Goal: Transaction & Acquisition: Purchase product/service

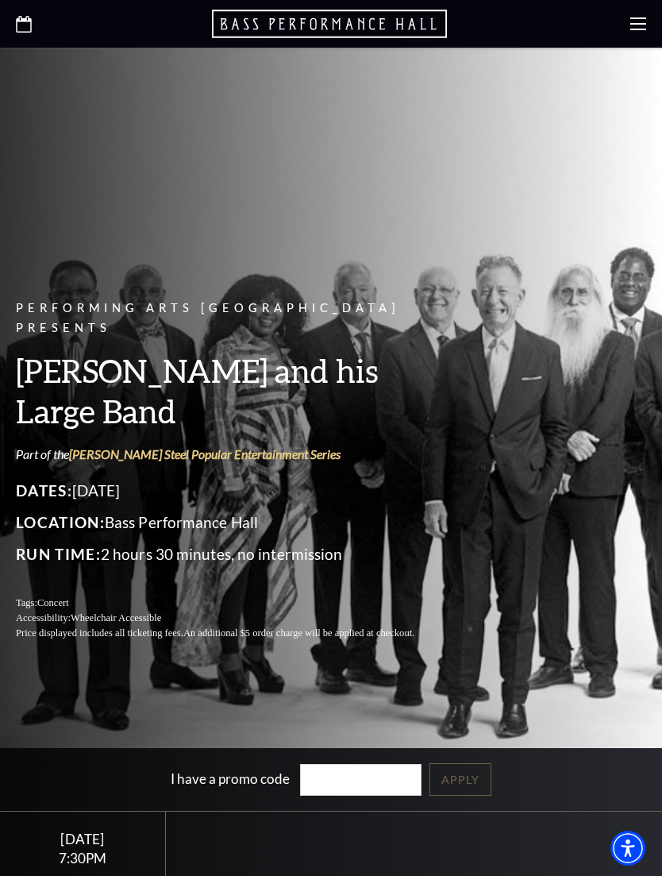
click at [639, 23] on use at bounding box center [639, 23] width 16 height 13
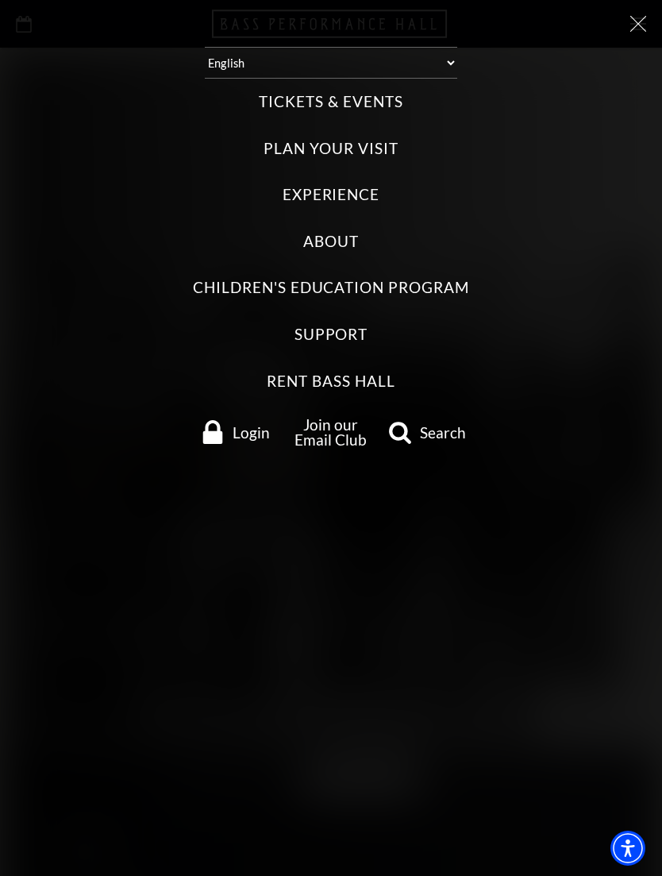
click at [372, 91] on label "Tickets & Events" at bounding box center [331, 101] width 144 height 21
click at [0, 0] on Events "Tickets & Events" at bounding box center [0, 0] width 0 height 0
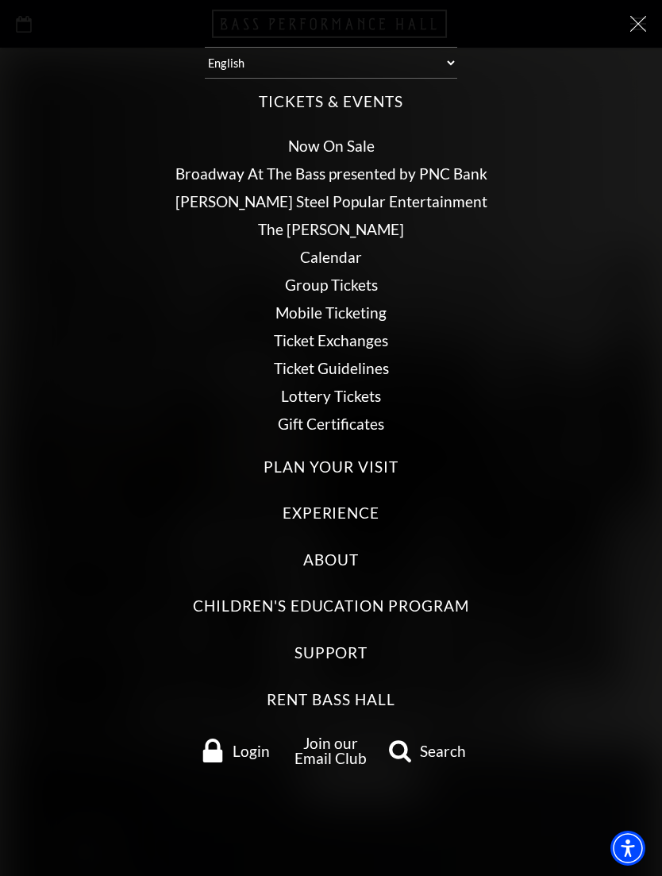
click at [343, 137] on link "Now On Sale" at bounding box center [331, 146] width 87 height 18
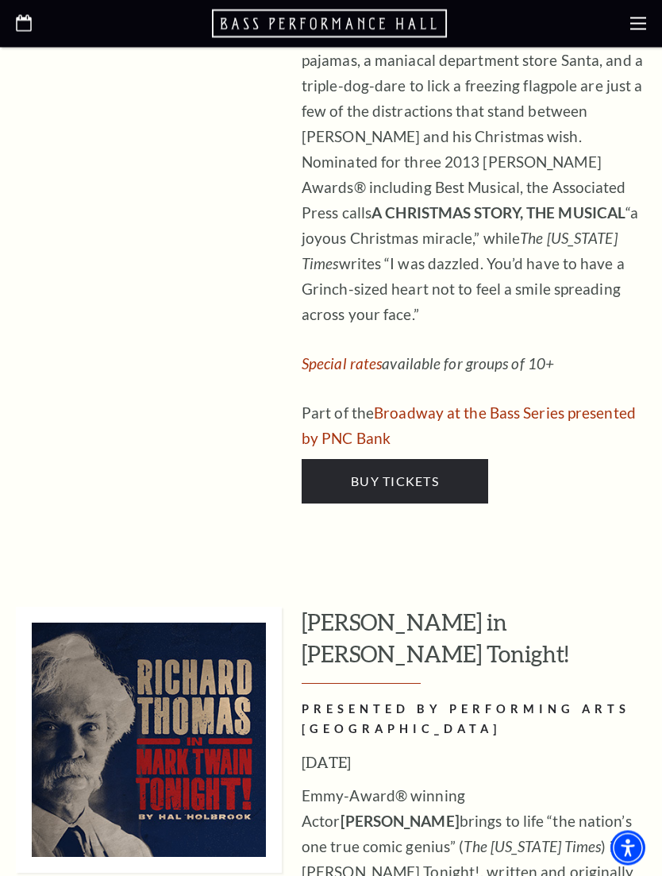
scroll to position [8293, 0]
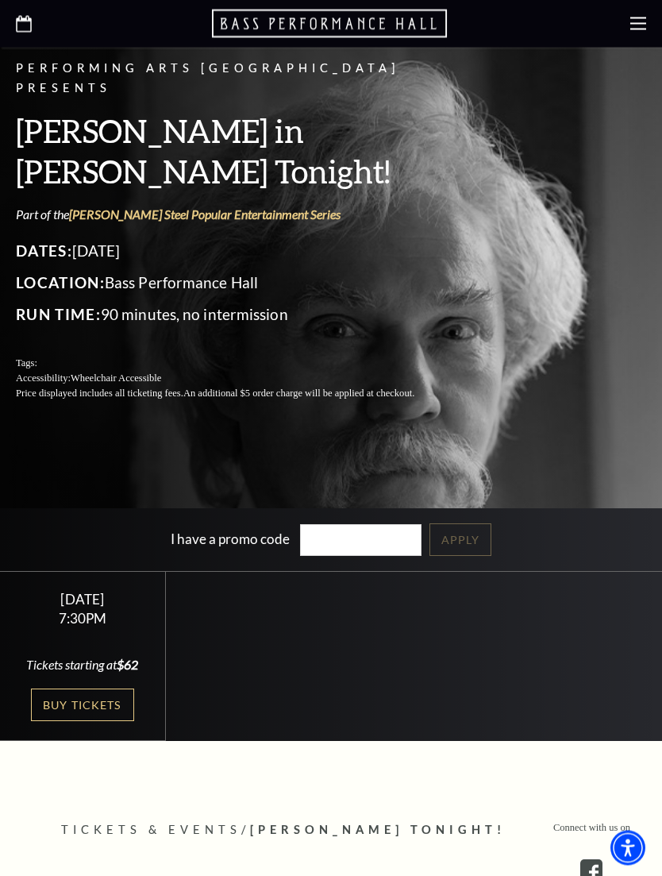
scroll to position [248, 0]
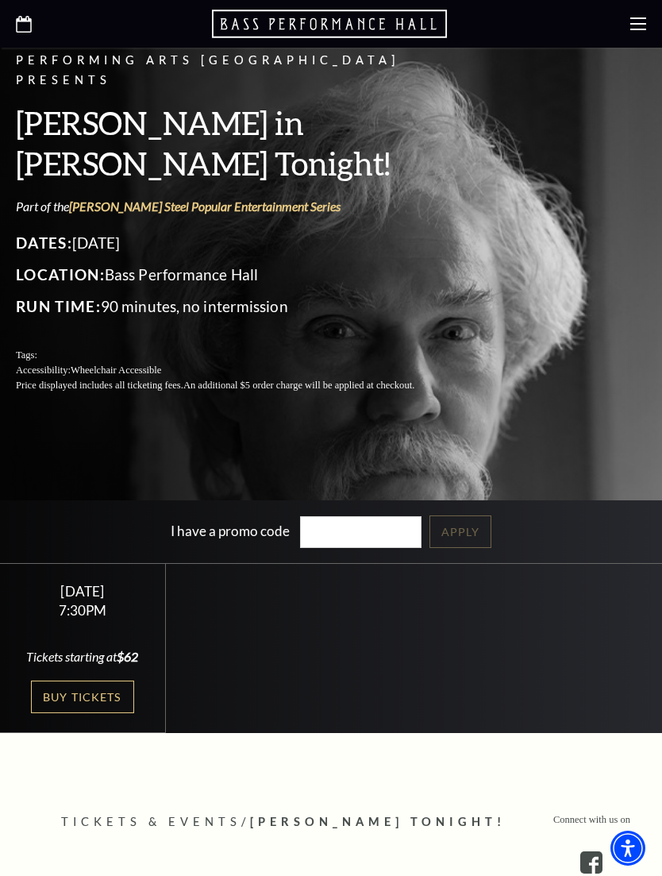
click at [79, 713] on link "Buy Tickets" at bounding box center [82, 697] width 103 height 33
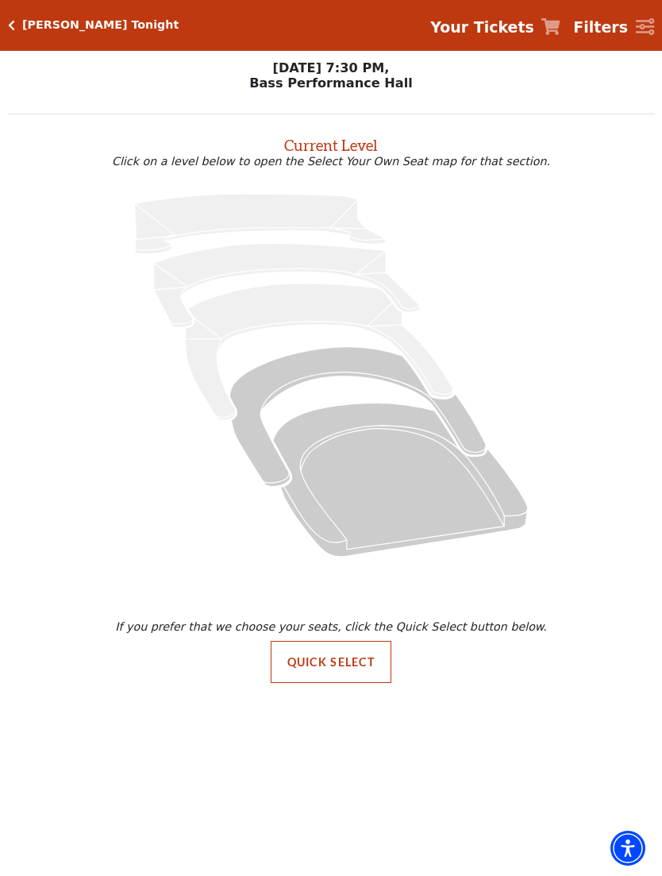
click at [389, 481] on icon "Orchestra / Parterre Circle - Seats Available: 526" at bounding box center [400, 479] width 255 height 153
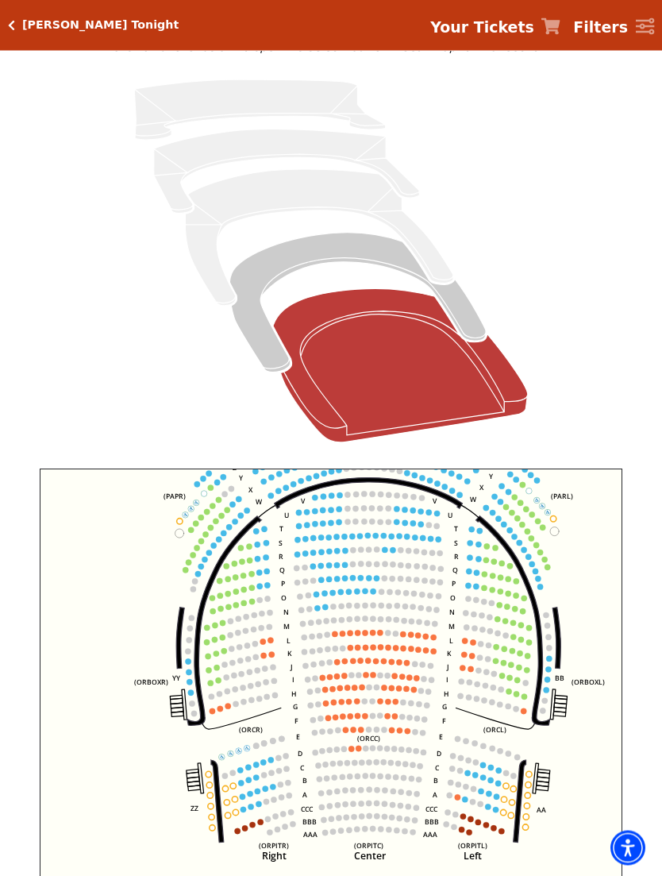
scroll to position [141, 0]
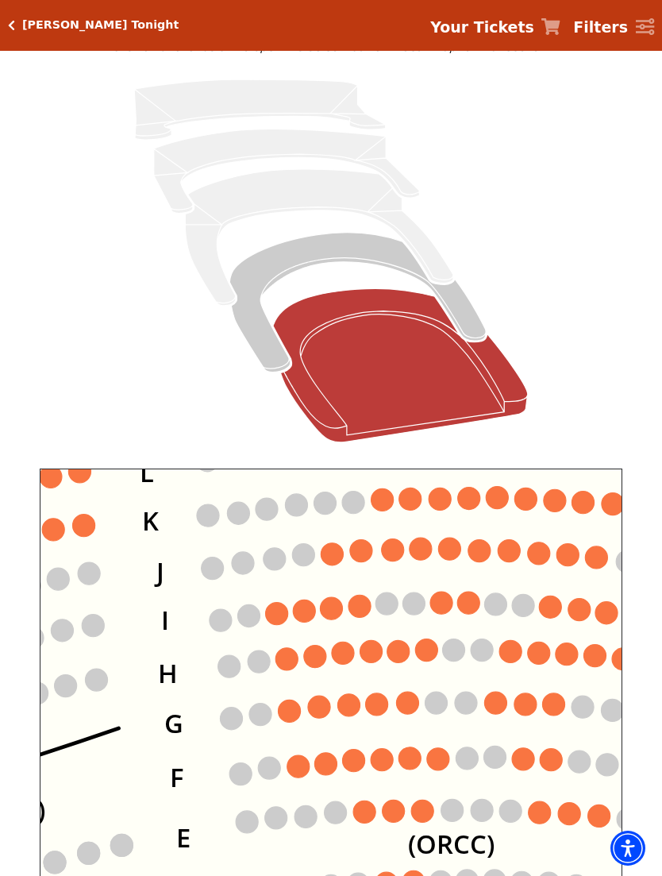
click at [377, 608] on circle at bounding box center [387, 604] width 22 height 22
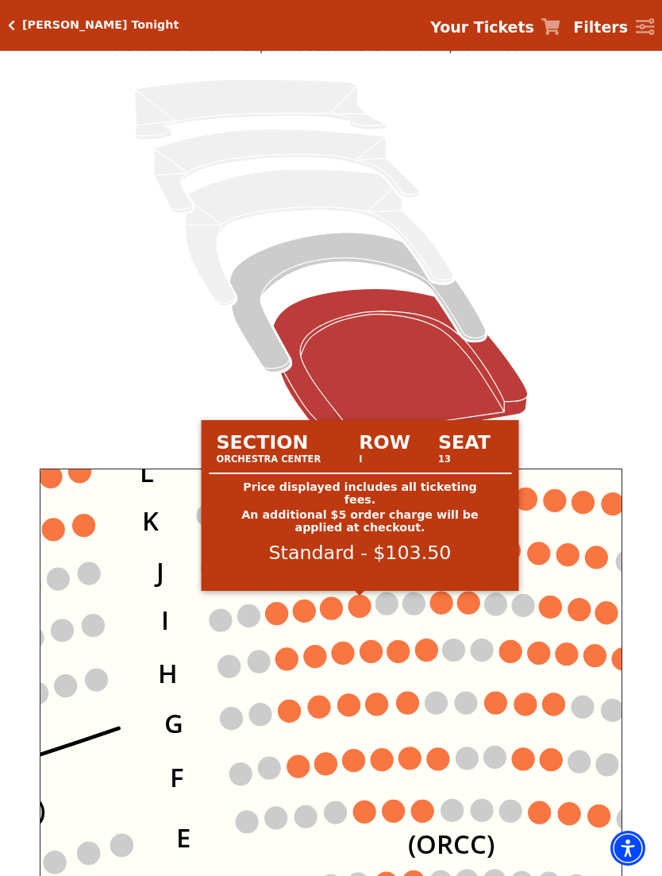
click at [357, 611] on circle at bounding box center [360, 606] width 22 height 22
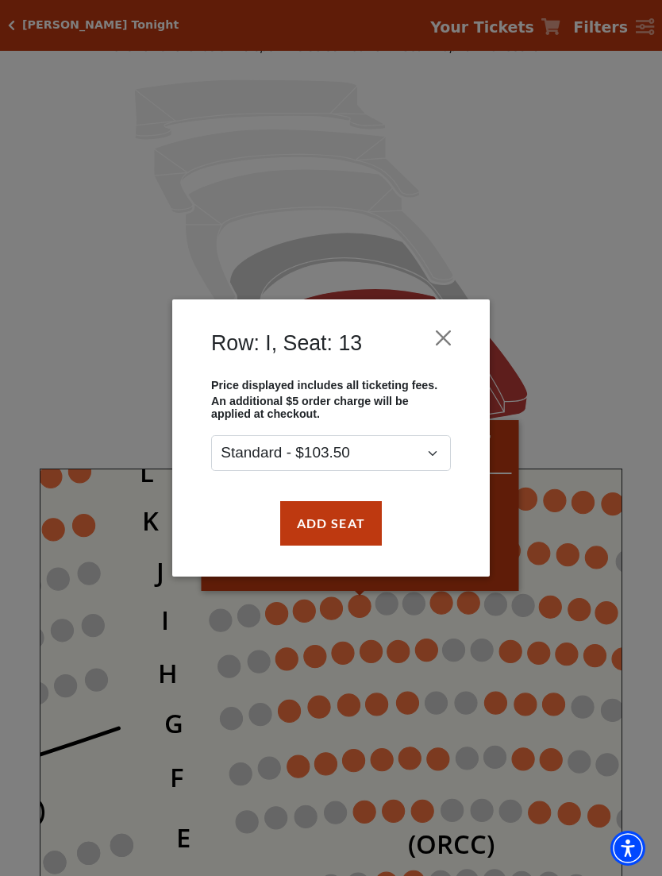
click at [439, 348] on button "Close" at bounding box center [444, 337] width 30 height 30
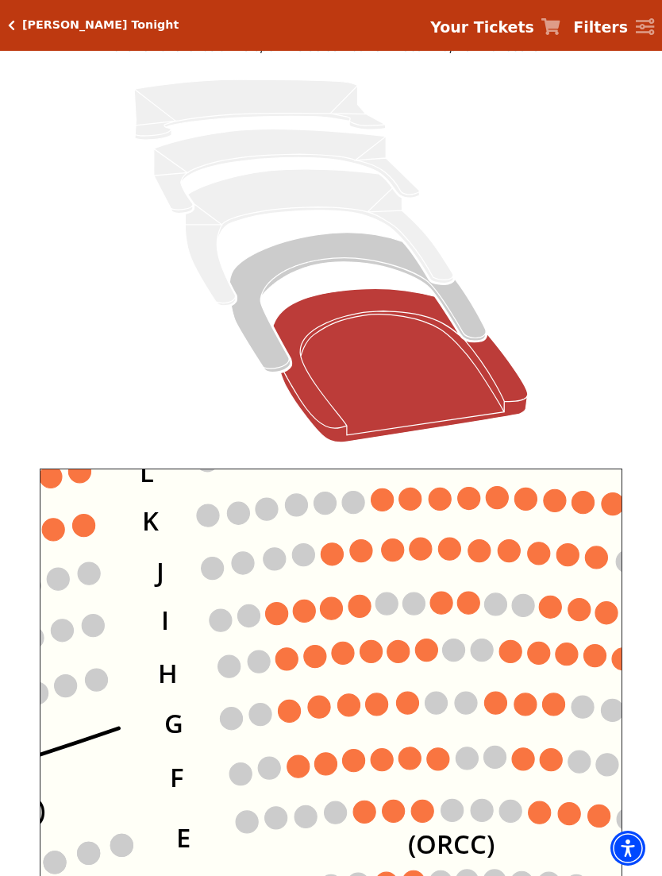
click at [373, 657] on circle at bounding box center [372, 651] width 22 height 22
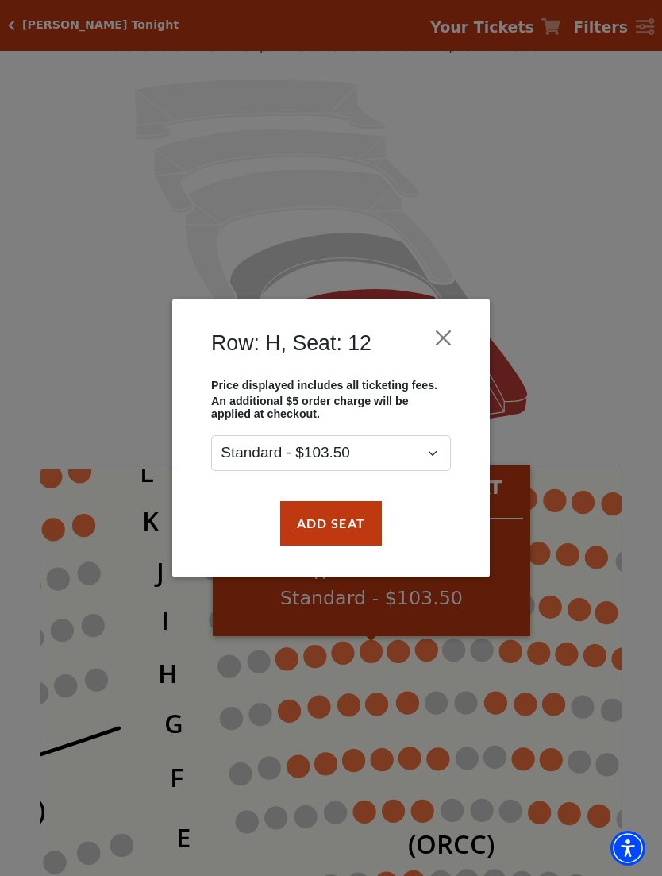
click at [439, 344] on button "Close" at bounding box center [444, 337] width 30 height 30
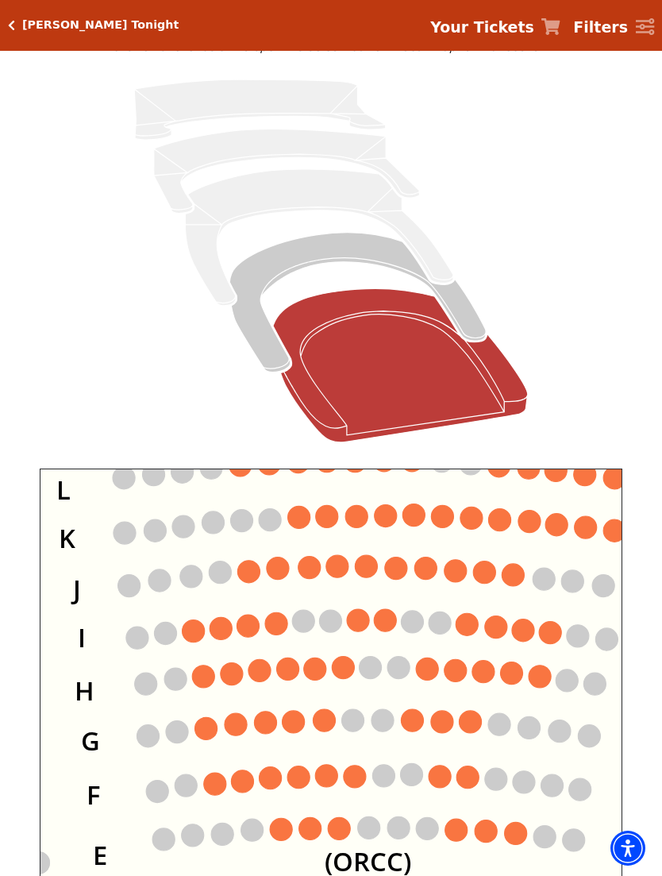
click at [382, 616] on circle at bounding box center [386, 620] width 22 height 22
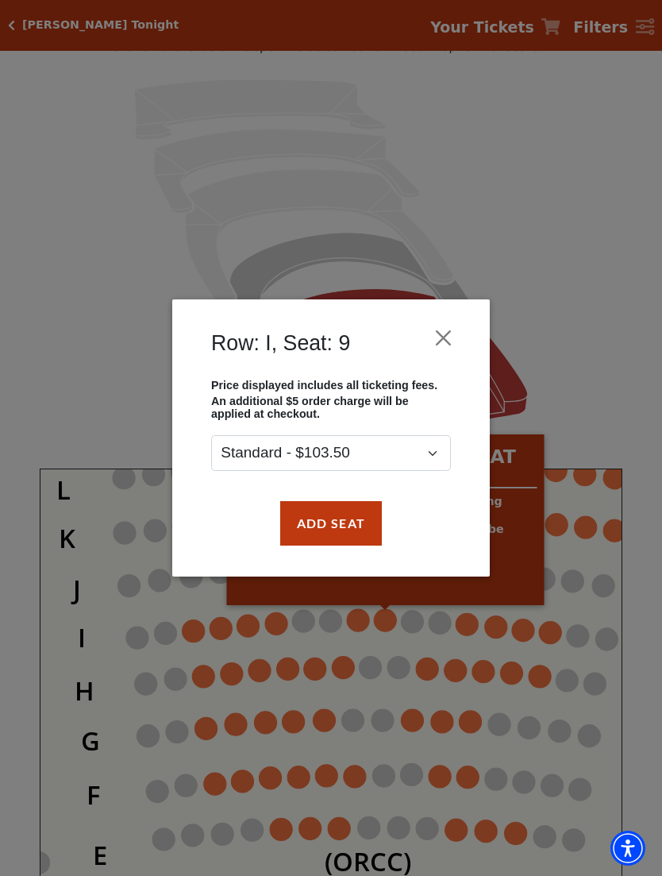
click at [456, 332] on button "Close" at bounding box center [444, 337] width 30 height 30
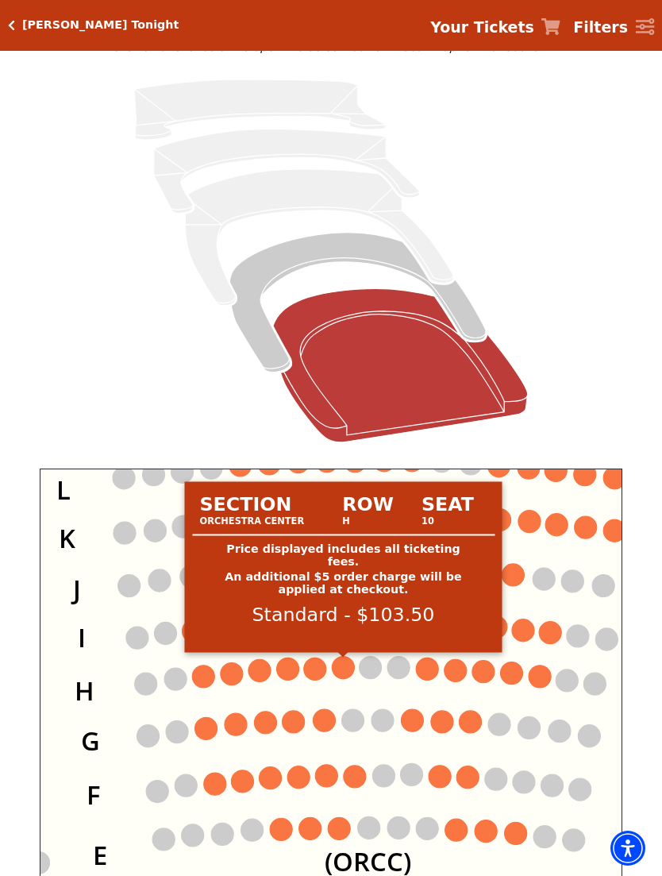
click at [342, 672] on circle at bounding box center [344, 668] width 22 height 22
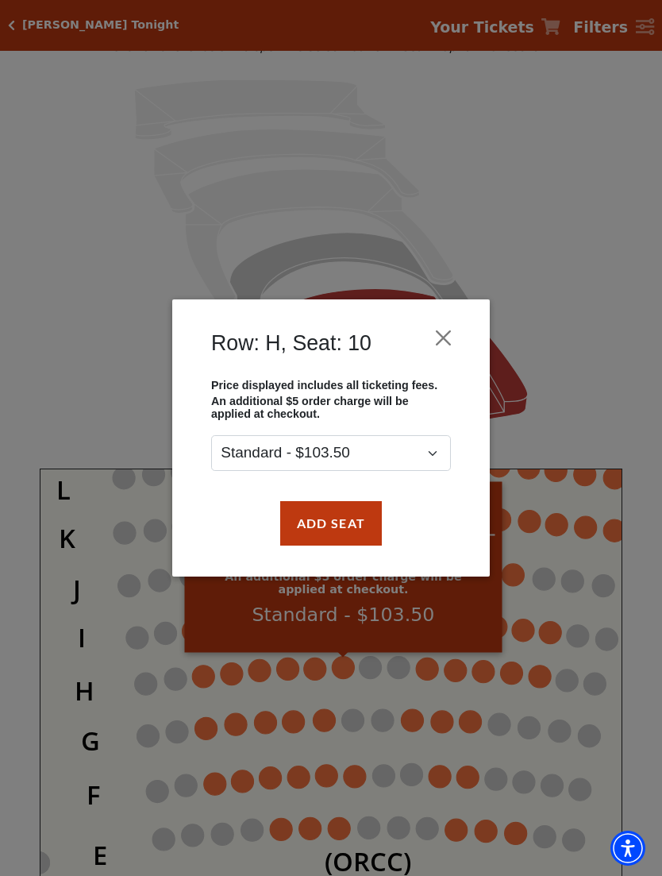
click at [442, 334] on button "Close" at bounding box center [444, 337] width 30 height 30
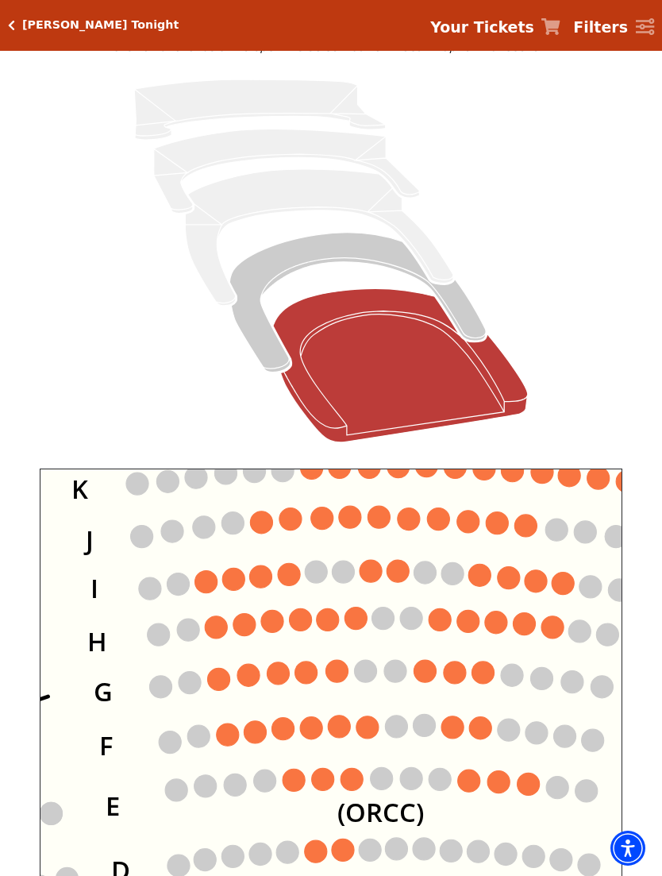
click at [499, 608] on icon "Left (ORPITL) Right (ORPITR) Center (ORPITC) ZZ AA YY BB ZA ZA (ORCL) (ORCR) (O…" at bounding box center [331, 684] width 583 height 431
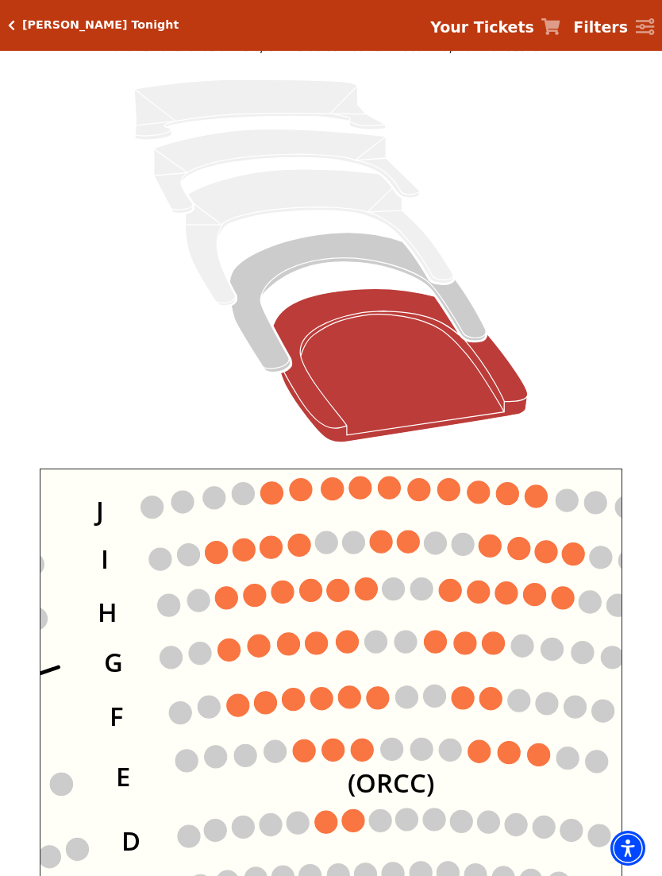
click at [476, 643] on circle at bounding box center [465, 643] width 22 height 22
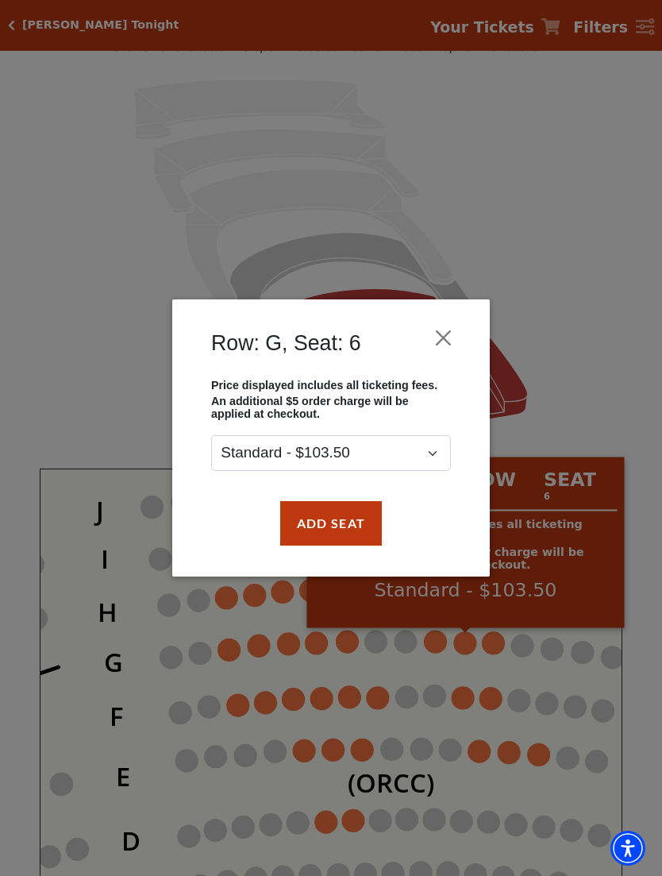
click at [374, 697] on div "Row: G, Seat: 6 Price displayed includes all ticketing fees. An additional $5 o…" at bounding box center [331, 438] width 662 height 876
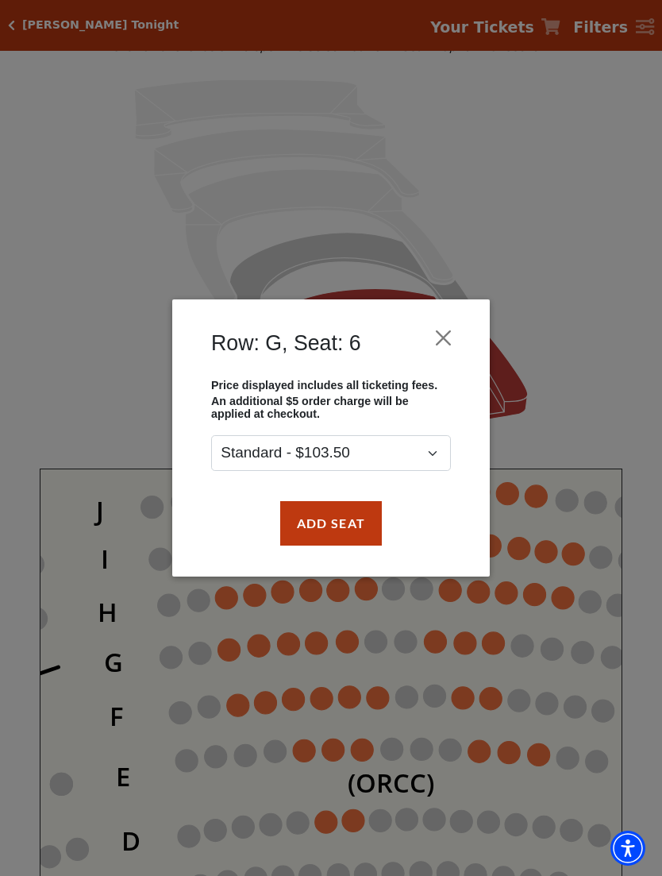
click at [439, 333] on button "Close" at bounding box center [444, 337] width 30 height 30
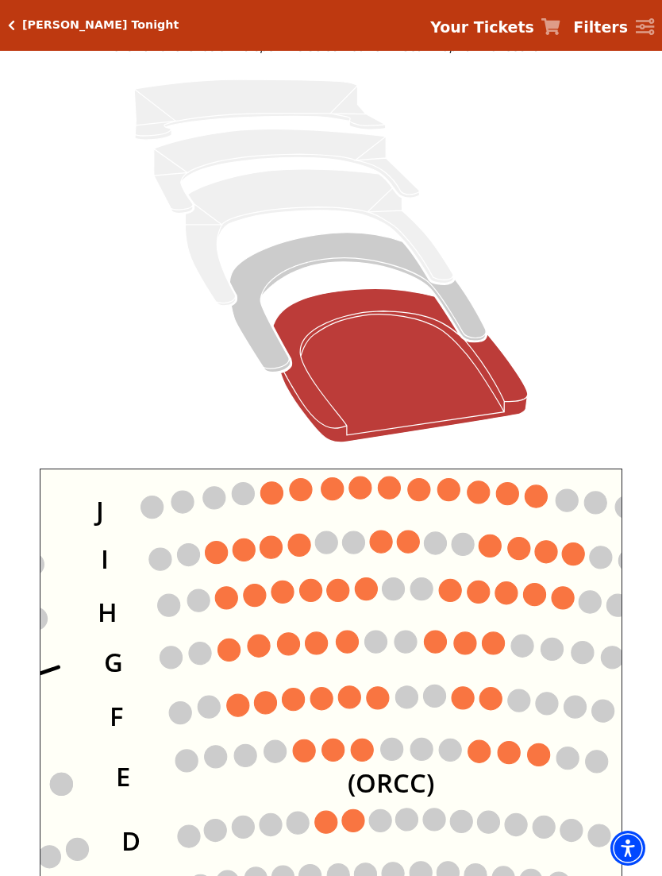
click at [378, 699] on circle at bounding box center [378, 698] width 22 height 22
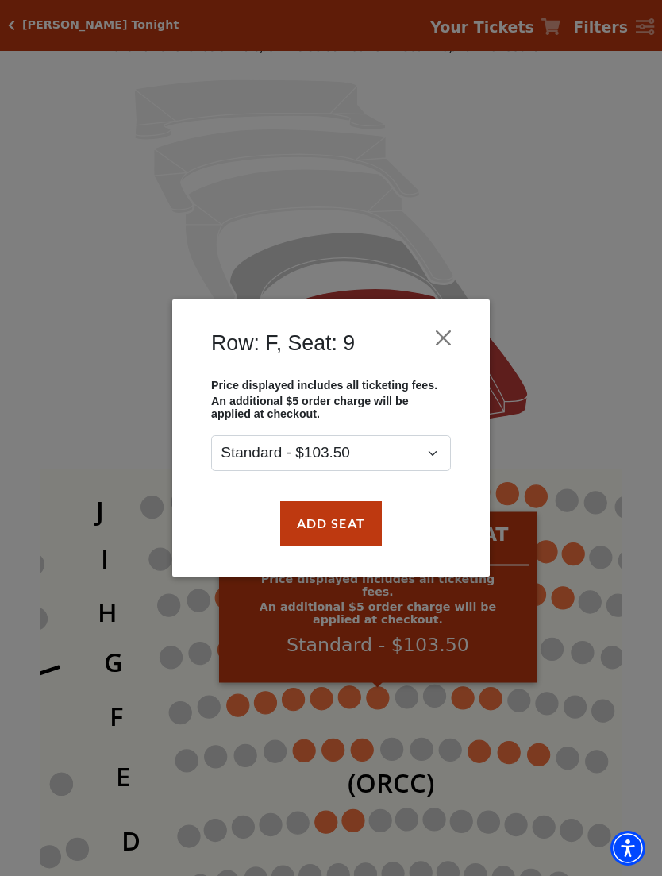
click at [448, 339] on button "Close" at bounding box center [444, 337] width 30 height 30
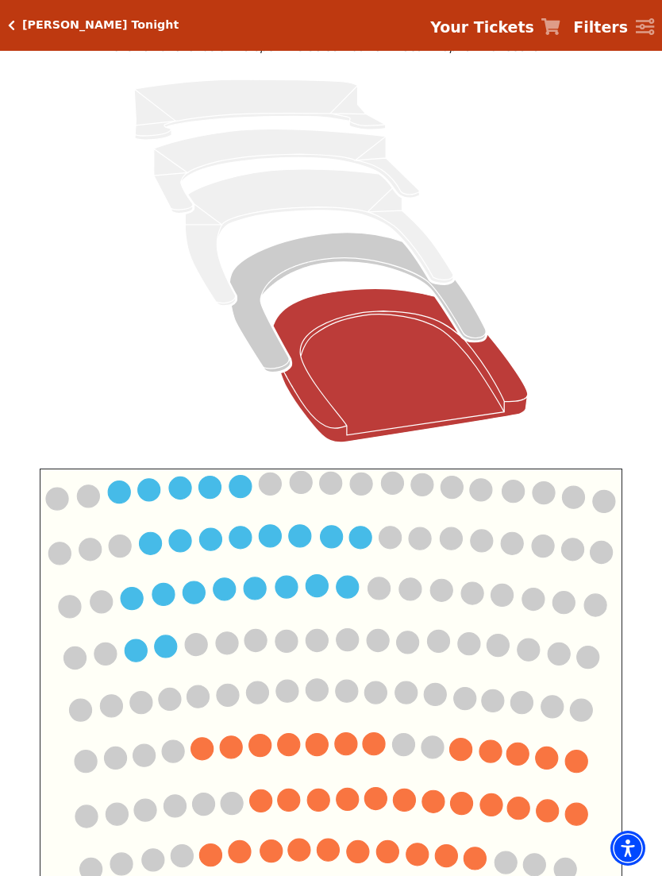
click at [349, 587] on circle at bounding box center [348, 587] width 22 height 22
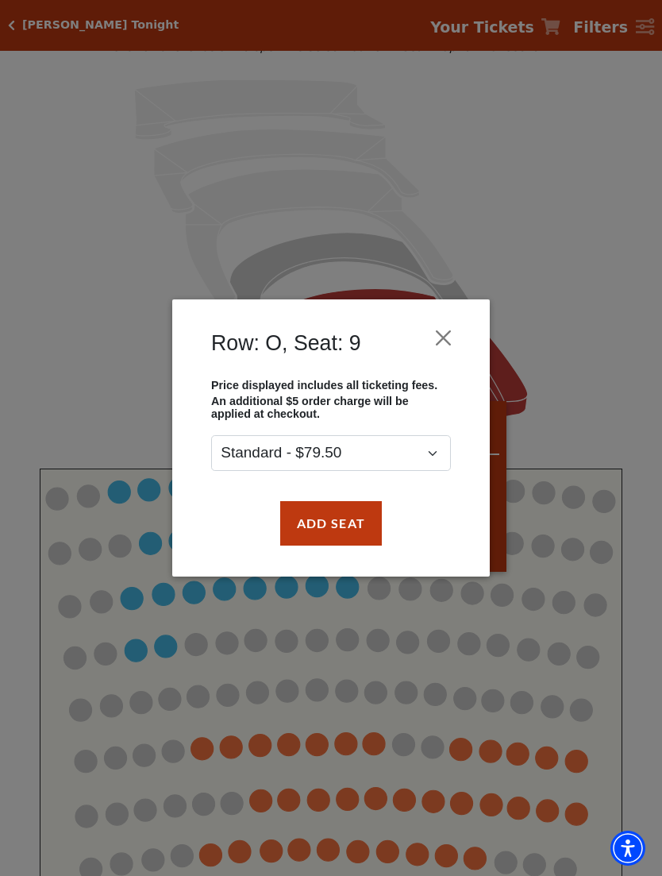
click at [450, 328] on button "Close" at bounding box center [444, 337] width 30 height 30
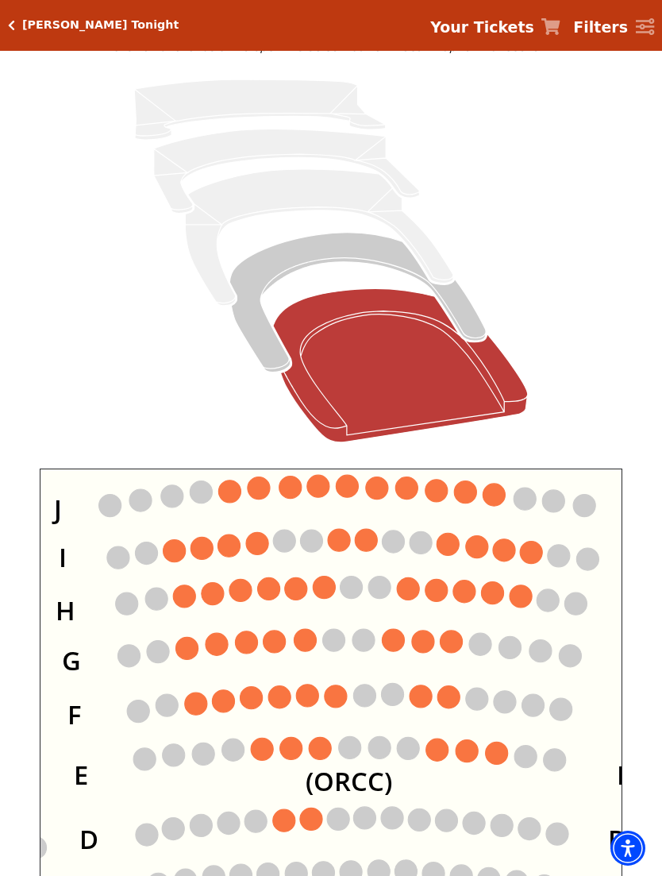
click at [310, 824] on circle at bounding box center [311, 819] width 22 height 22
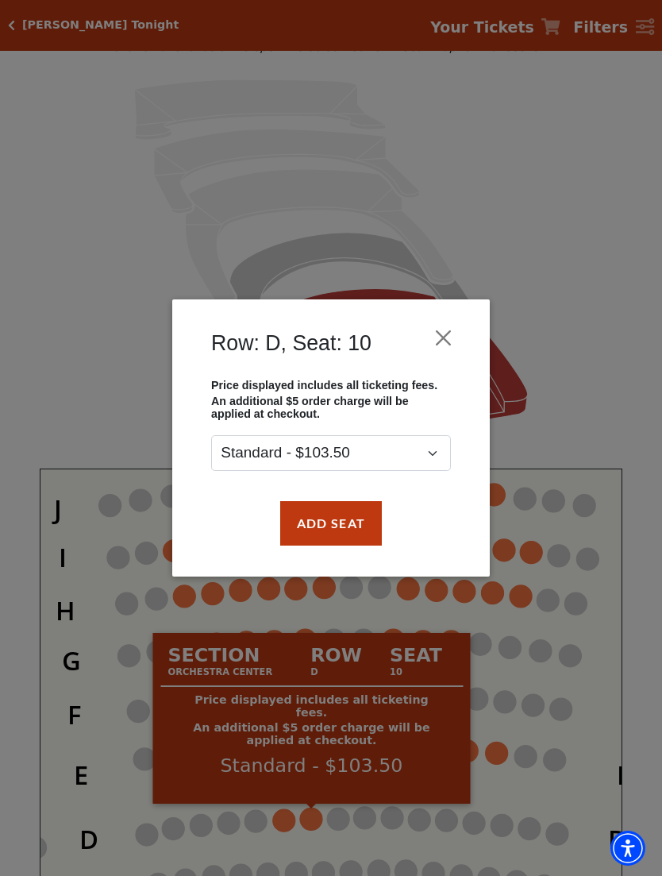
click at [446, 334] on button "Close" at bounding box center [444, 337] width 30 height 30
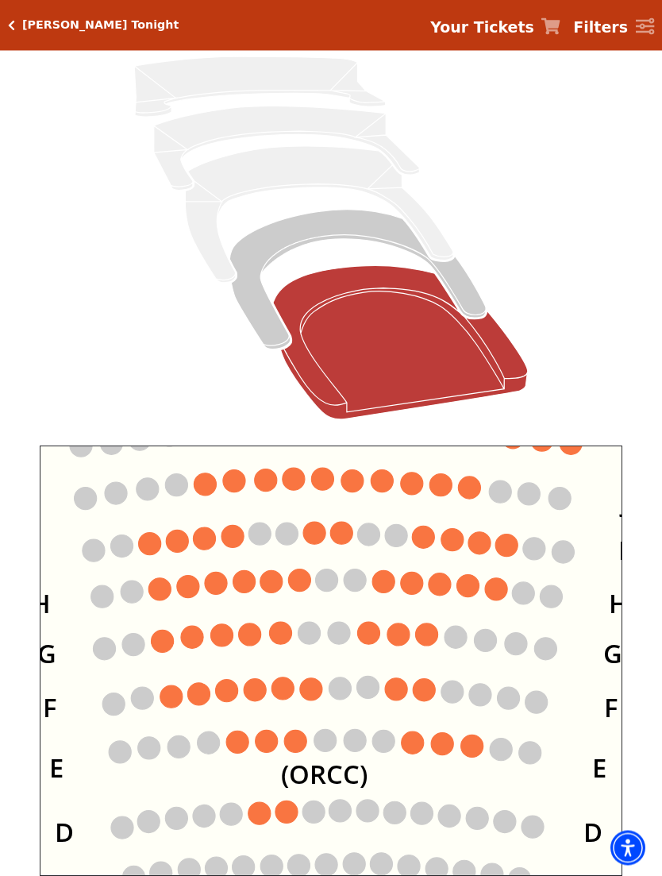
scroll to position [164, 0]
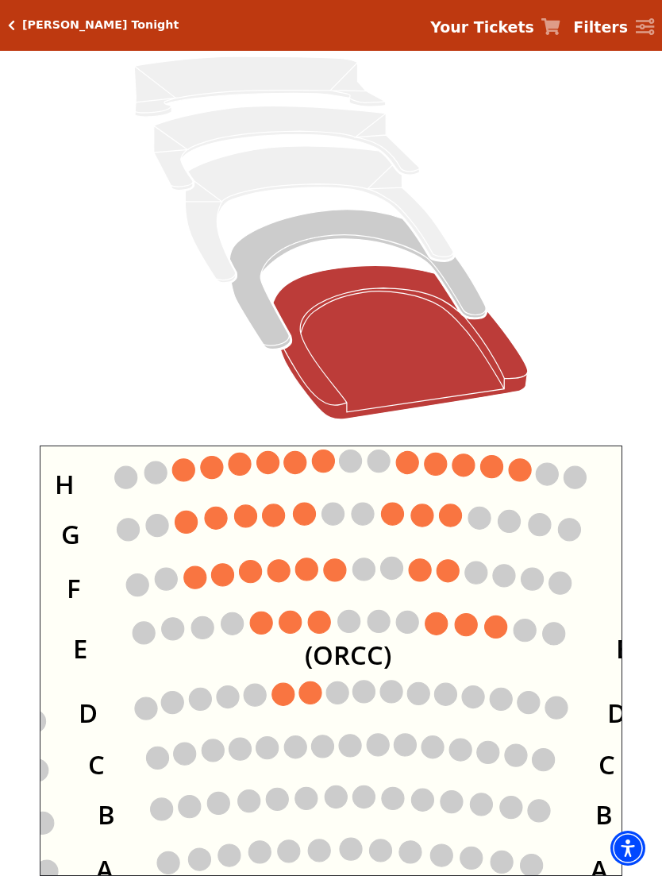
click at [330, 567] on circle at bounding box center [335, 570] width 22 height 22
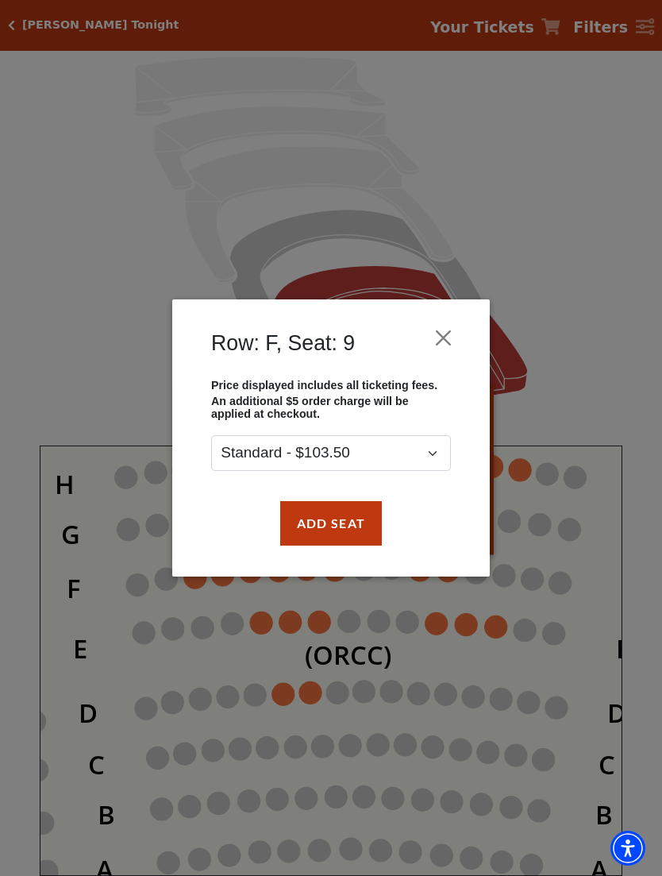
click at [339, 523] on button "Add Seat" at bounding box center [331, 523] width 102 height 44
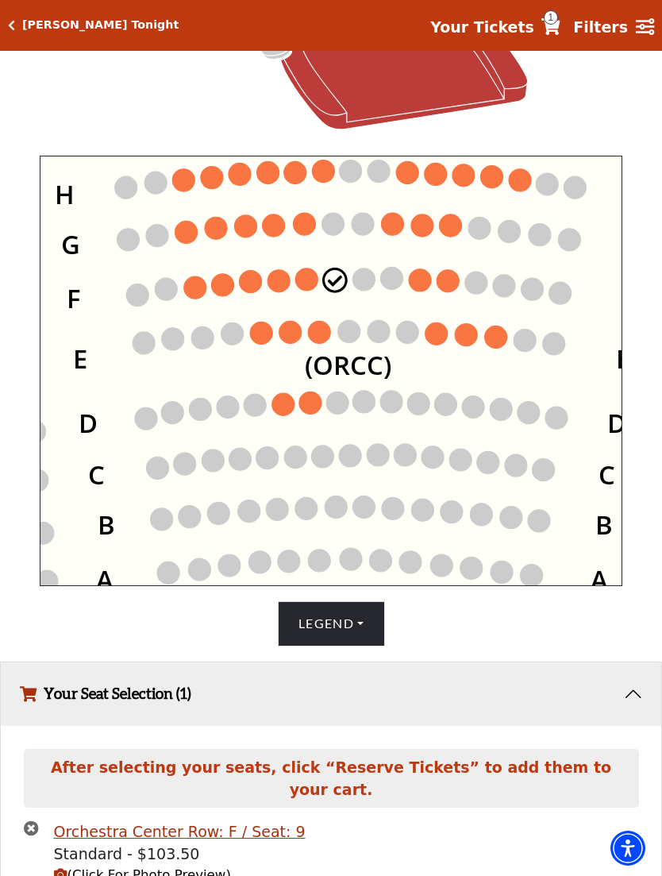
scroll to position [485, 0]
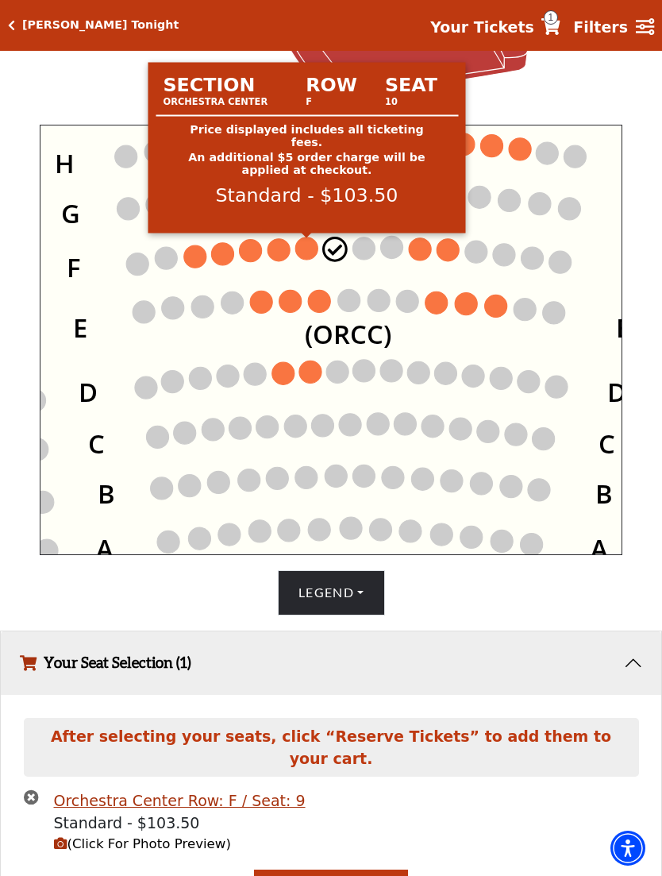
click at [303, 248] on circle at bounding box center [307, 248] width 22 height 22
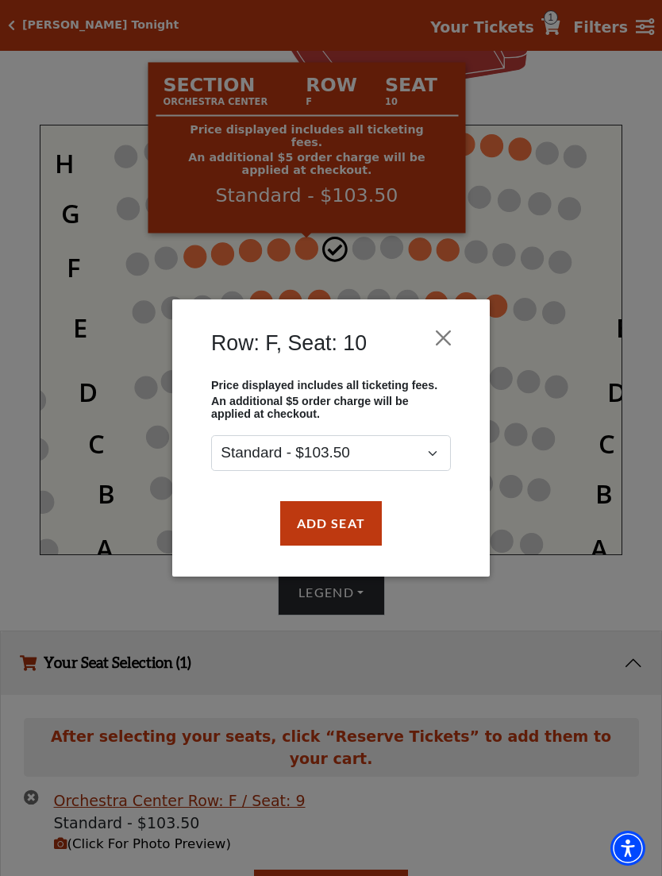
click at [342, 529] on button "Add Seat" at bounding box center [331, 523] width 102 height 44
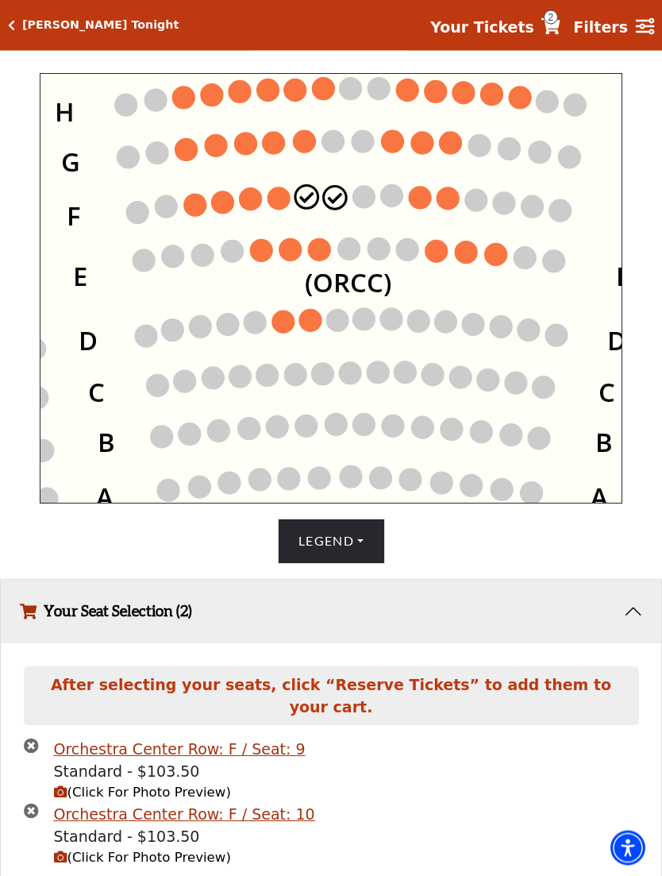
scroll to position [548, 0]
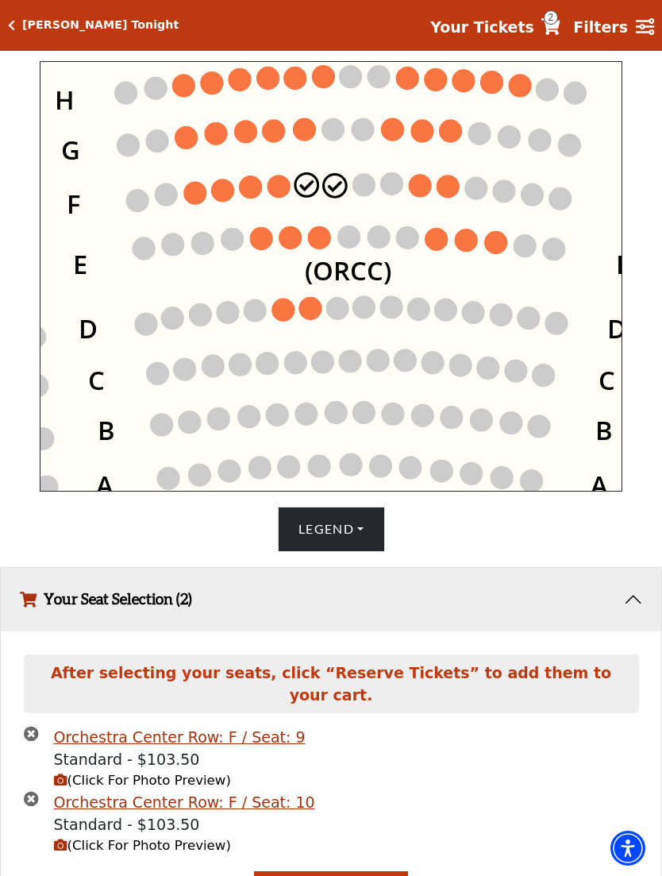
click at [340, 183] on circle at bounding box center [335, 186] width 22 height 22
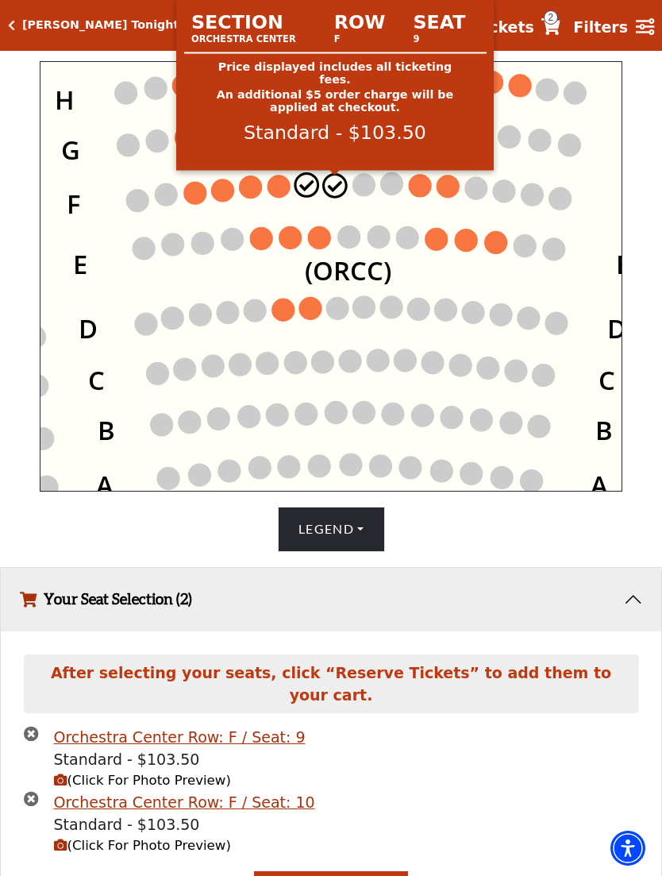
click at [343, 185] on circle at bounding box center [335, 186] width 22 height 22
click at [510, 289] on icon "Left (ORPITL) Right (ORPITR) Center (ORPITC) ZZ AA YY BB ZA ZA (ORCL) (ORCR) (O…" at bounding box center [331, 276] width 583 height 431
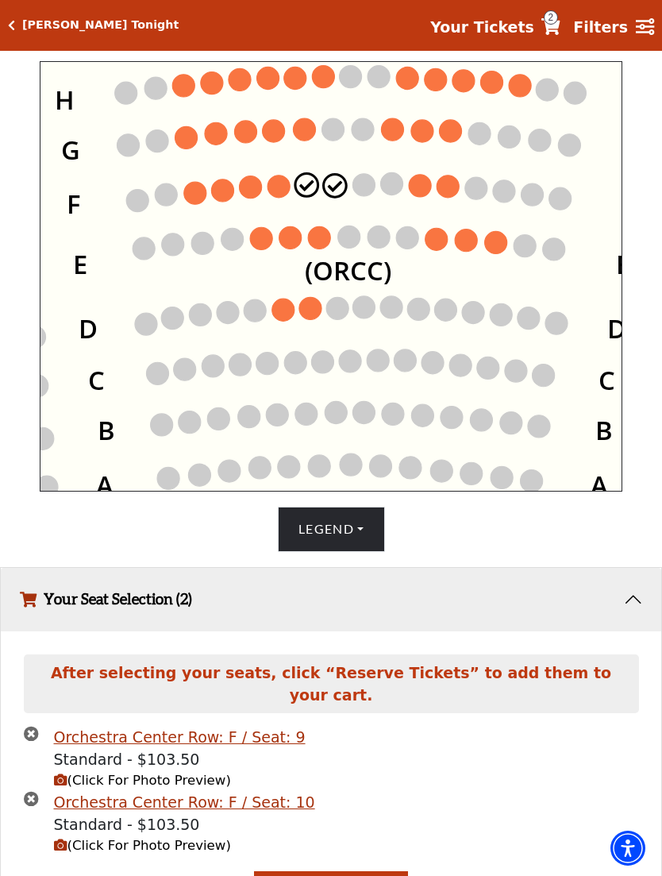
click at [561, 19] on icon "Your Tickets" at bounding box center [551, 26] width 19 height 17
click at [558, 31] on icon "Your Tickets" at bounding box center [551, 26] width 19 height 17
click at [580, 20] on strong "Filters" at bounding box center [600, 26] width 55 height 17
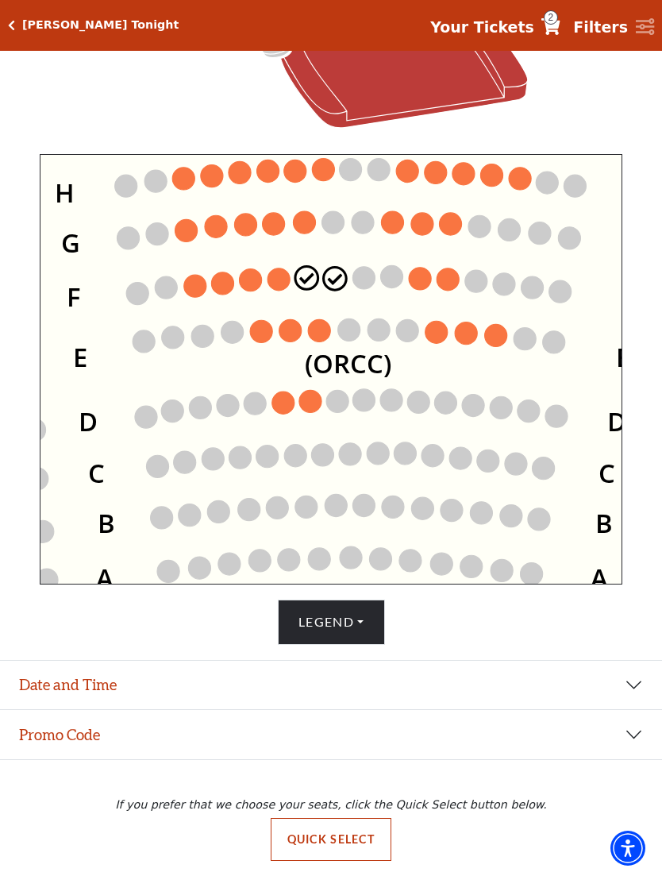
scroll to position [442, 0]
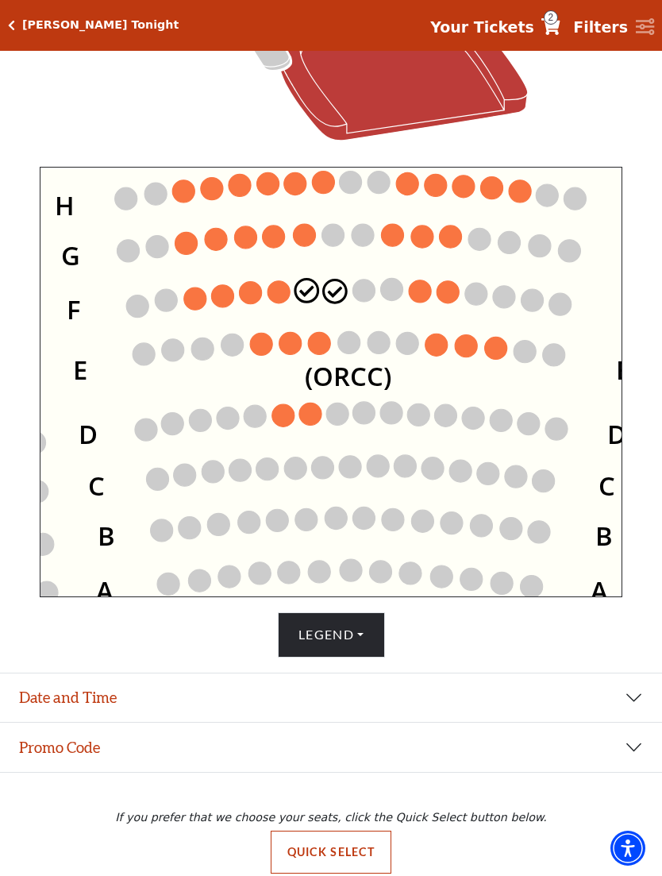
click at [558, 21] on span "2" at bounding box center [551, 17] width 14 height 14
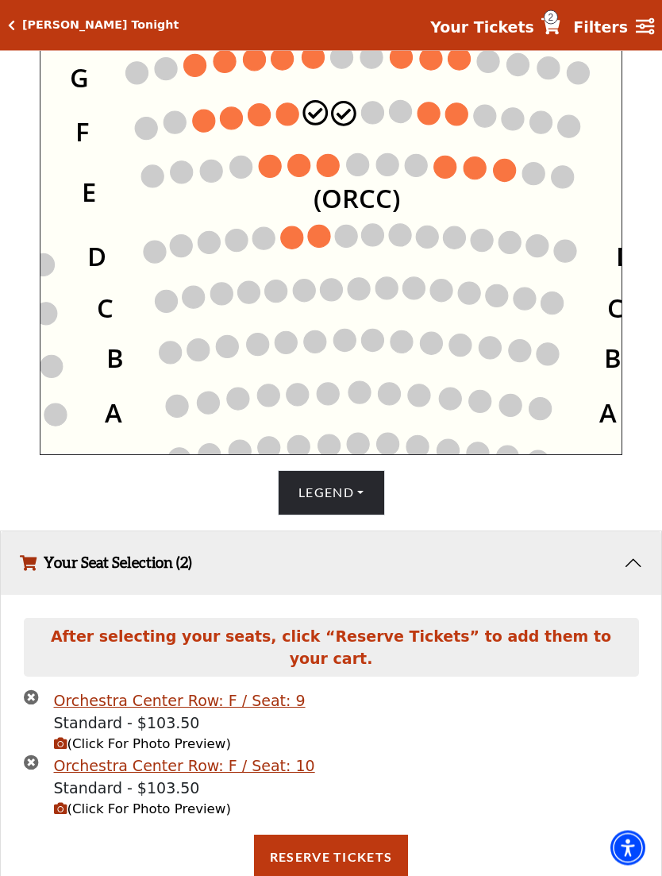
scroll to position [586, 0]
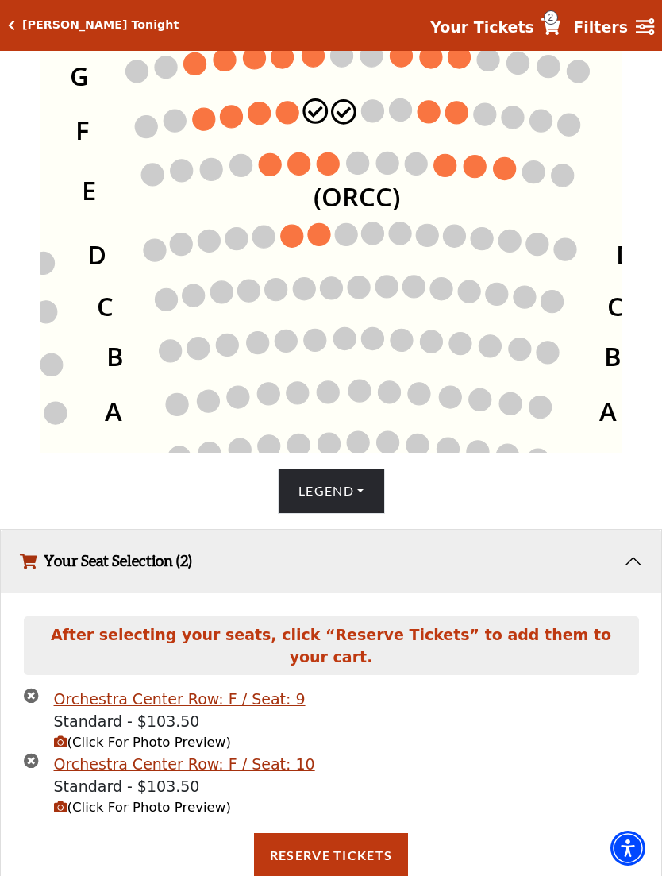
click at [20, 701] on div "After selecting your seats, click “Reserve Tickets” to add them to your cart. O…" at bounding box center [331, 754] width 661 height 322
click at [25, 703] on icon "times-circle" at bounding box center [31, 695] width 15 height 15
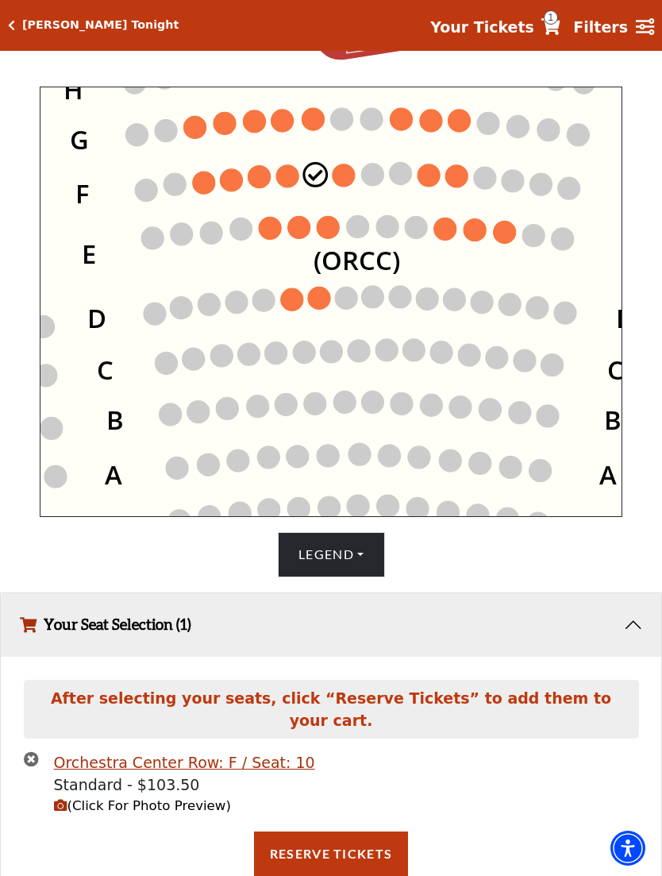
click at [26, 767] on icon "times-circle" at bounding box center [31, 758] width 15 height 15
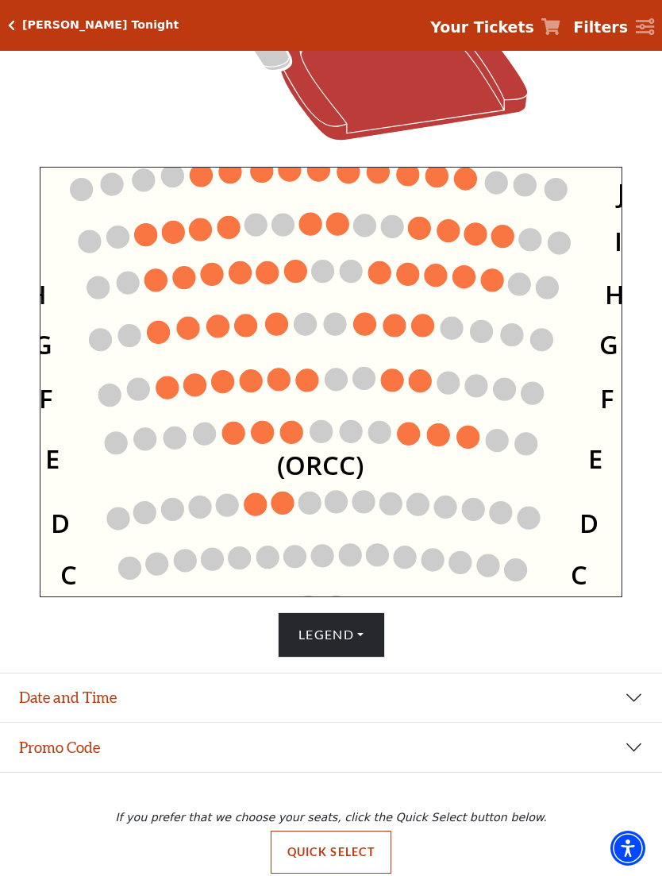
click at [385, 284] on circle at bounding box center [380, 272] width 22 height 22
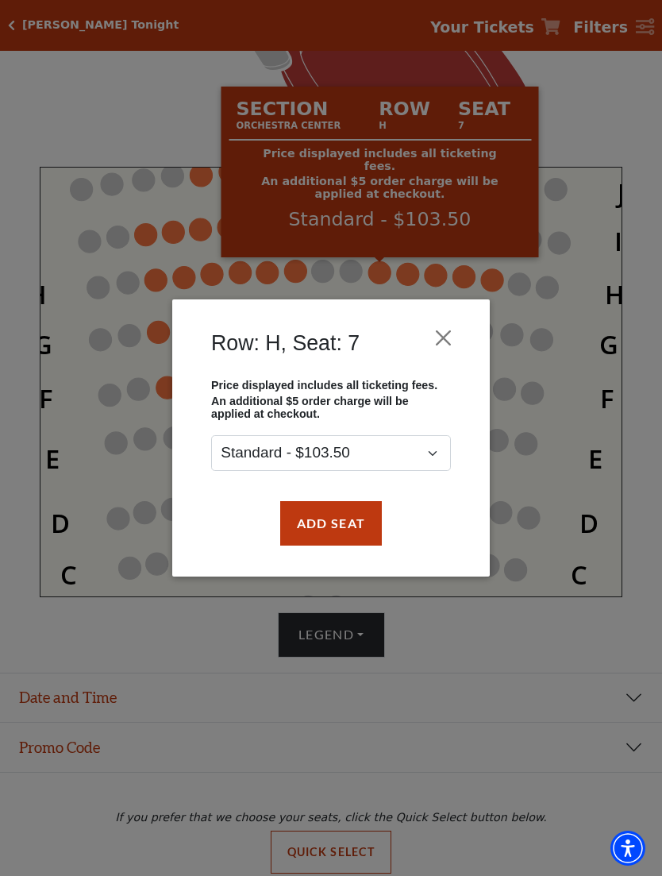
click at [347, 541] on button "Add Seat" at bounding box center [331, 523] width 102 height 44
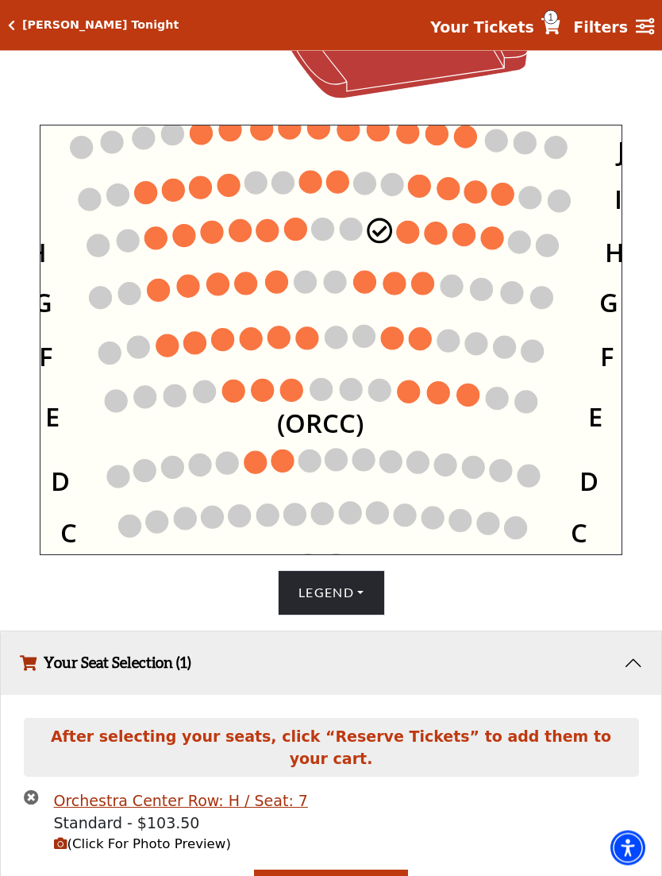
scroll to position [485, 0]
click at [406, 236] on circle at bounding box center [408, 232] width 22 height 22
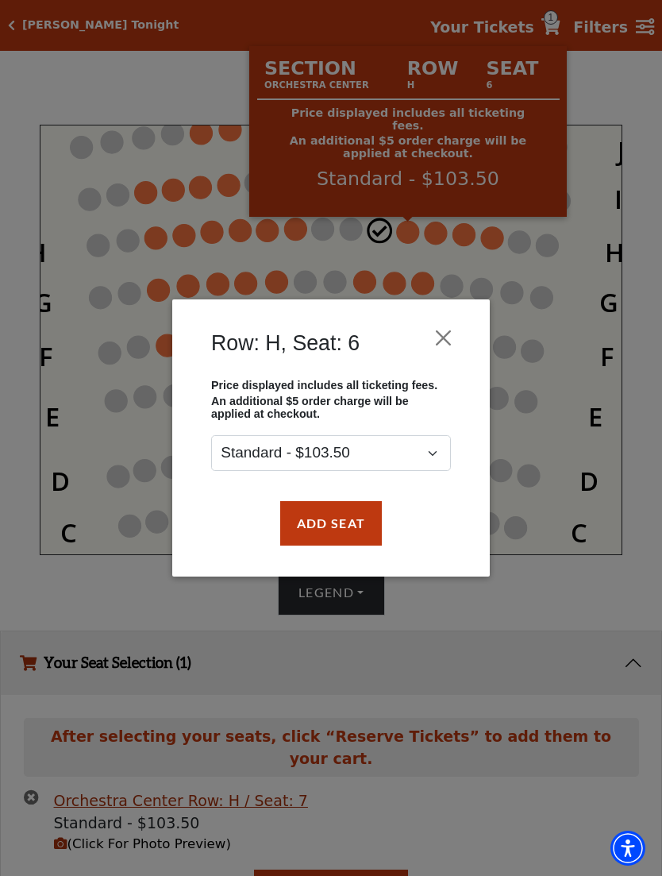
click at [357, 523] on button "Add Seat" at bounding box center [331, 523] width 102 height 44
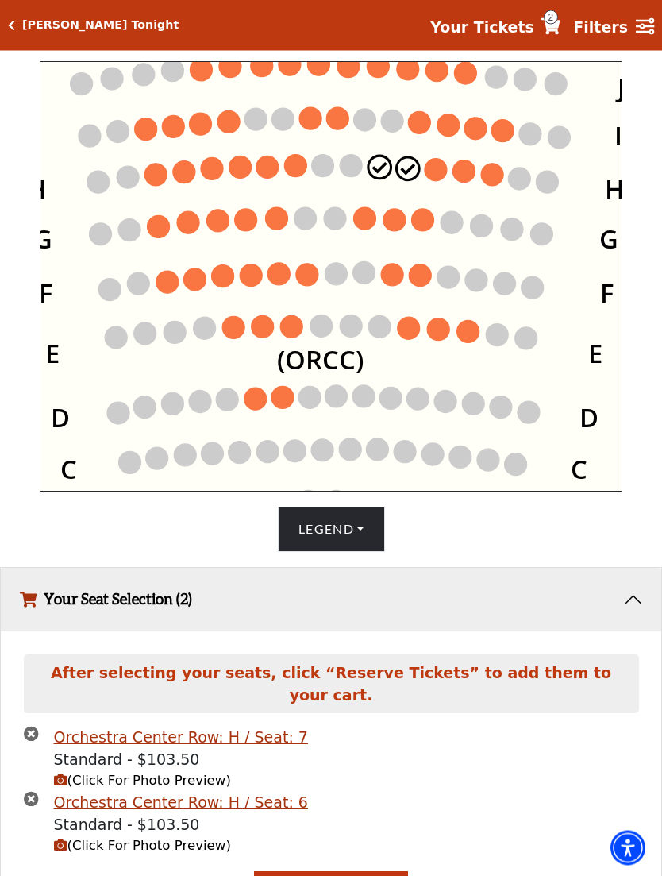
scroll to position [548, 0]
click at [134, 788] on span "(Click For Photo Preview)" at bounding box center [142, 780] width 177 height 15
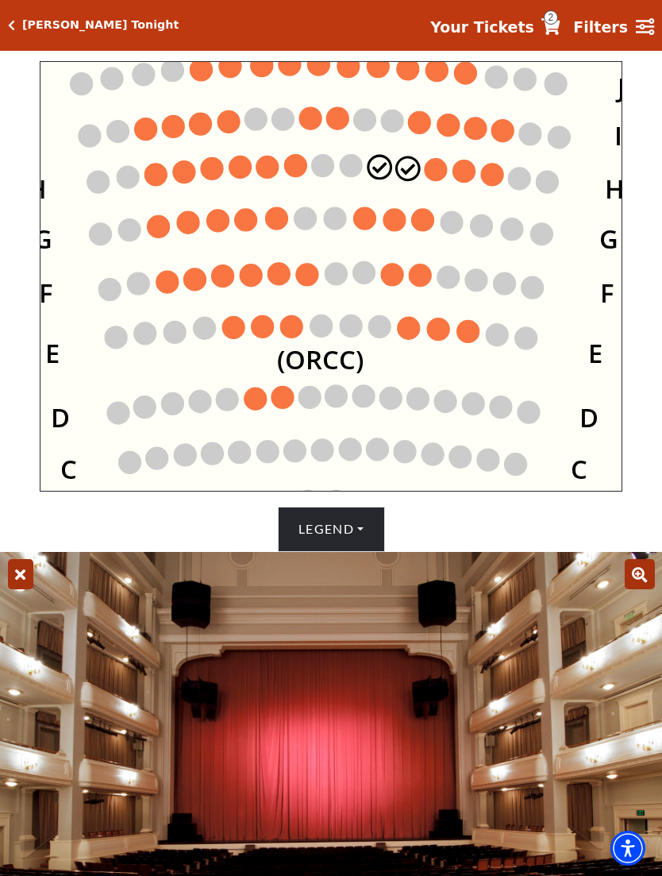
click at [359, 222] on circle at bounding box center [365, 218] width 22 height 22
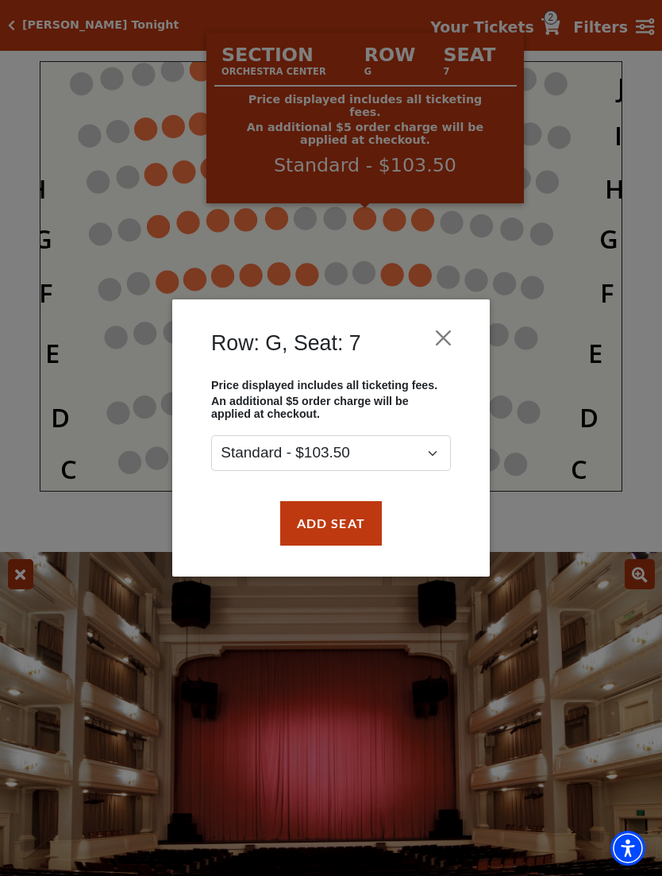
click at [344, 529] on button "Add Seat" at bounding box center [331, 523] width 102 height 44
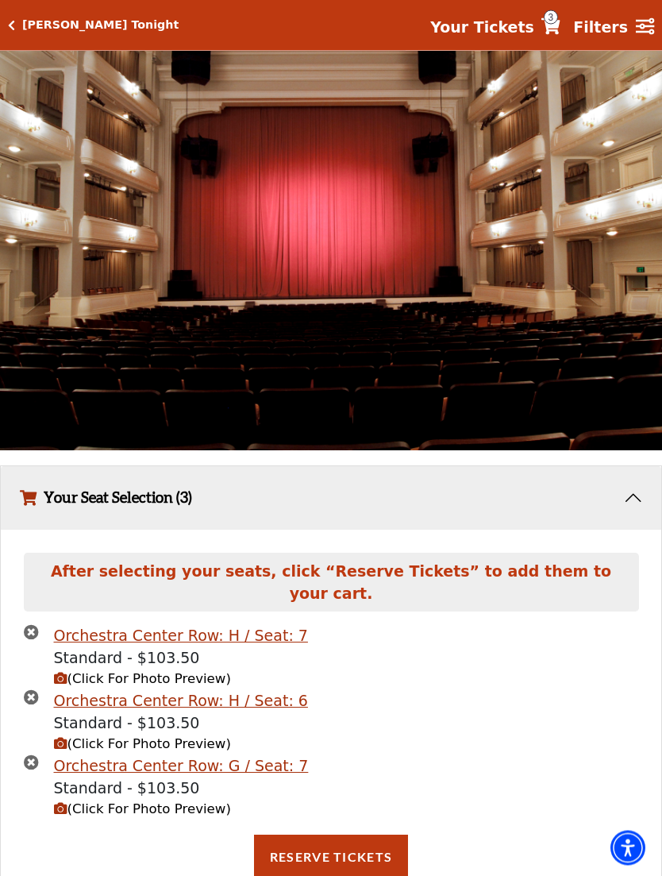
scroll to position [1091, 0]
click at [145, 817] on span "(Click For Photo Preview)" at bounding box center [142, 808] width 177 height 15
click at [129, 817] on span "(Click For Photo Preview)" at bounding box center [142, 808] width 177 height 15
click at [137, 814] on span "(Click For Photo Preview)" at bounding box center [142, 808] width 177 height 15
click at [133, 811] on span "(Click For Photo Preview)" at bounding box center [142, 808] width 177 height 15
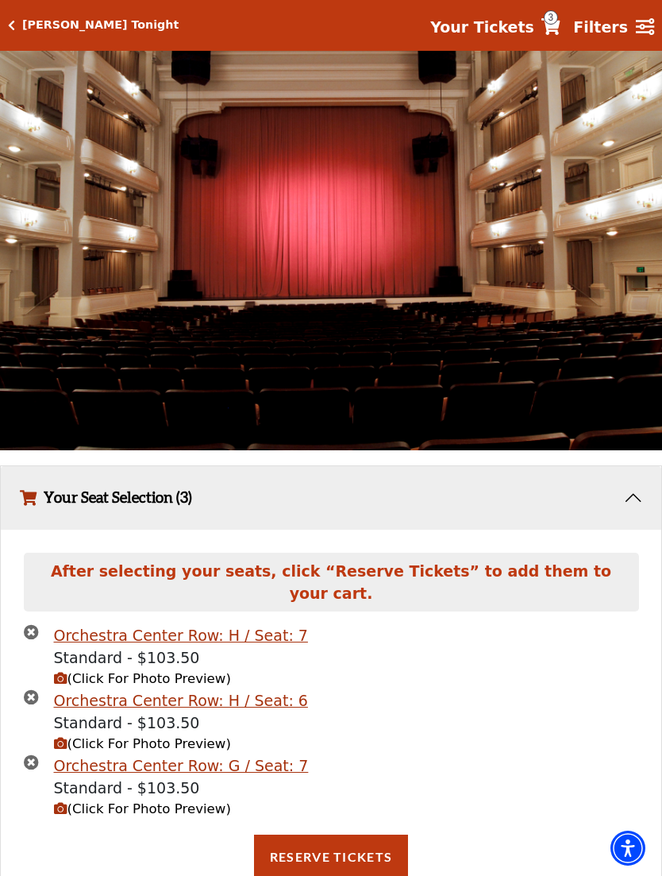
click at [149, 817] on span "(Click For Photo Preview)" at bounding box center [142, 808] width 177 height 15
click at [156, 810] on span "(Click For Photo Preview)" at bounding box center [142, 808] width 177 height 15
click at [157, 817] on span "(Click For Photo Preview)" at bounding box center [142, 808] width 177 height 15
click at [165, 817] on span "(Click For Photo Preview)" at bounding box center [142, 808] width 177 height 15
click at [166, 817] on span "(Click For Photo Preview)" at bounding box center [142, 808] width 177 height 15
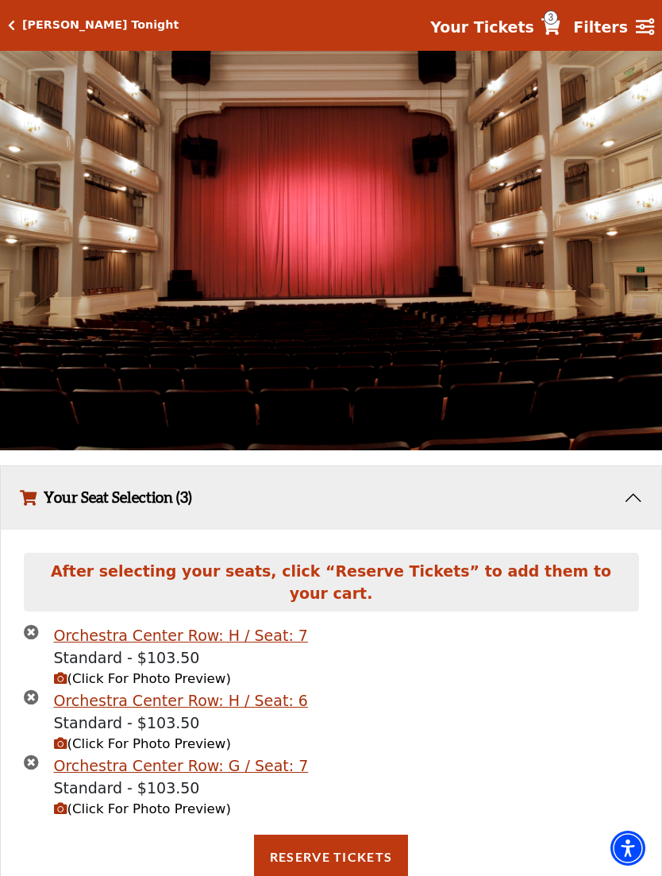
click at [171, 817] on span "(Click For Photo Preview)" at bounding box center [142, 808] width 177 height 15
click at [168, 810] on span "(Click For Photo Preview)" at bounding box center [142, 808] width 177 height 15
click at [162, 817] on span "(Click For Photo Preview)" at bounding box center [142, 808] width 177 height 15
click at [141, 820] on button "(Click For Photo Preview)" at bounding box center [142, 810] width 177 height 20
click at [145, 817] on span "(Click For Photo Preview)" at bounding box center [142, 808] width 177 height 15
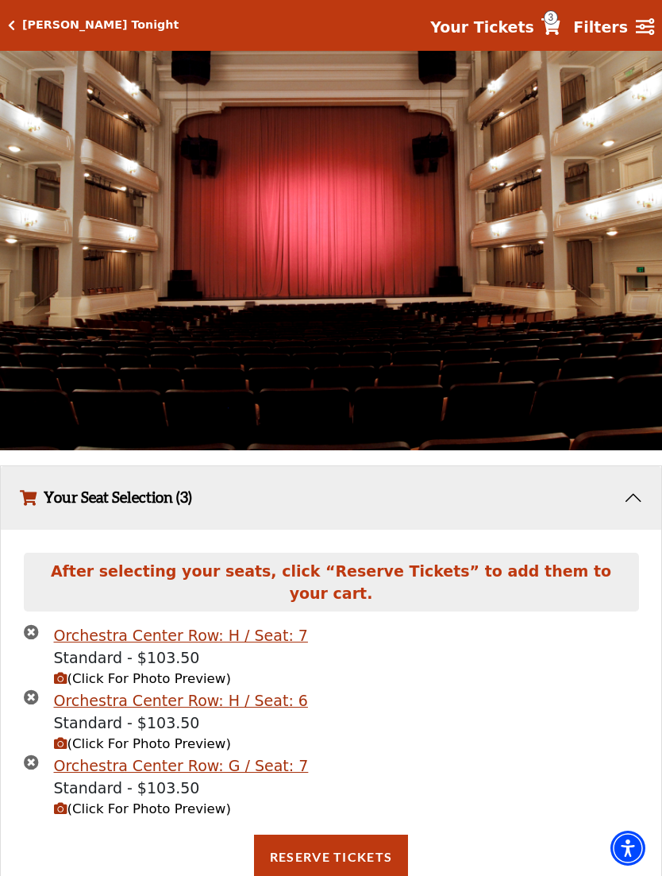
click at [156, 817] on span "(Click For Photo Preview)" at bounding box center [142, 808] width 177 height 15
click at [160, 817] on span "(Click For Photo Preview)" at bounding box center [142, 808] width 177 height 15
click at [156, 817] on span "(Click For Photo Preview)" at bounding box center [142, 808] width 177 height 15
click at [161, 817] on span "(Click For Photo Preview)" at bounding box center [142, 808] width 177 height 15
click at [659, 736] on div "After selecting your seats, click “Reserve Tickets” to add them to your cart. O…" at bounding box center [331, 723] width 661 height 387
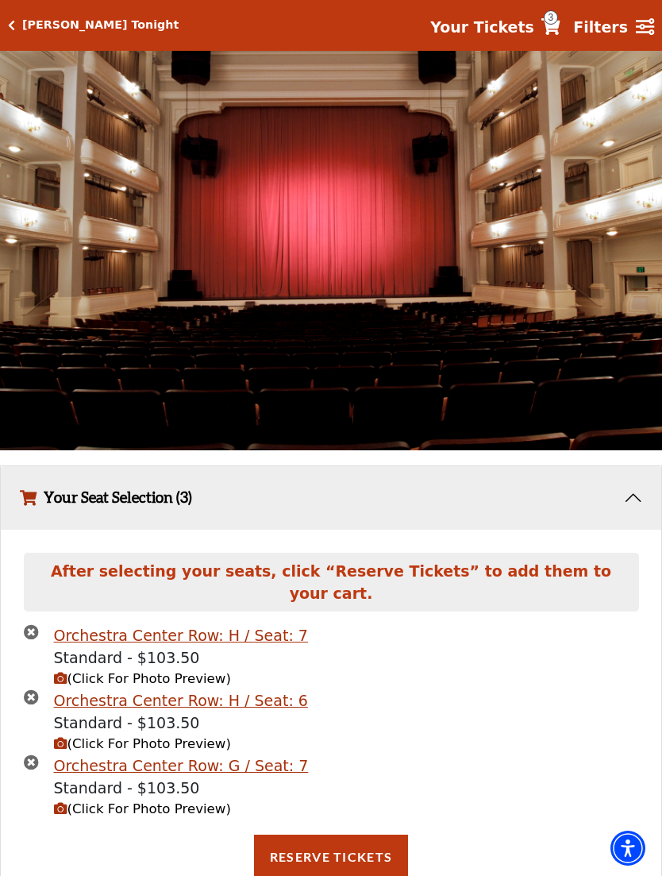
click at [156, 817] on span "(Click For Photo Preview)" at bounding box center [142, 808] width 177 height 15
click at [151, 817] on span "(Click For Photo Preview)" at bounding box center [142, 808] width 177 height 15
click at [144, 813] on span "(Click For Photo Preview)" at bounding box center [142, 808] width 177 height 15
click at [147, 810] on span "(Click For Photo Preview)" at bounding box center [142, 808] width 177 height 15
click at [151, 813] on span "(Click For Photo Preview)" at bounding box center [142, 808] width 177 height 15
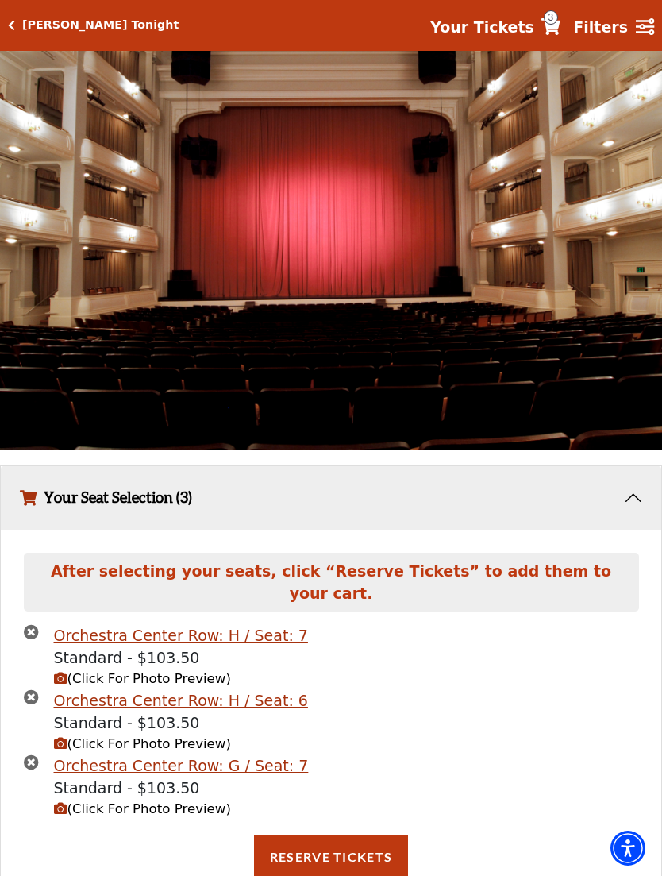
click at [148, 815] on span "(Click For Photo Preview)" at bounding box center [142, 808] width 177 height 15
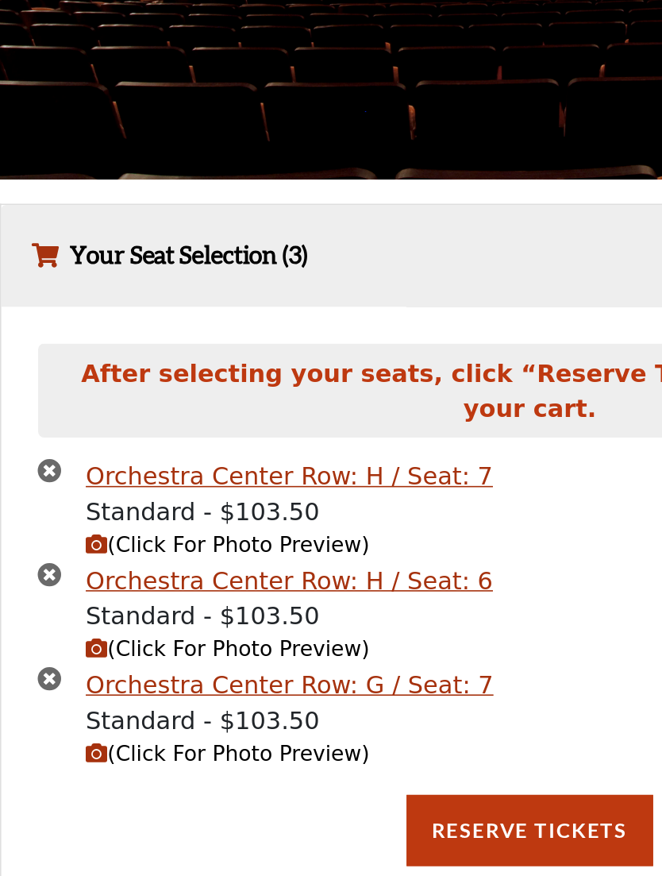
click at [113, 760] on span "(Click For Photo Preview)" at bounding box center [142, 767] width 177 height 15
click at [106, 760] on span "(Click For Photo Preview)" at bounding box center [142, 767] width 177 height 15
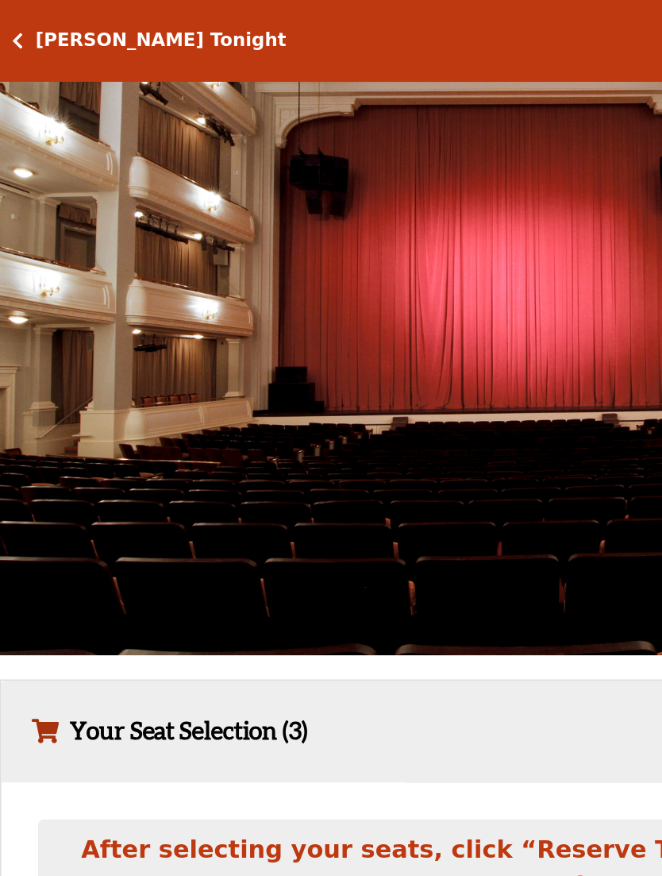
scroll to position [1136, 0]
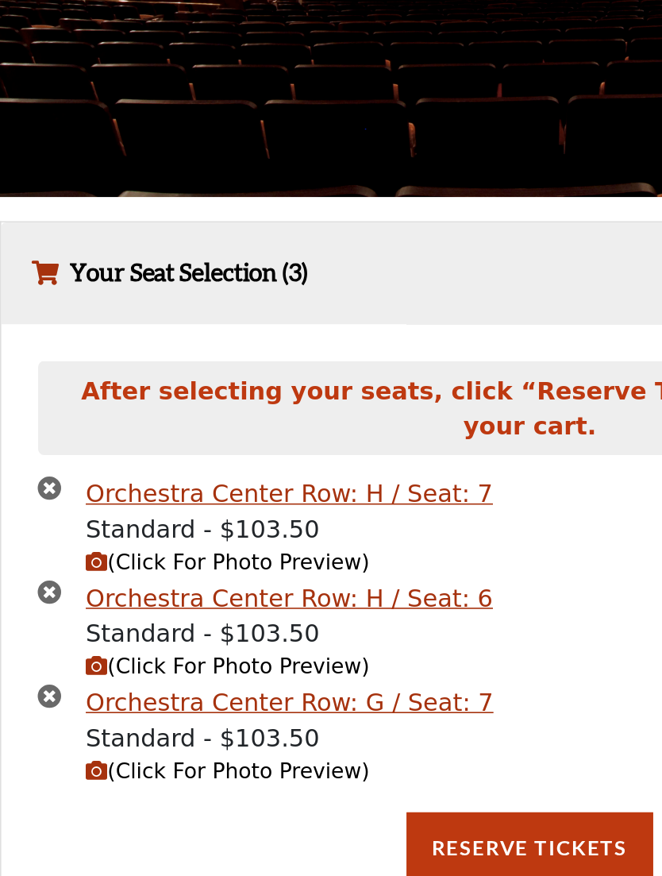
click at [31, 713] on icon "times-circle" at bounding box center [31, 720] width 15 height 15
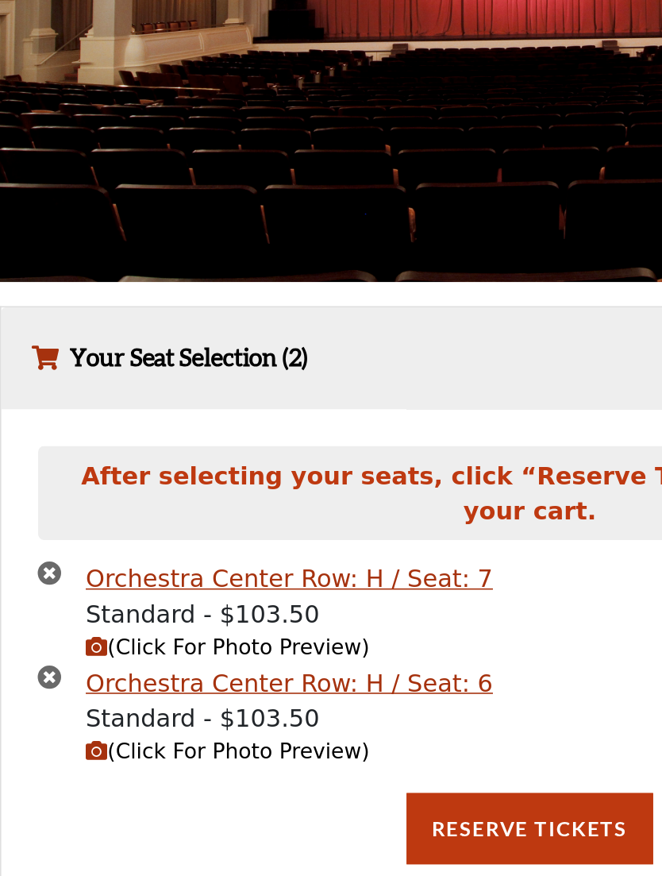
scroll to position [1079, 0]
click at [339, 793] on button "Reserve Tickets" at bounding box center [331, 815] width 154 height 44
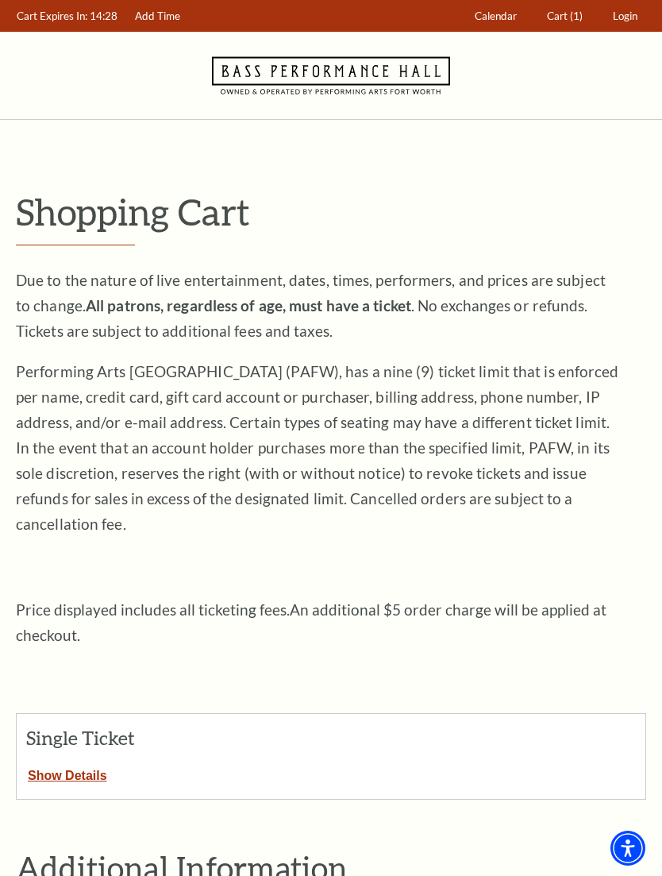
click at [573, 14] on span "(1)" at bounding box center [576, 16] width 13 height 13
click at [71, 763] on button "Show Details" at bounding box center [68, 773] width 102 height 21
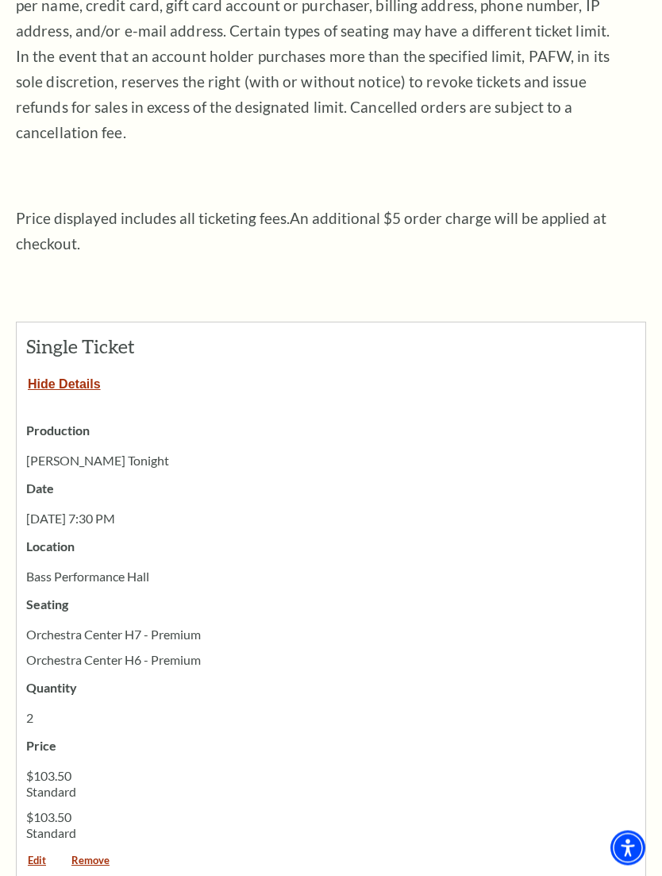
scroll to position [392, 0]
click at [91, 855] on link "Remove" at bounding box center [90, 865] width 60 height 21
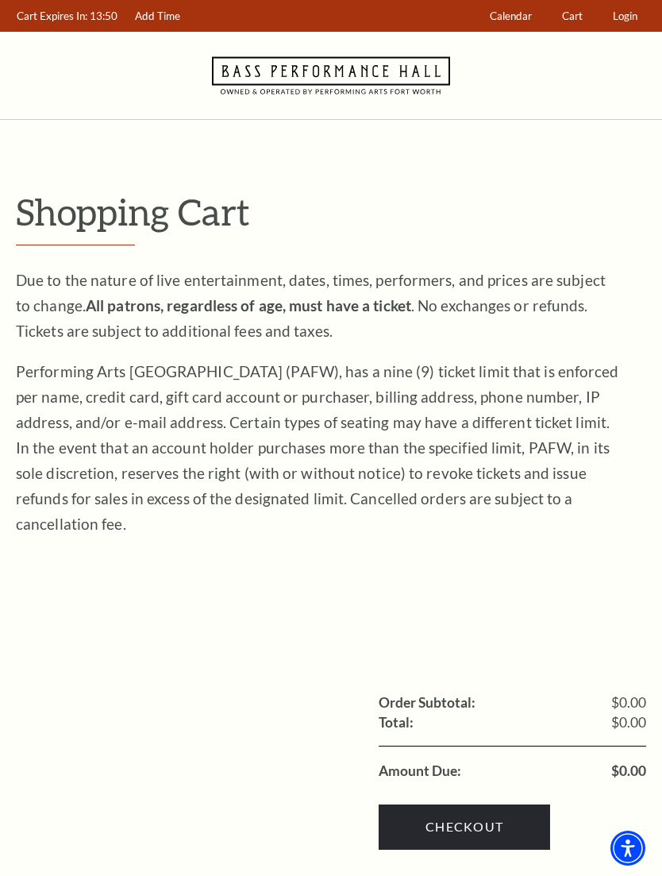
click at [627, 14] on span "Login" at bounding box center [625, 16] width 25 height 13
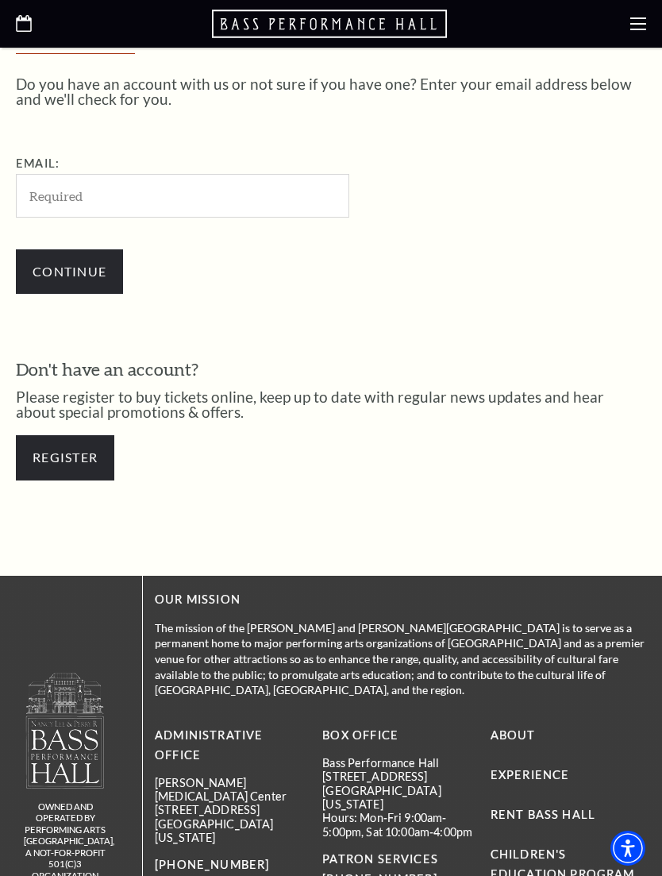
click at [259, 203] on input "Email:" at bounding box center [183, 196] width 334 height 44
type input "[EMAIL_ADDRESS][DOMAIN_NAME]"
click at [66, 278] on input "Continue" at bounding box center [69, 271] width 107 height 44
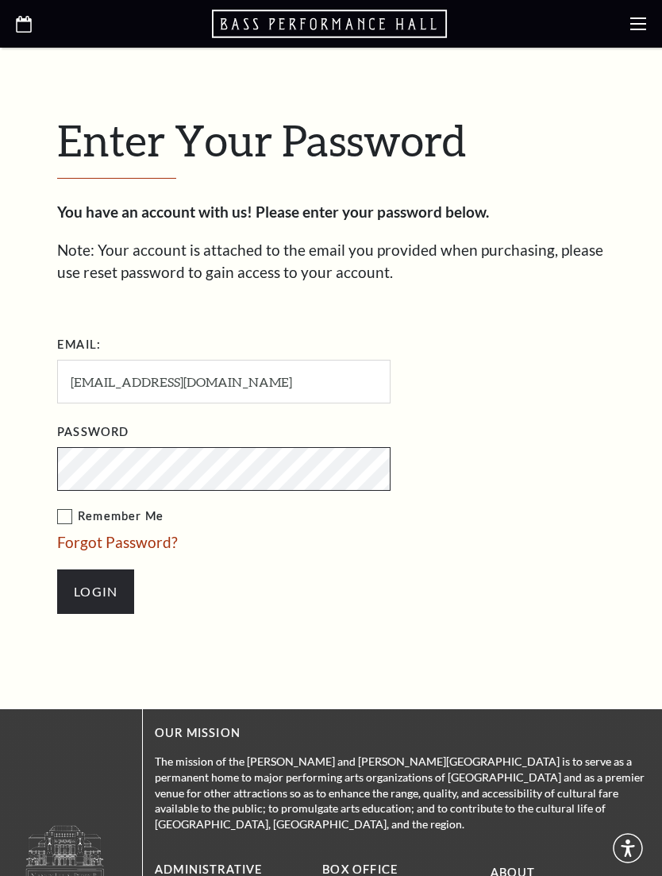
scroll to position [469, 0]
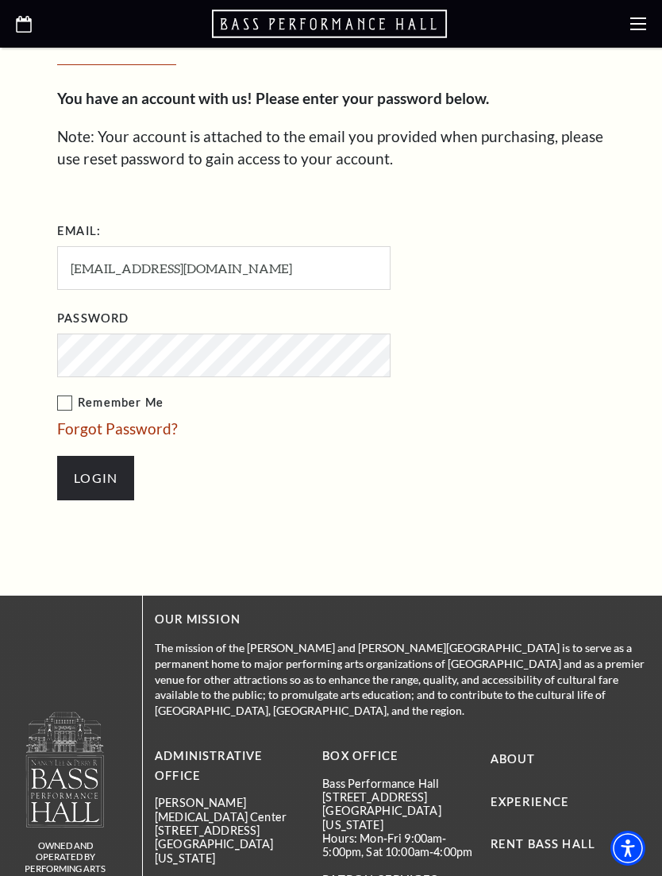
click at [86, 475] on input "Login" at bounding box center [95, 478] width 77 height 44
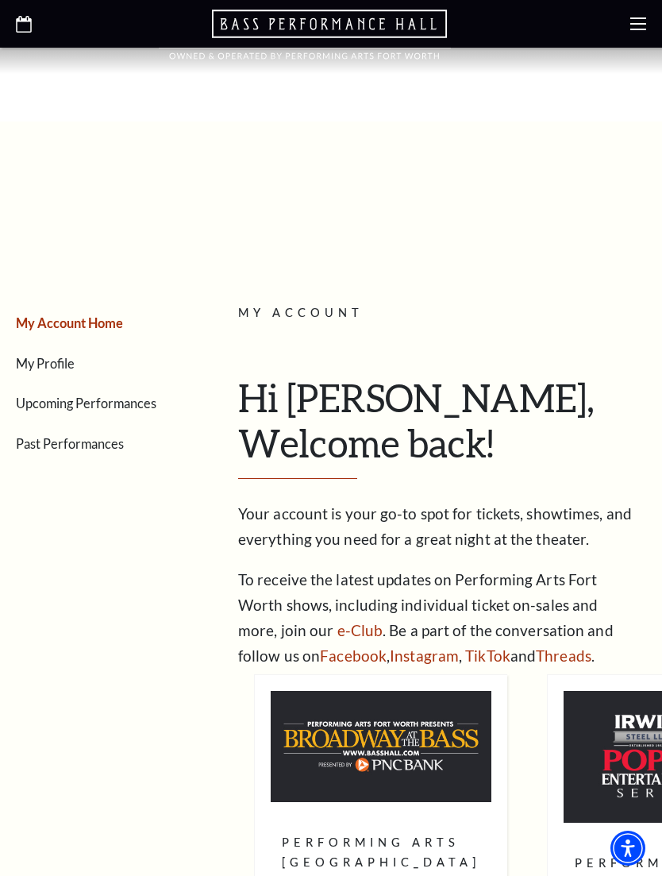
scroll to position [11, 0]
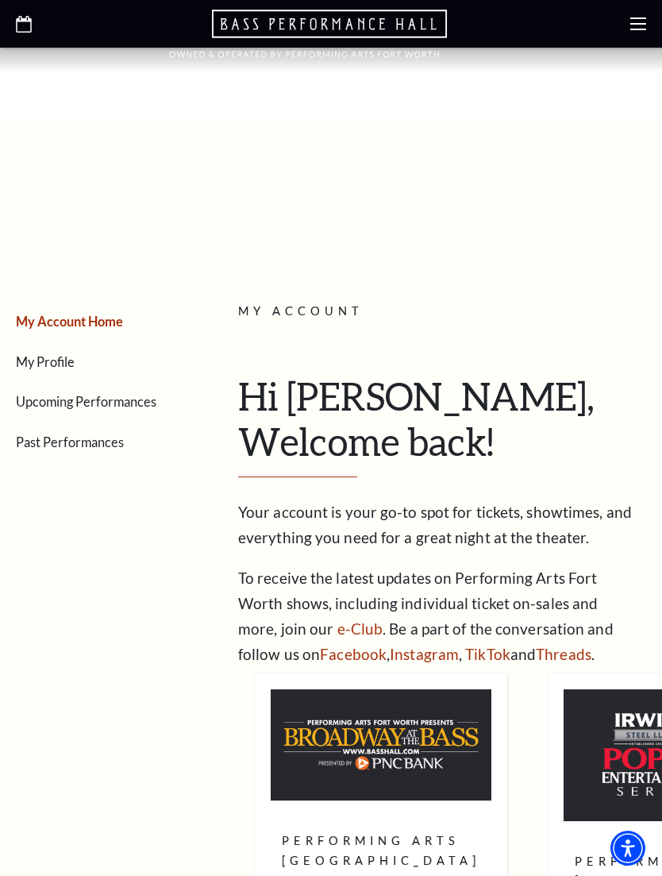
click at [47, 369] on link "My Profile" at bounding box center [45, 361] width 59 height 15
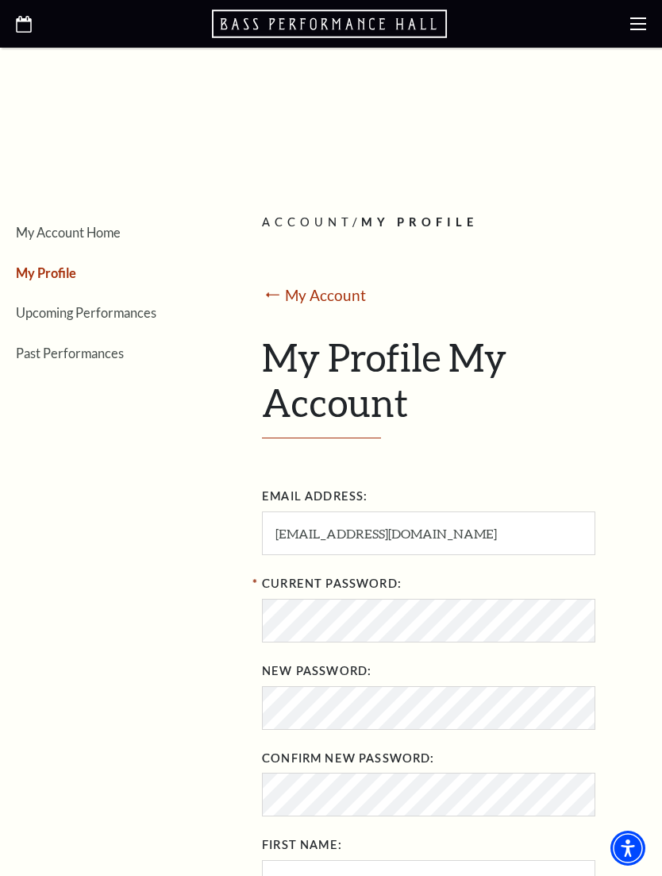
scroll to position [0, 0]
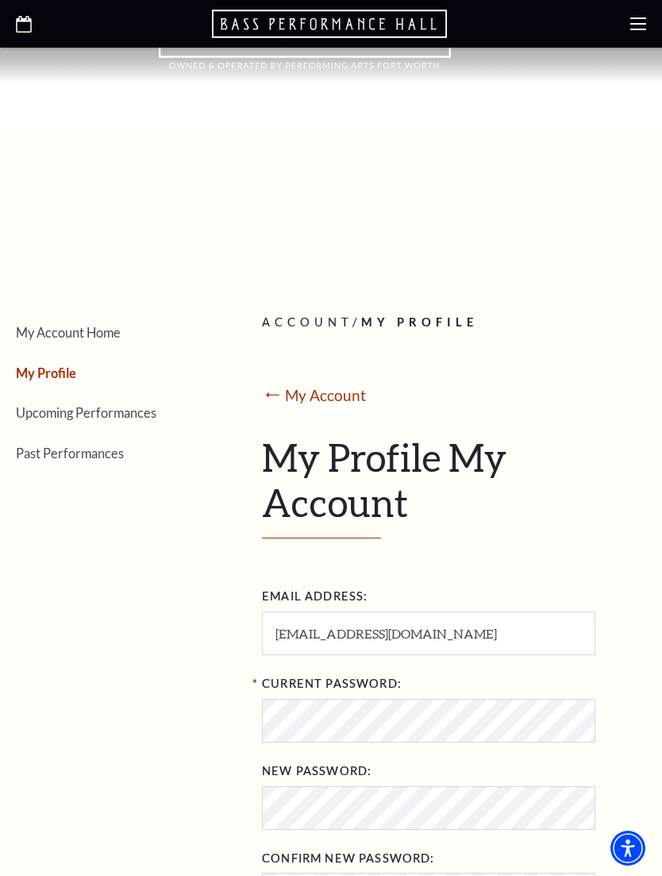
click at [57, 419] on link "Upcoming Performances" at bounding box center [86, 412] width 141 height 15
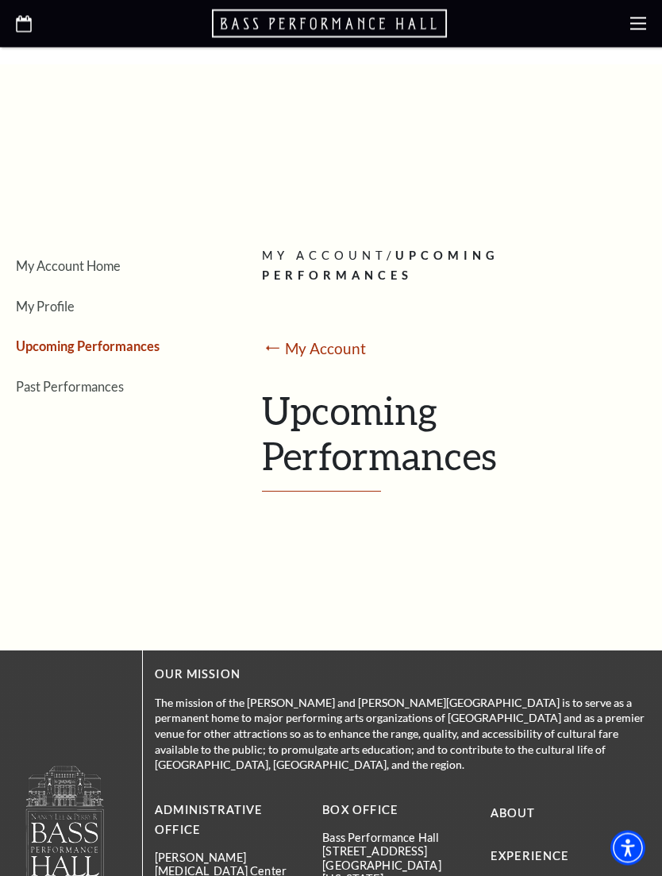
scroll to position [42, 0]
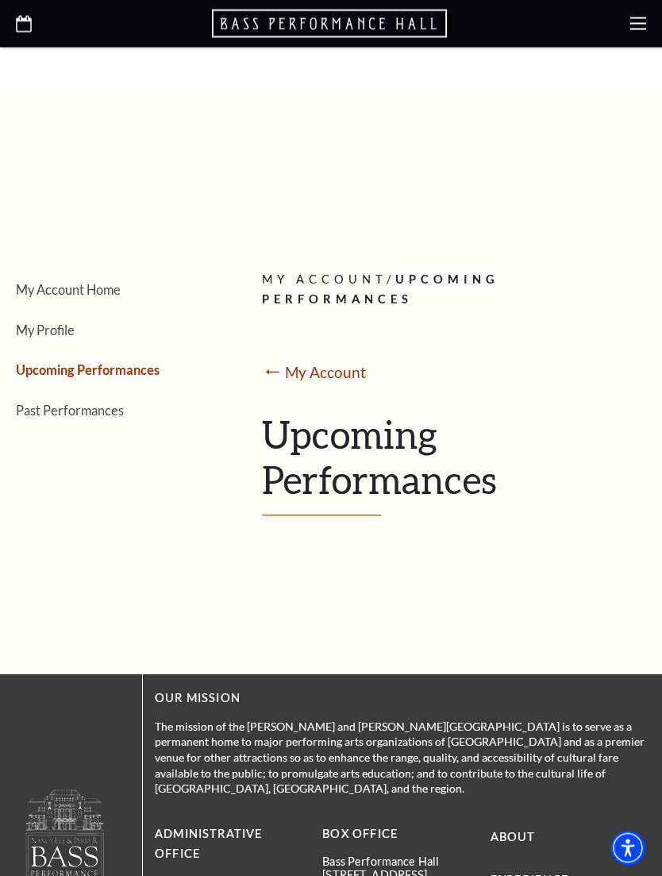
click at [376, 456] on h1 "Upcoming Performances" at bounding box center [448, 464] width 373 height 104
click at [402, 454] on h1 "Upcoming Performances" at bounding box center [448, 464] width 373 height 104
click at [47, 373] on link "Upcoming Performances" at bounding box center [88, 370] width 144 height 15
click at [316, 370] on link "My Account" at bounding box center [325, 372] width 81 height 18
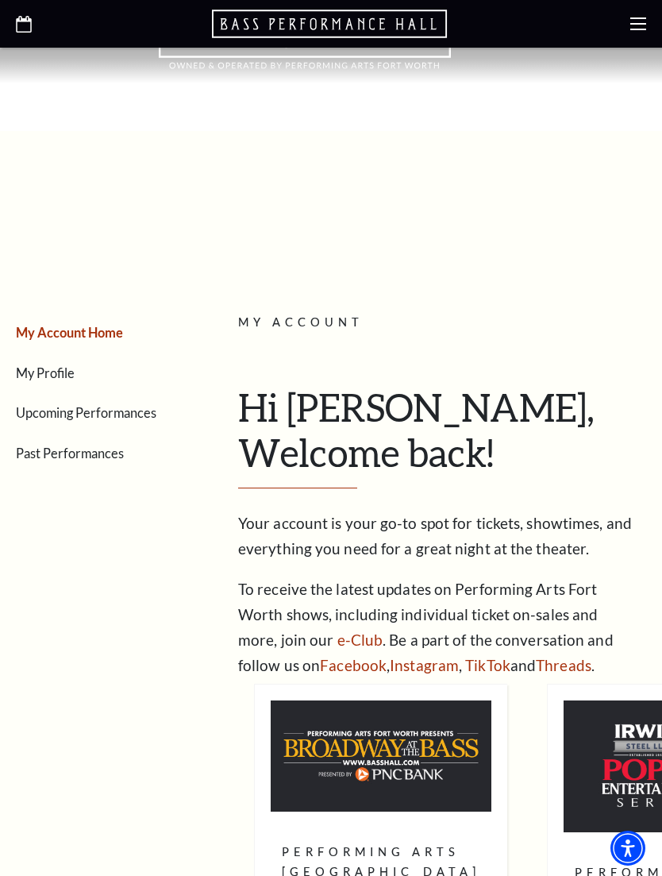
click at [64, 407] on link "Upcoming Performances" at bounding box center [86, 412] width 141 height 15
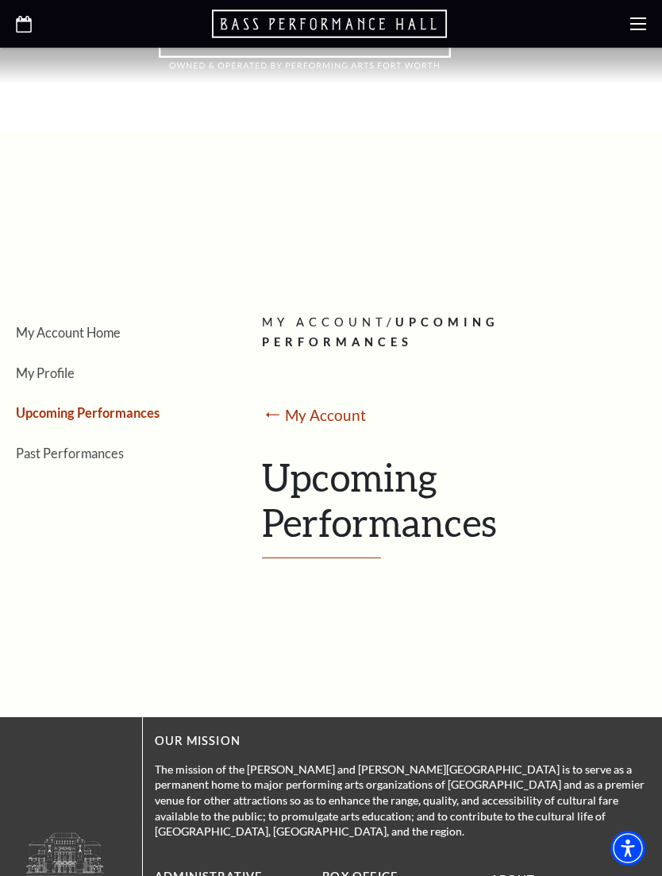
click at [48, 454] on link "Past Performances" at bounding box center [70, 453] width 108 height 15
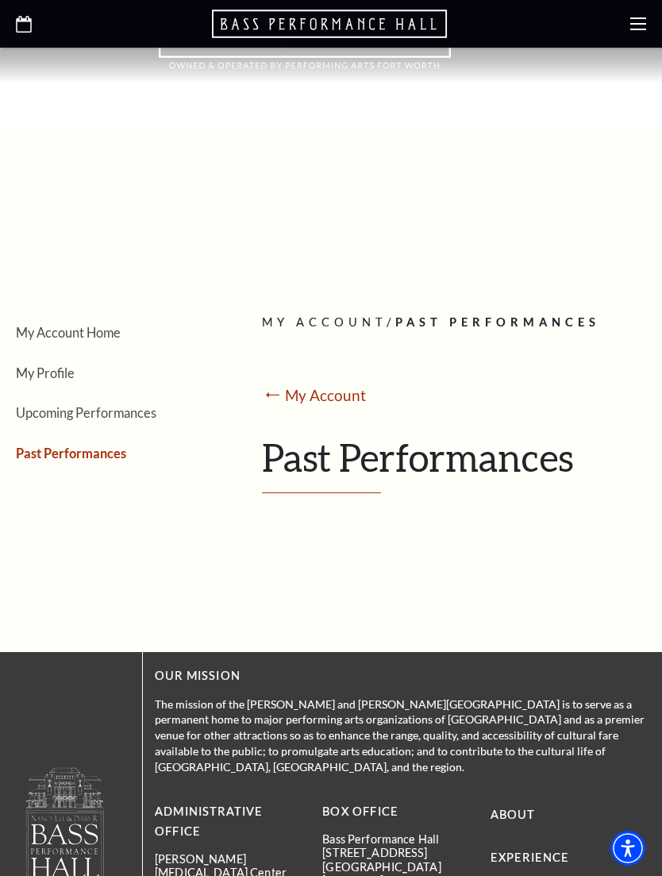
click at [30, 376] on link "My Profile" at bounding box center [45, 372] width 59 height 15
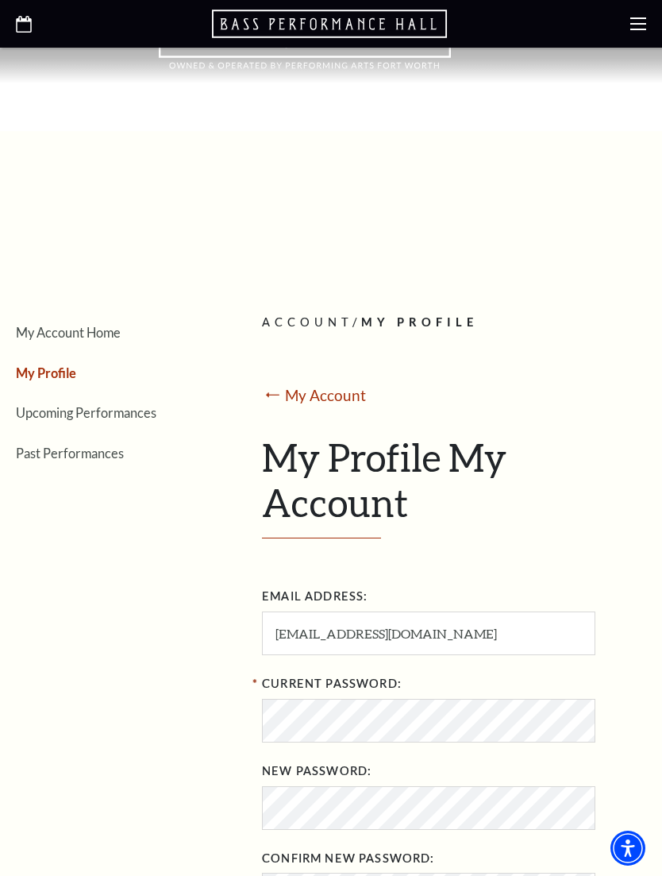
click at [523, 685] on div "Current Password:" at bounding box center [448, 706] width 373 height 71
click at [45, 406] on link "Upcoming Performances" at bounding box center [86, 412] width 141 height 15
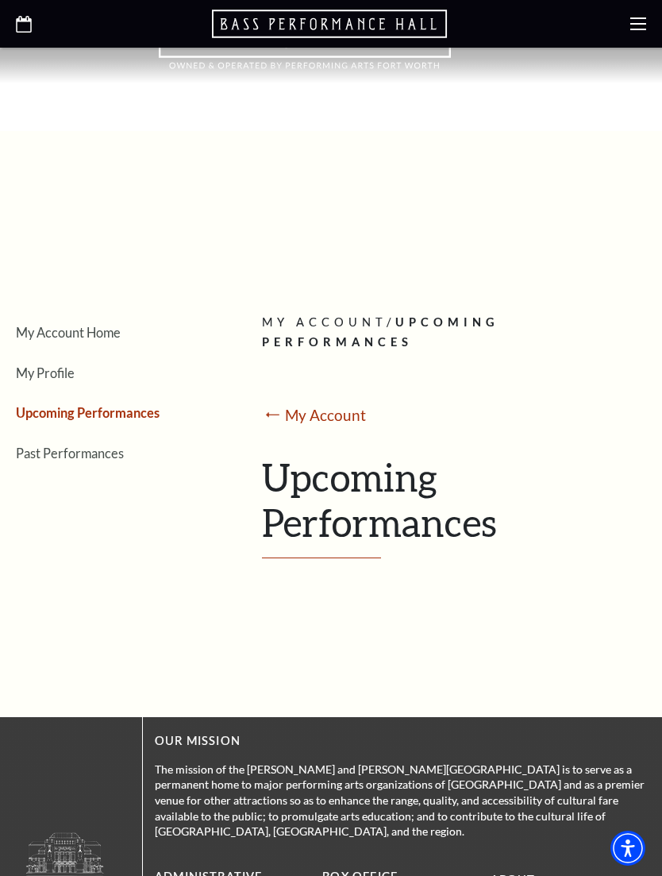
click at [638, 40] on div at bounding box center [331, 24] width 662 height 48
click at [641, 16] on icon at bounding box center [639, 24] width 16 height 16
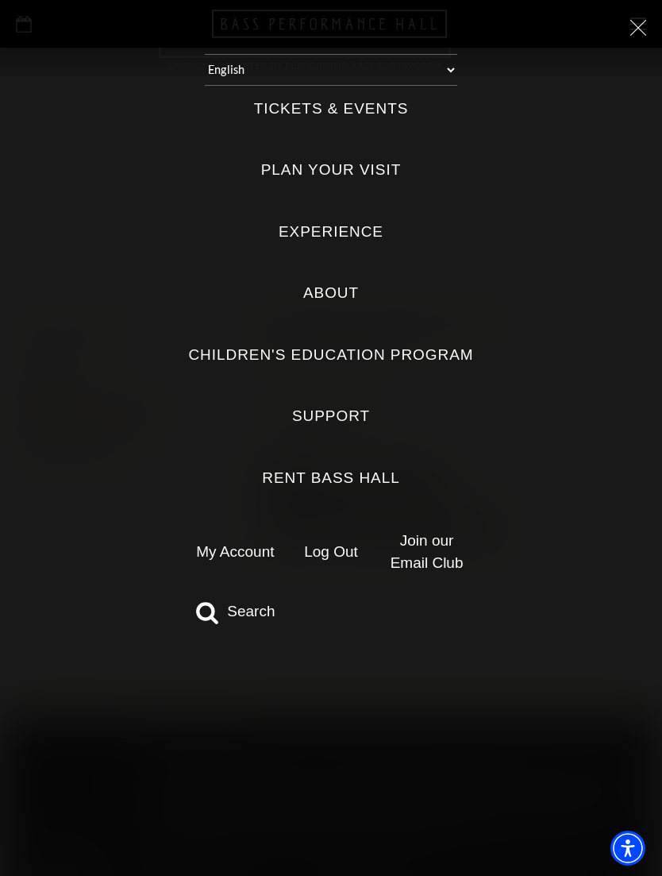
click at [356, 98] on label "Tickets & Events" at bounding box center [331, 108] width 155 height 21
click at [0, 0] on Events "Tickets & Events" at bounding box center [0, 0] width 0 height 0
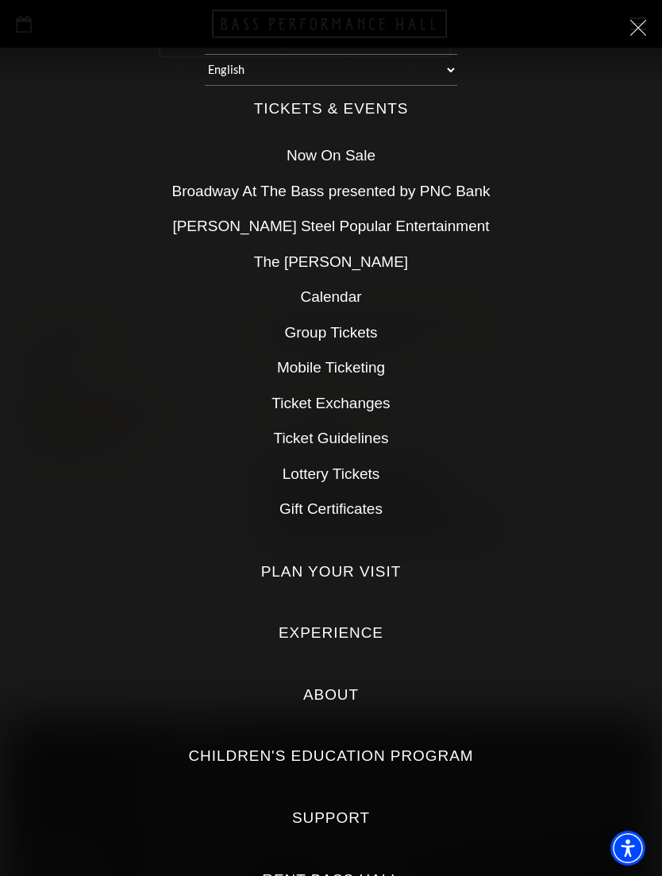
click at [343, 147] on link "Now On Sale" at bounding box center [331, 155] width 89 height 17
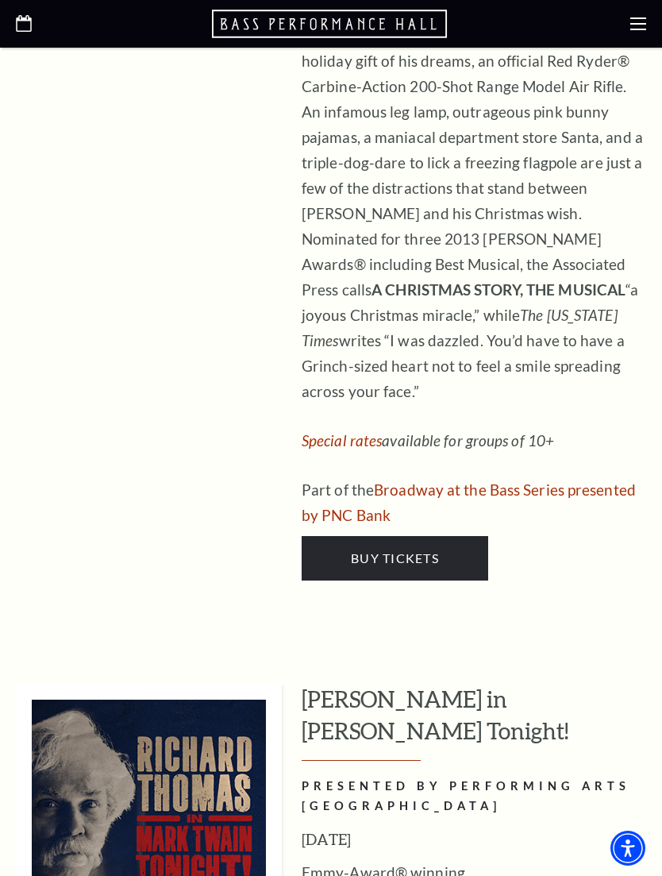
scroll to position [8216, 0]
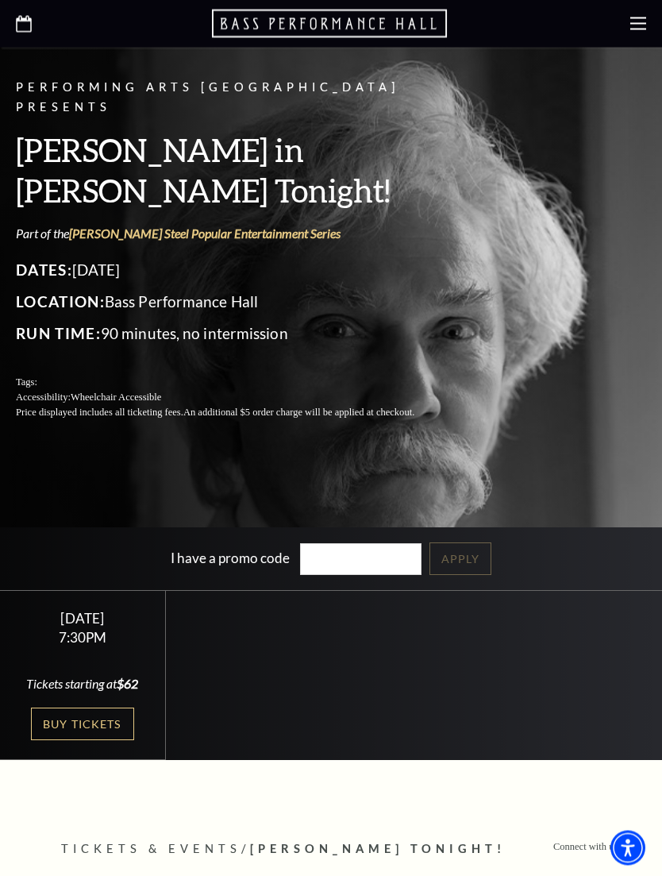
scroll to position [236, 0]
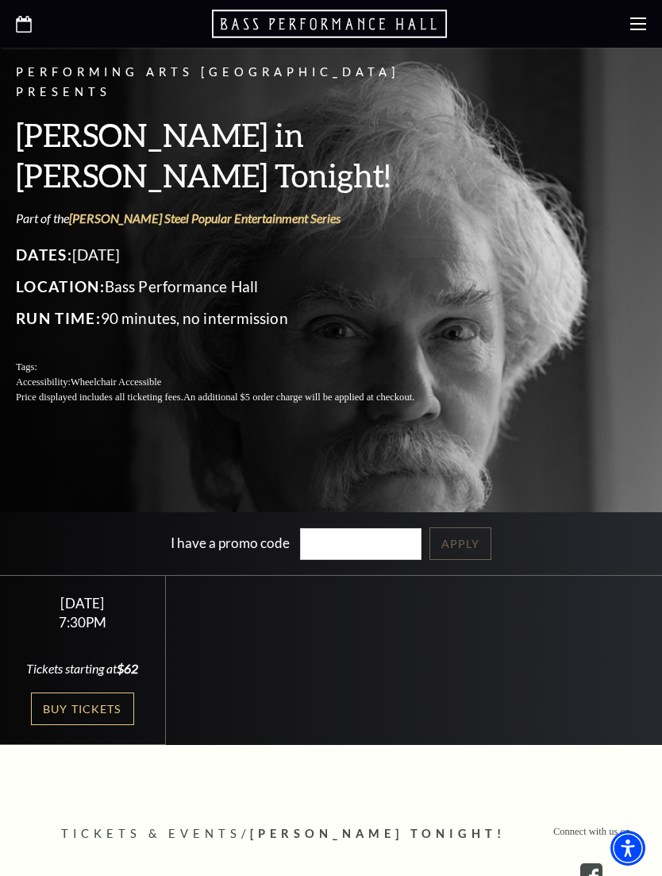
click at [77, 725] on link "Buy Tickets" at bounding box center [82, 709] width 103 height 33
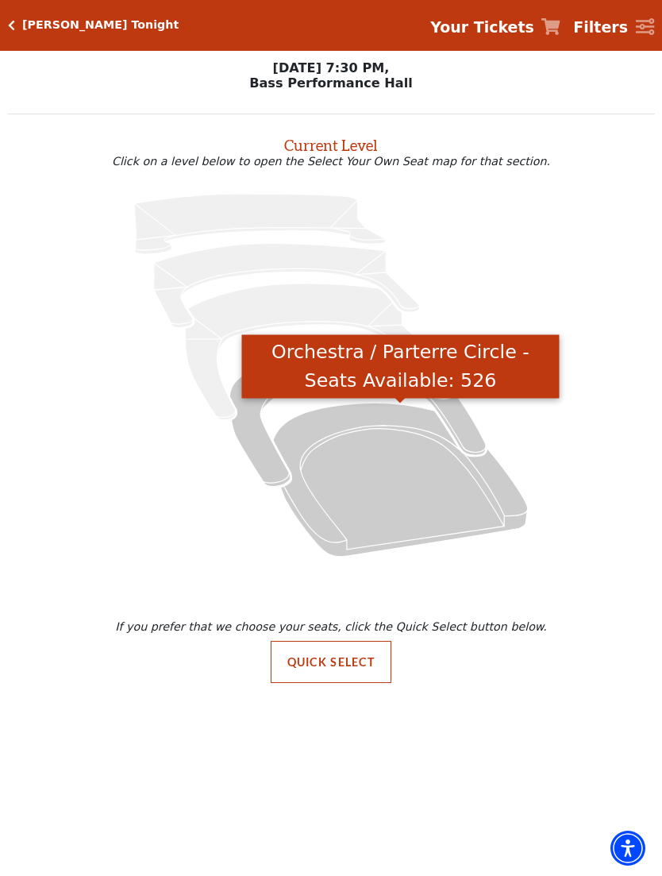
click at [382, 478] on icon "Orchestra / Parterre Circle - Seats Available: 526" at bounding box center [400, 479] width 255 height 153
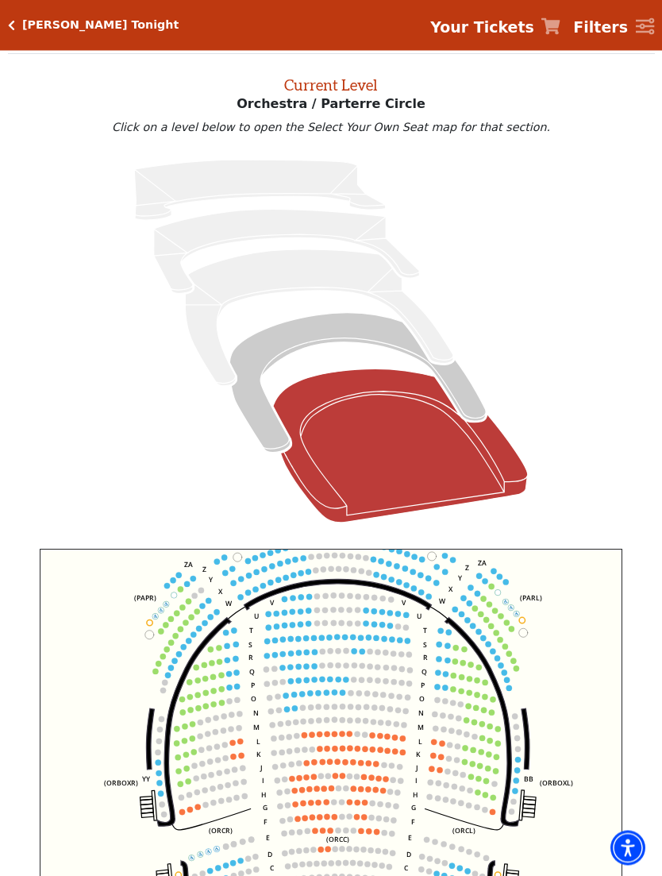
scroll to position [60, 0]
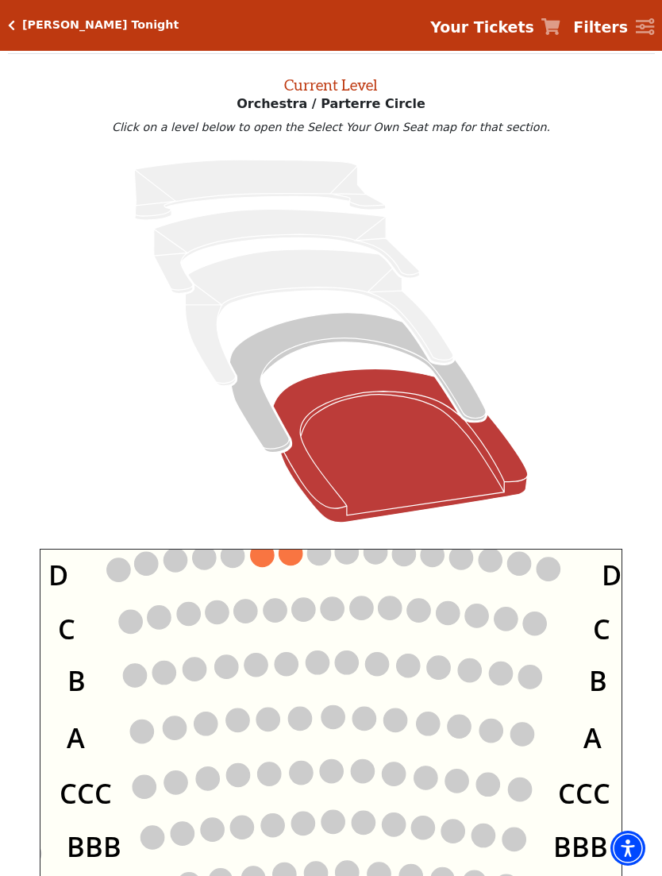
click at [345, 702] on icon "Left (ORPITL) Right (ORPITR) Center (ORPITC) ZZ AA YY BB ZA ZA (ORCL) (ORCR) (O…" at bounding box center [331, 764] width 583 height 431
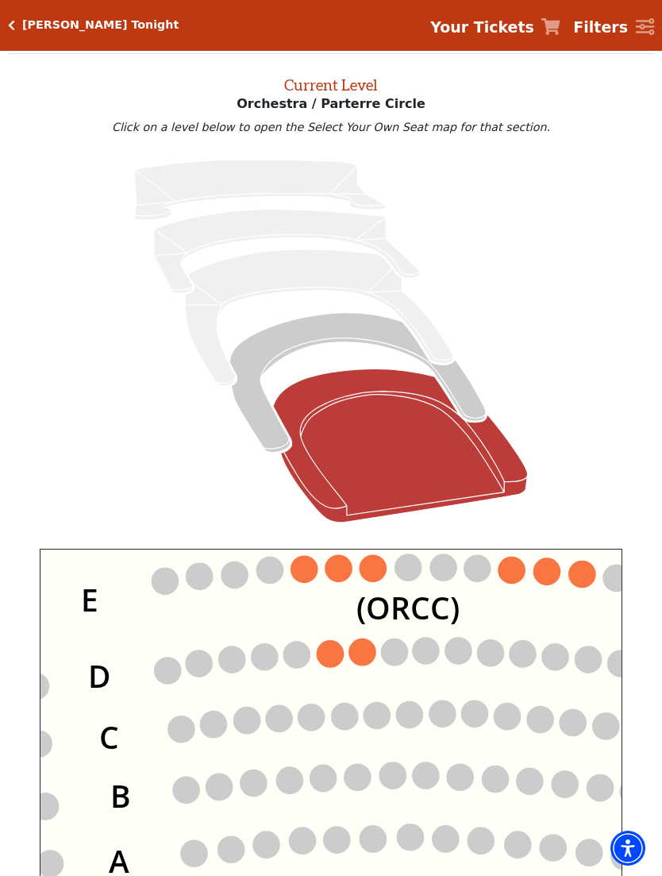
click at [365, 652] on circle at bounding box center [362, 652] width 26 height 26
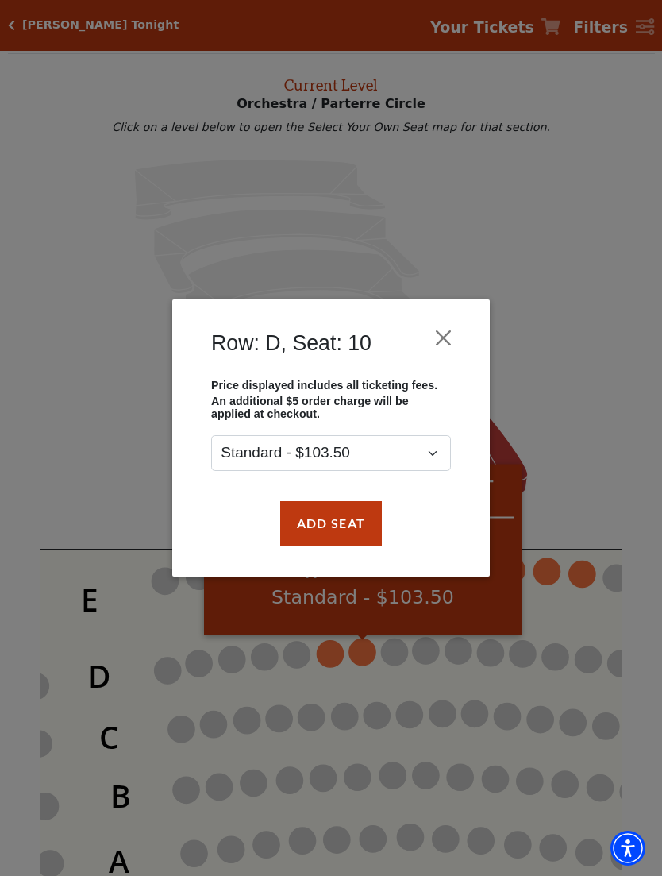
click at [438, 332] on button "Close" at bounding box center [444, 337] width 30 height 30
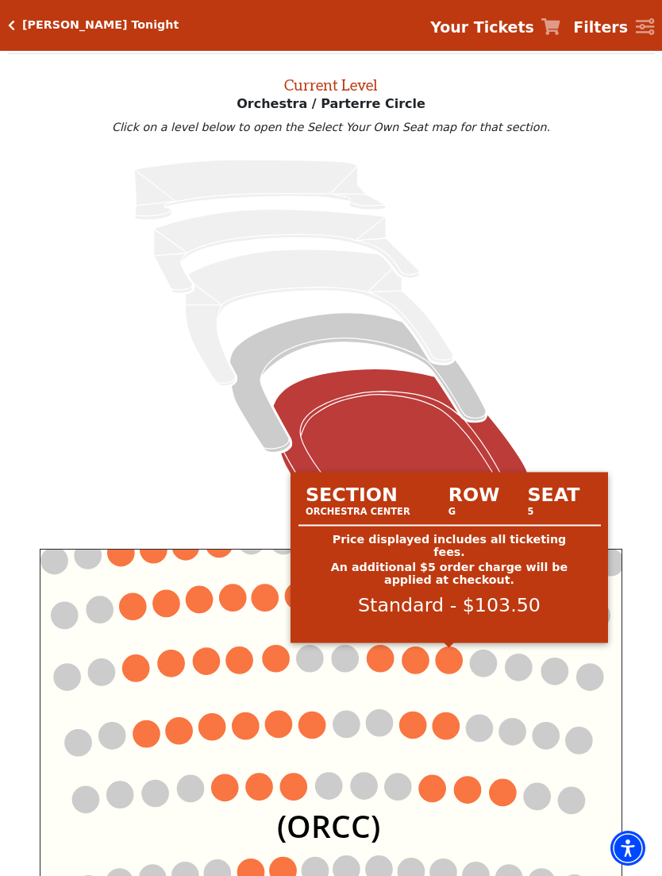
click at [441, 663] on circle at bounding box center [449, 660] width 26 height 26
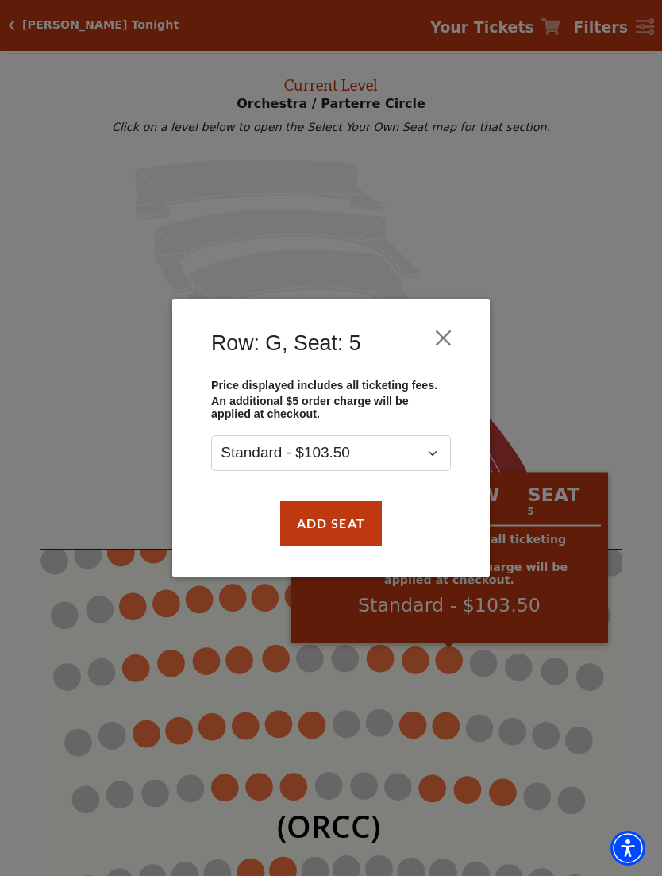
click at [358, 521] on button "Add Seat" at bounding box center [331, 523] width 102 height 44
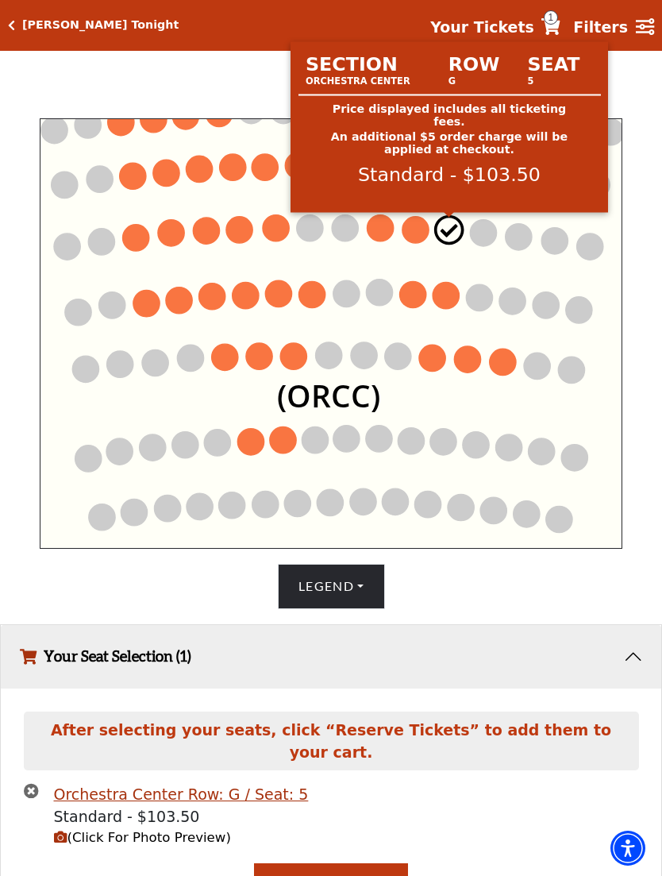
scroll to position [535, 0]
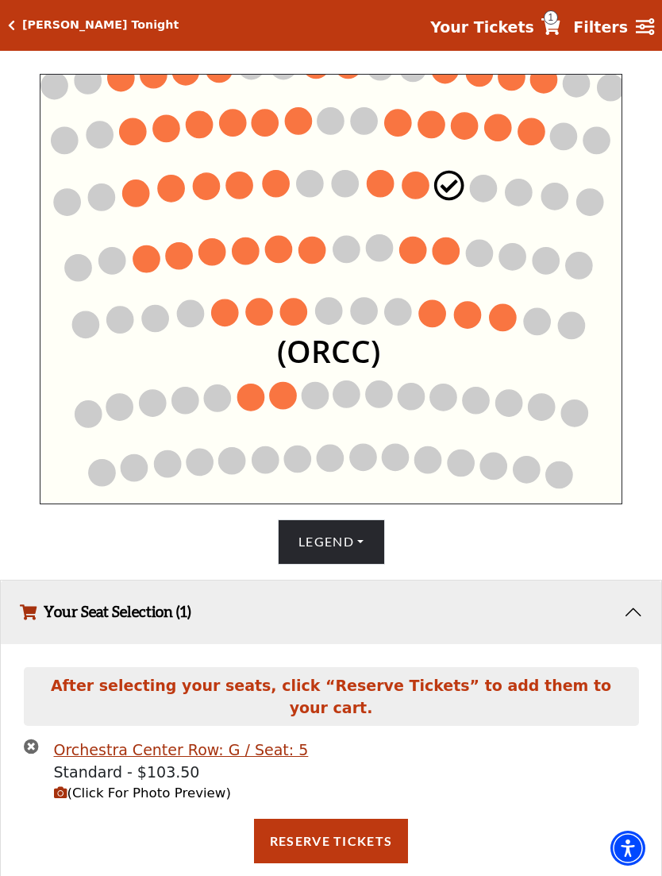
click at [411, 189] on circle at bounding box center [416, 185] width 26 height 26
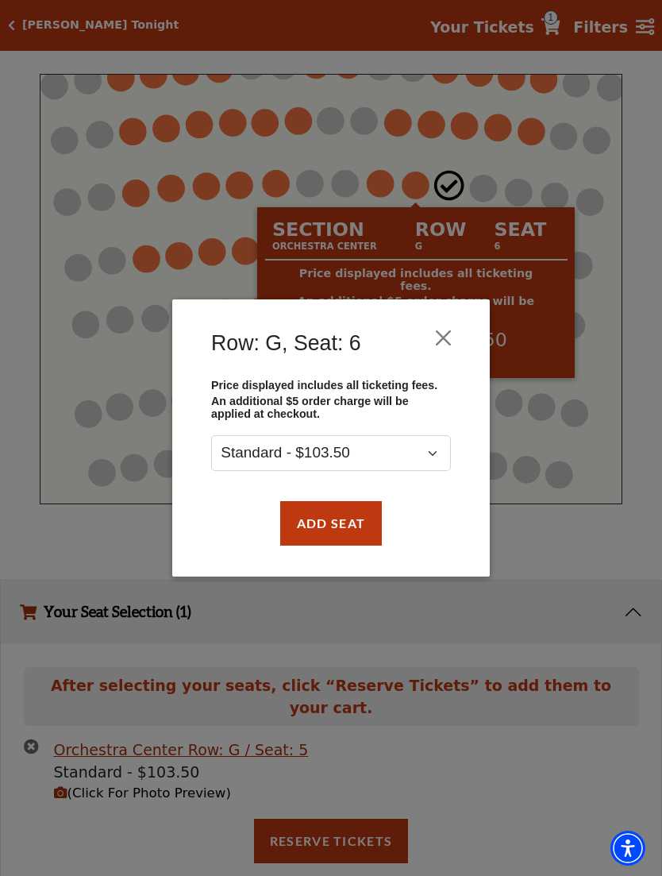
click at [348, 531] on button "Add Seat" at bounding box center [331, 523] width 102 height 44
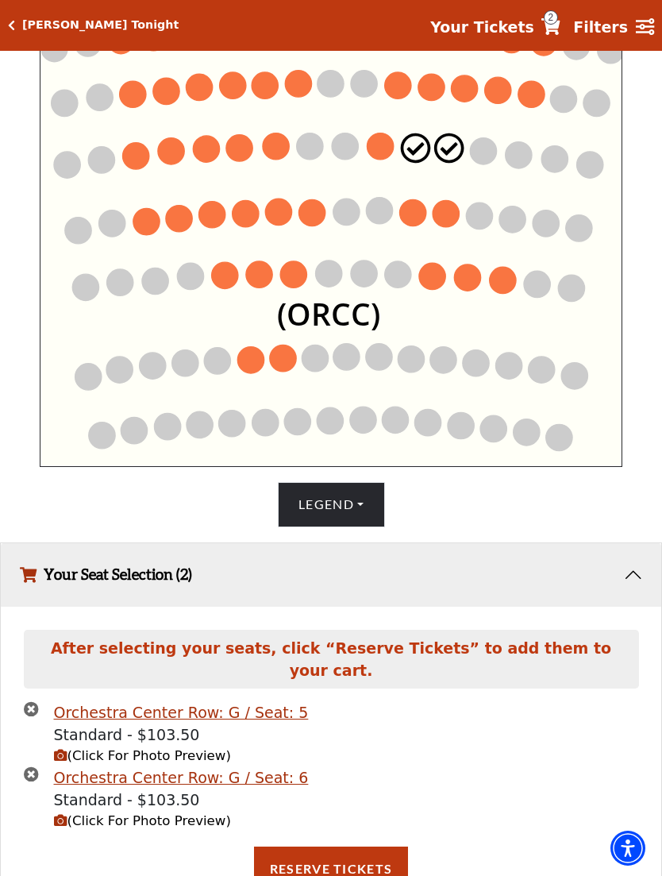
scroll to position [586, 0]
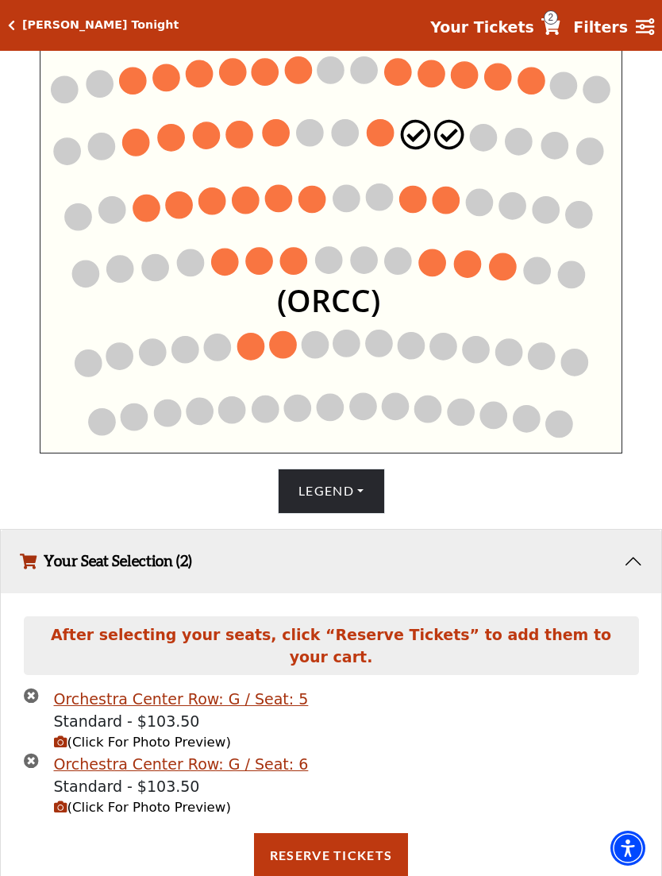
click at [350, 863] on button "Reserve Tickets" at bounding box center [331, 855] width 154 height 44
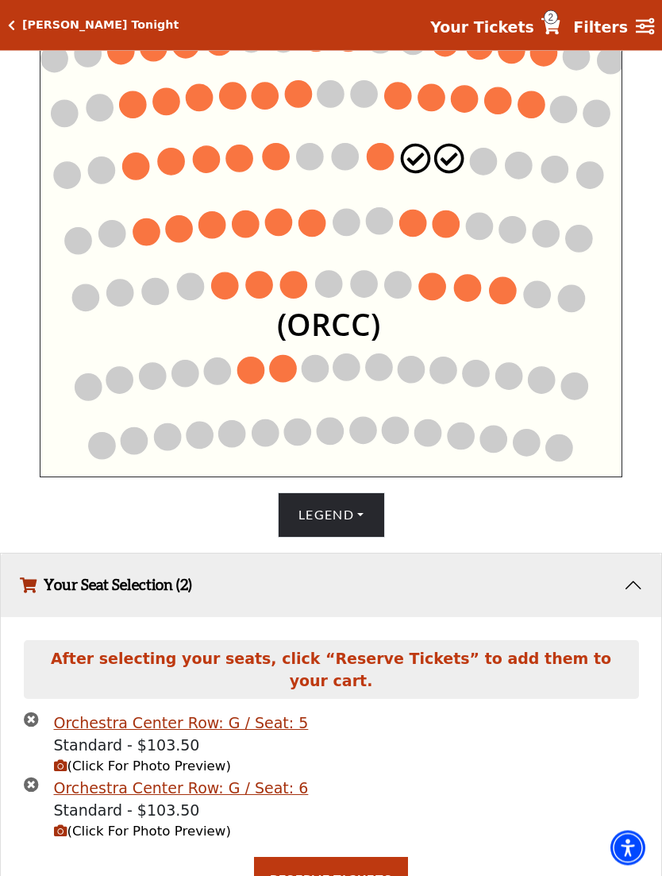
scroll to position [556, 0]
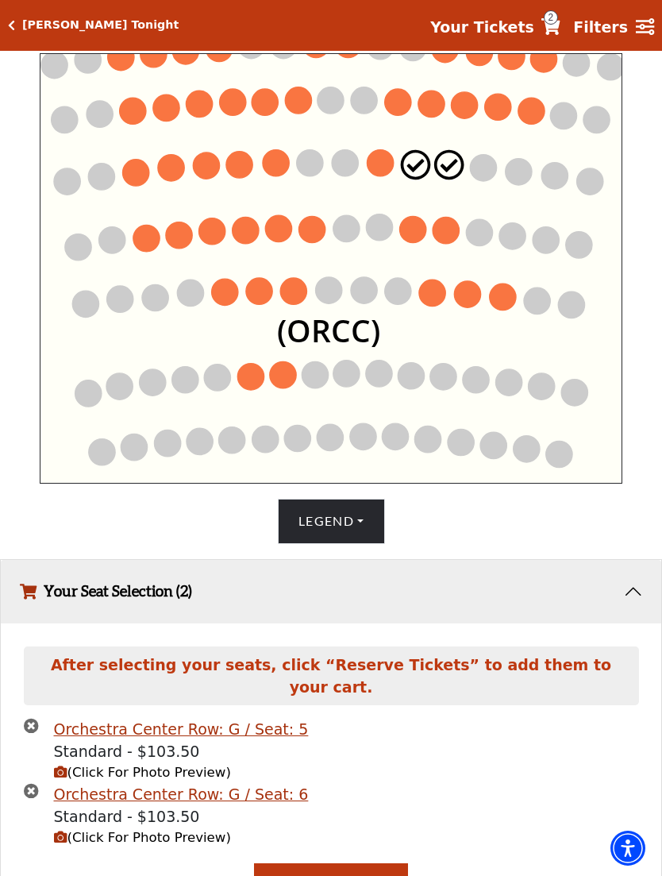
click at [31, 733] on icon "times-circle" at bounding box center [31, 725] width 15 height 15
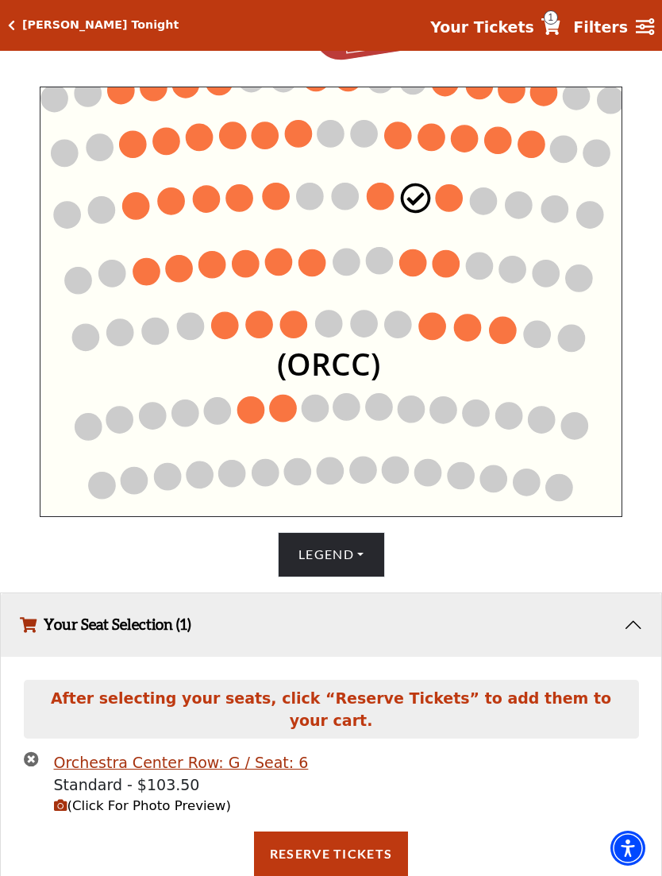
click at [27, 767] on icon "times-circle" at bounding box center [31, 758] width 15 height 15
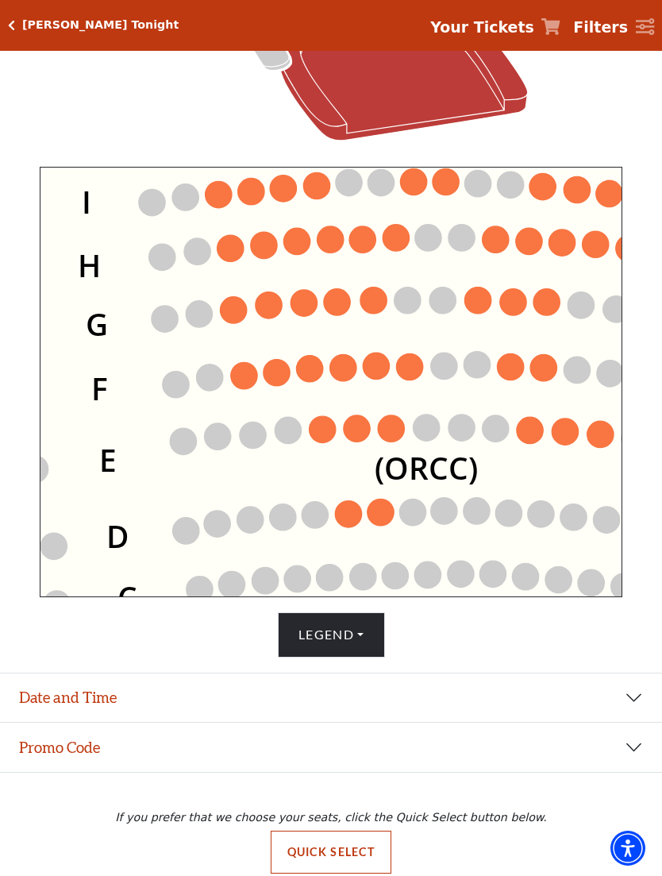
click at [365, 299] on circle at bounding box center [374, 301] width 26 height 26
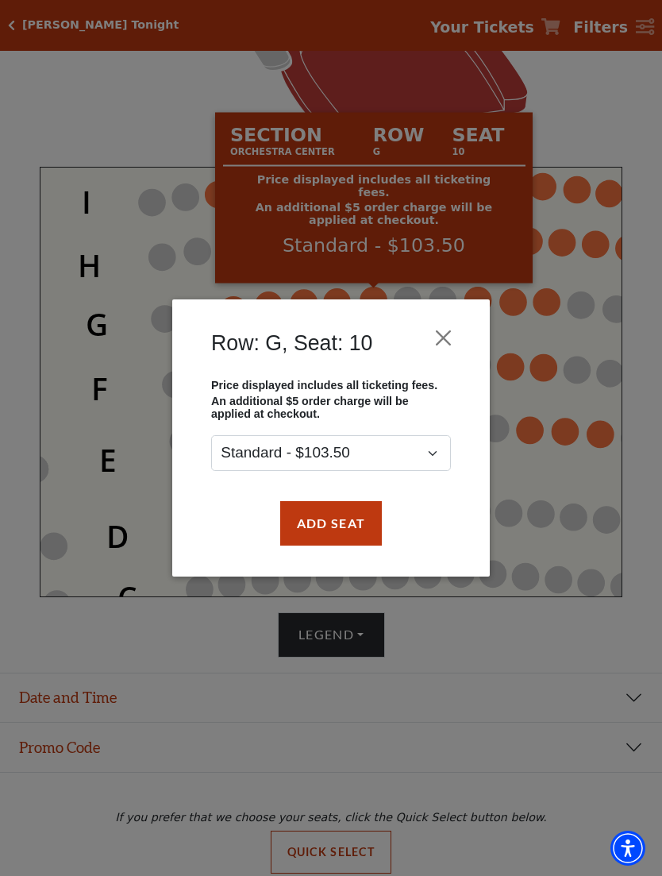
click at [443, 337] on button "Close" at bounding box center [444, 337] width 30 height 30
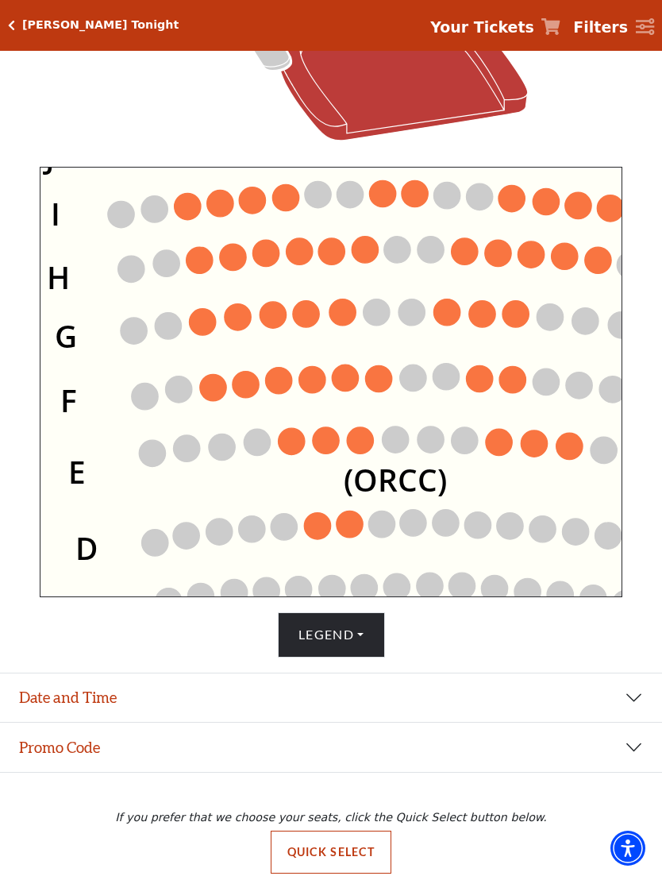
click at [338, 316] on circle at bounding box center [343, 312] width 26 height 26
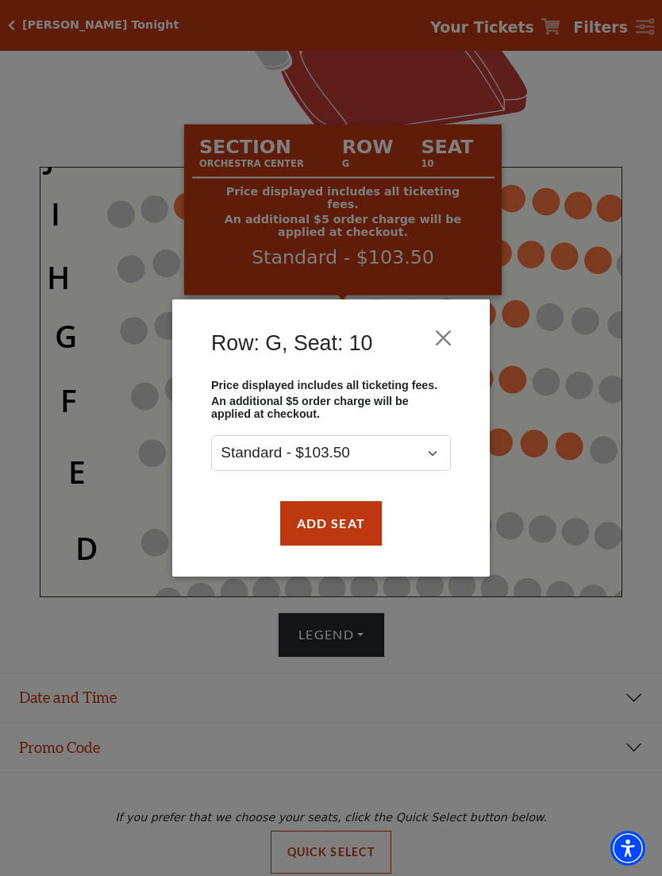
click at [346, 534] on button "Add Seat" at bounding box center [331, 523] width 102 height 44
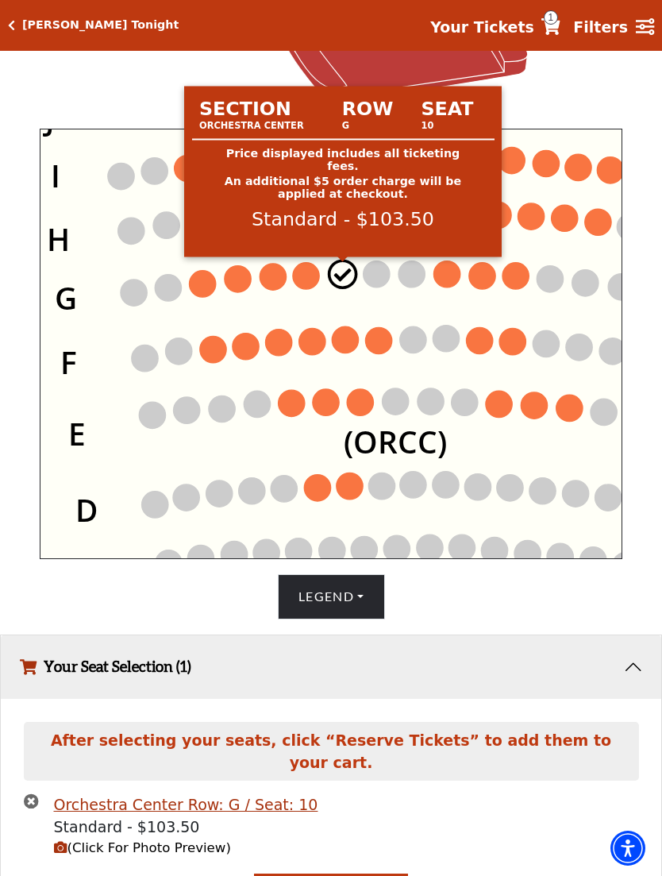
scroll to position [485, 0]
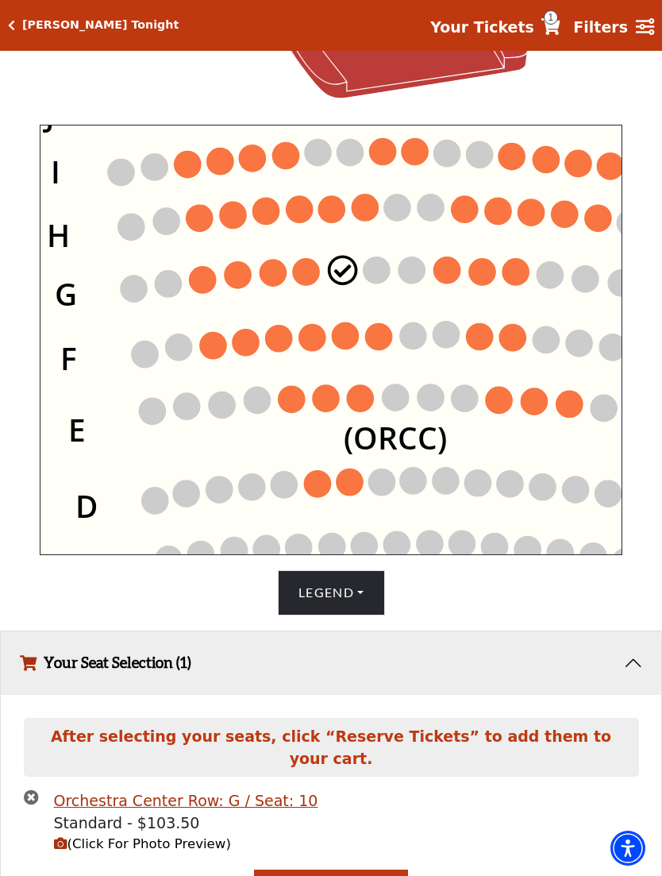
click at [308, 267] on circle at bounding box center [306, 272] width 26 height 26
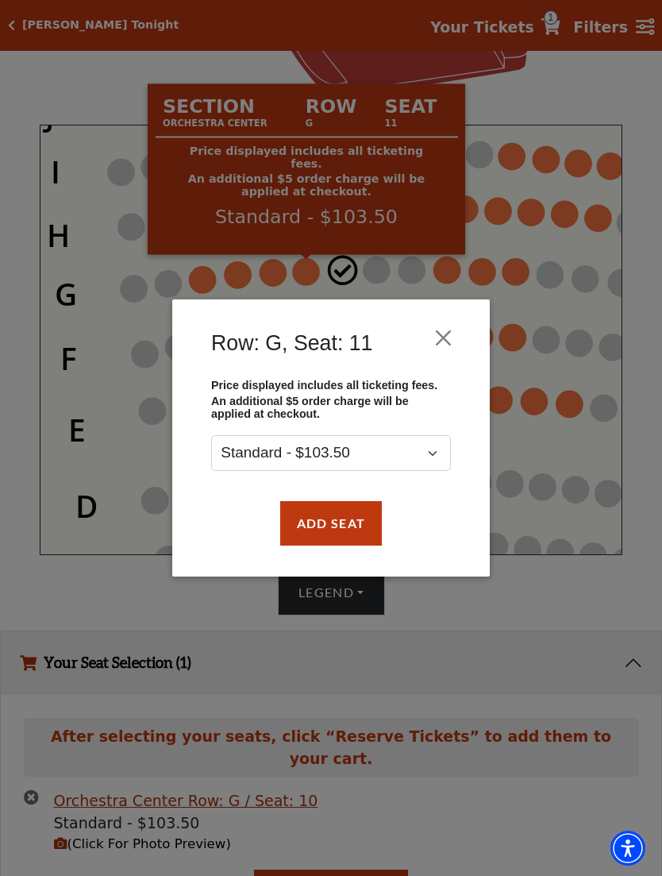
click at [347, 529] on button "Add Seat" at bounding box center [331, 523] width 102 height 44
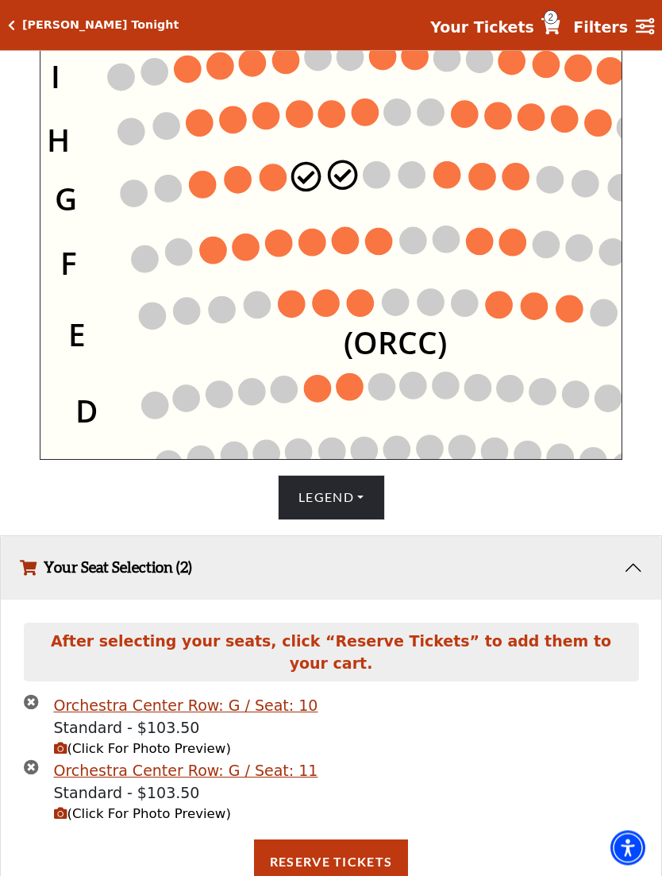
scroll to position [586, 0]
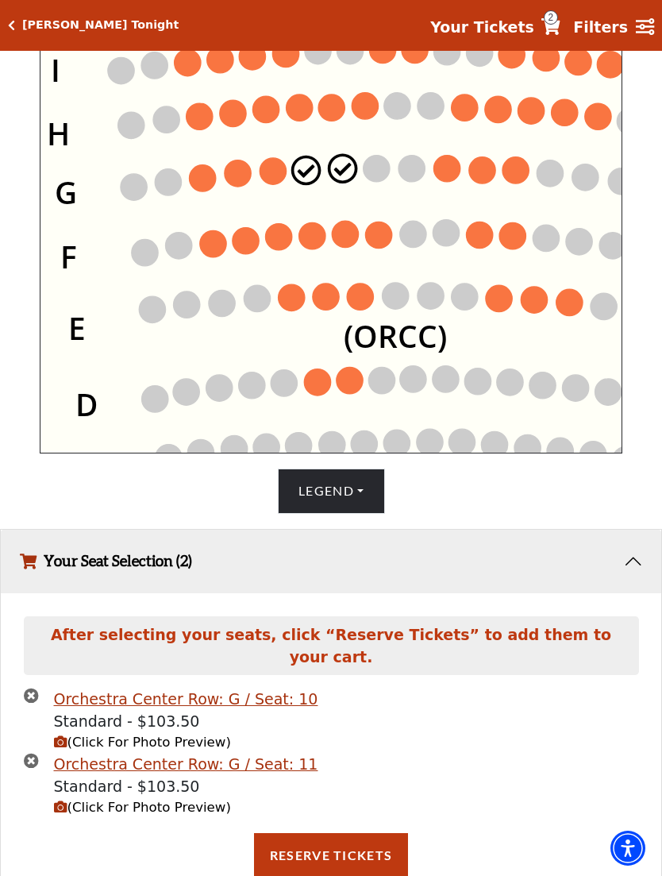
click at [2, 755] on div "After selecting your seats, click “Reserve Tickets” to add them to your cart. O…" at bounding box center [331, 754] width 661 height 322
click at [353, 863] on button "Reserve Tickets" at bounding box center [331, 855] width 154 height 44
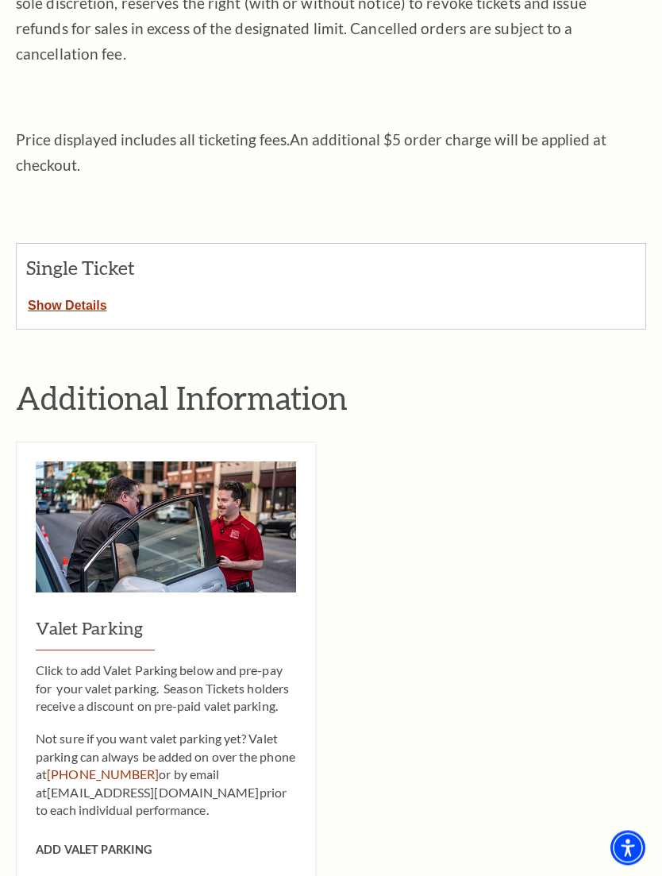
click at [500, 646] on div "Valet Parking Click to add Valet Parking below and pre-pay for your valet parki…" at bounding box center [331, 659] width 631 height 434
click at [50, 292] on button "Show Details" at bounding box center [68, 302] width 102 height 21
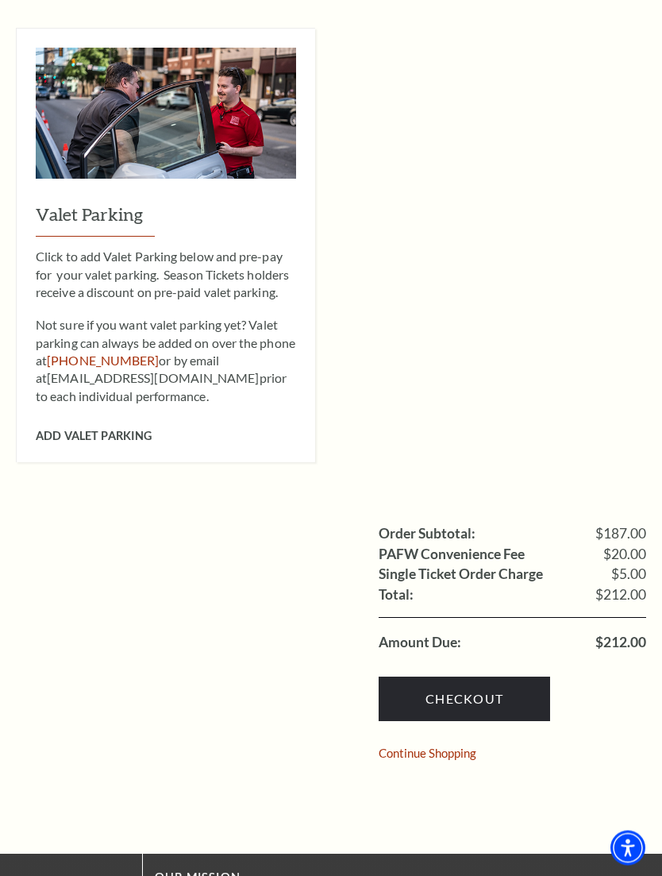
scroll to position [1392, 0]
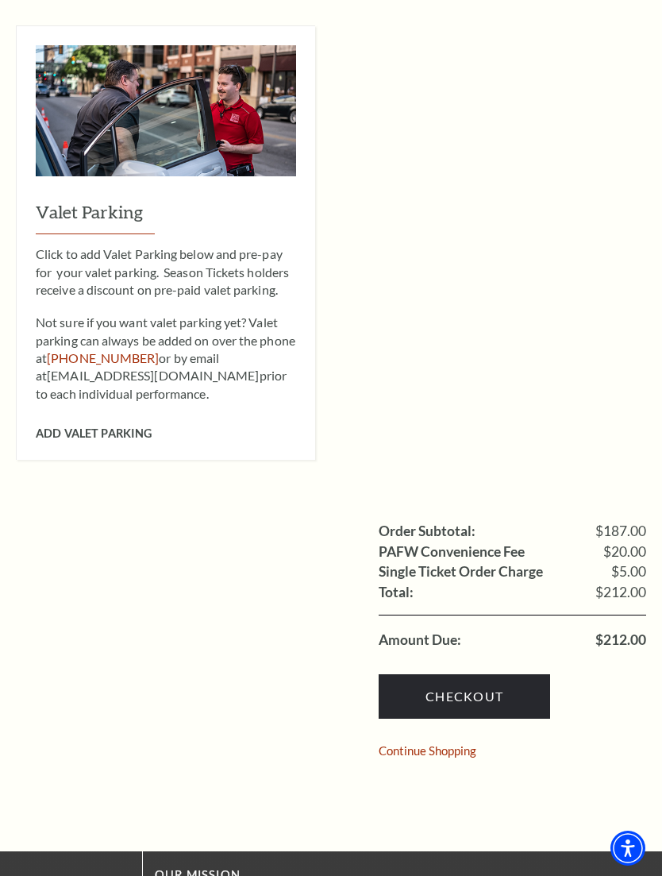
click at [477, 674] on link "Checkout" at bounding box center [465, 696] width 172 height 44
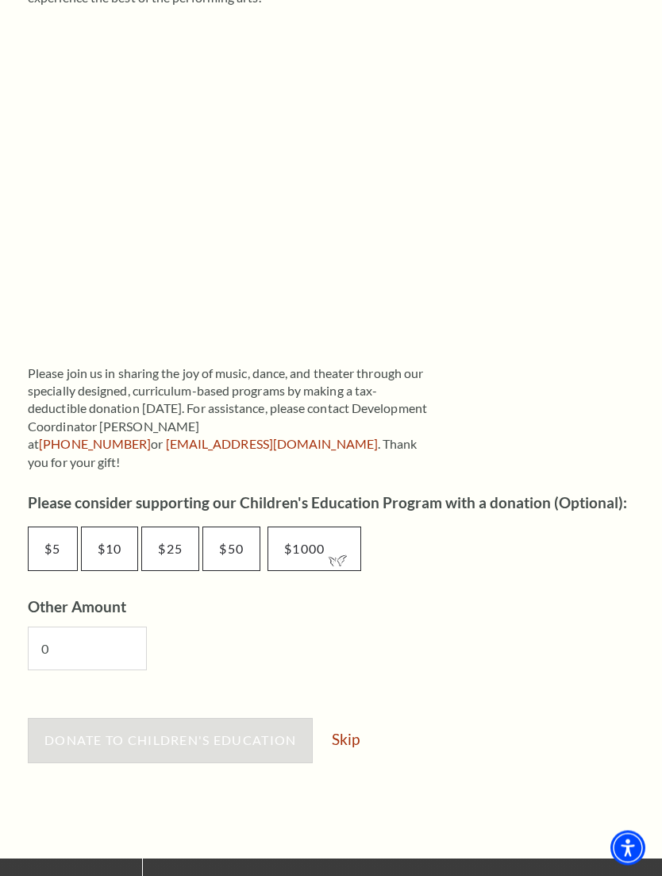
scroll to position [525, 0]
click at [349, 732] on link "Skip" at bounding box center [346, 739] width 28 height 15
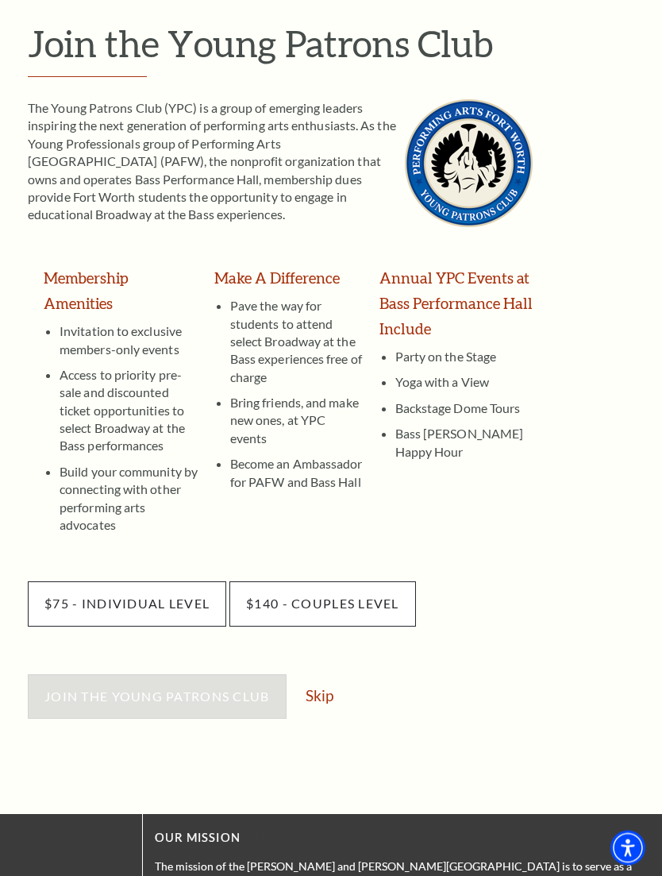
scroll to position [145, 0]
click at [322, 688] on link "Skip" at bounding box center [320, 695] width 28 height 15
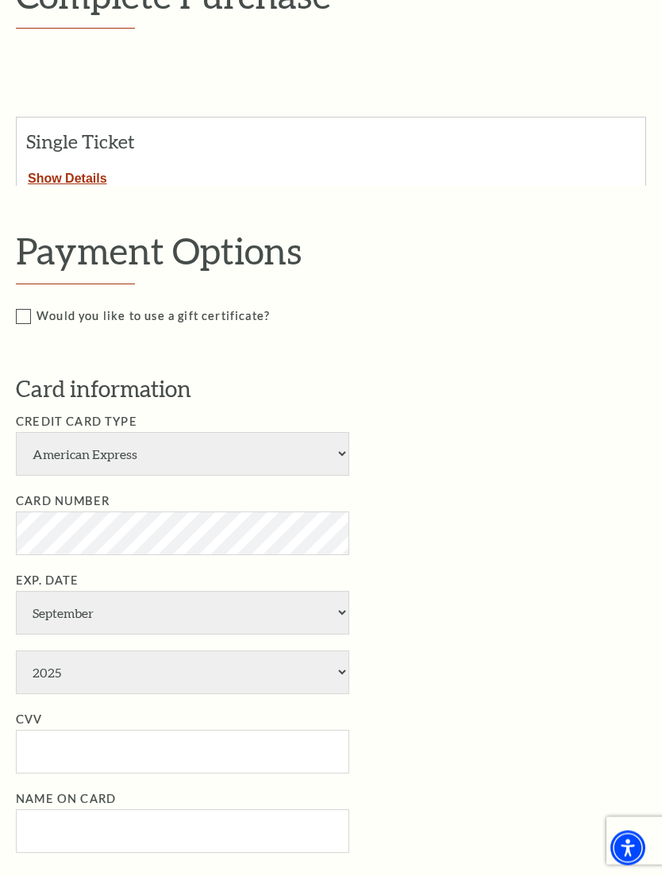
scroll to position [289, 0]
click at [342, 440] on select "American Express Visa Master Card Discover" at bounding box center [183, 453] width 334 height 44
click at [454, 172] on div "Single Ticket Show Details" at bounding box center [331, 151] width 631 height 69
click at [631, 574] on li "Exp. Date January February March April May June July August September October N…" at bounding box center [343, 632] width 654 height 123
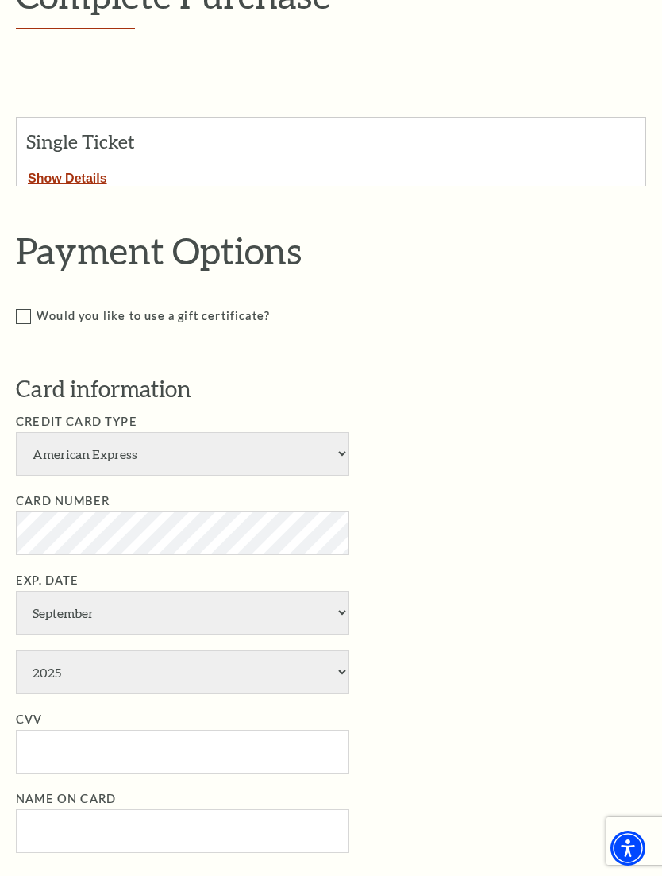
click at [360, 581] on li "Exp. Date January February March April May June July August September October N…" at bounding box center [343, 632] width 654 height 123
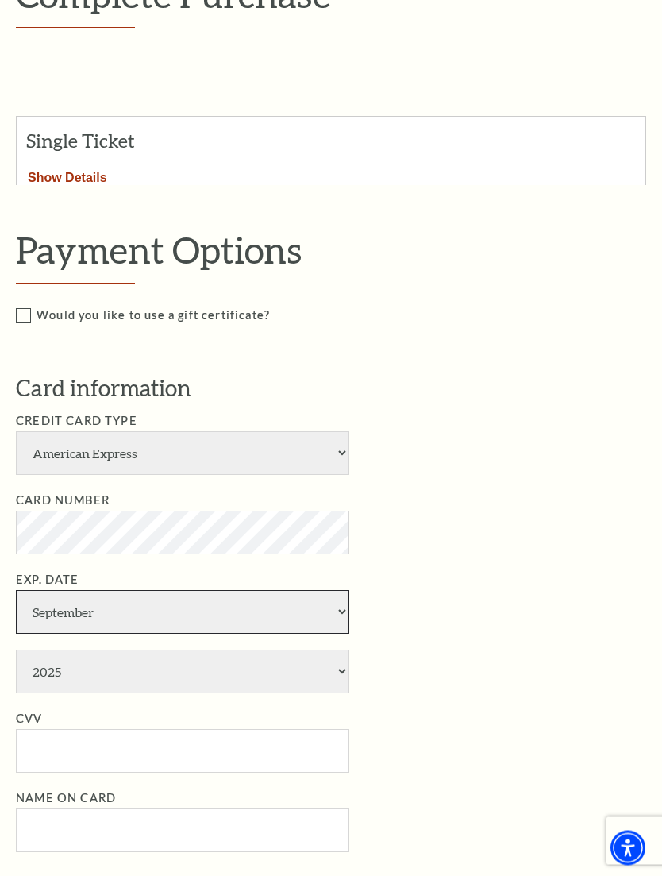
click at [348, 591] on select "January February March April May June July August September October November De…" at bounding box center [183, 613] width 334 height 44
select select "12"
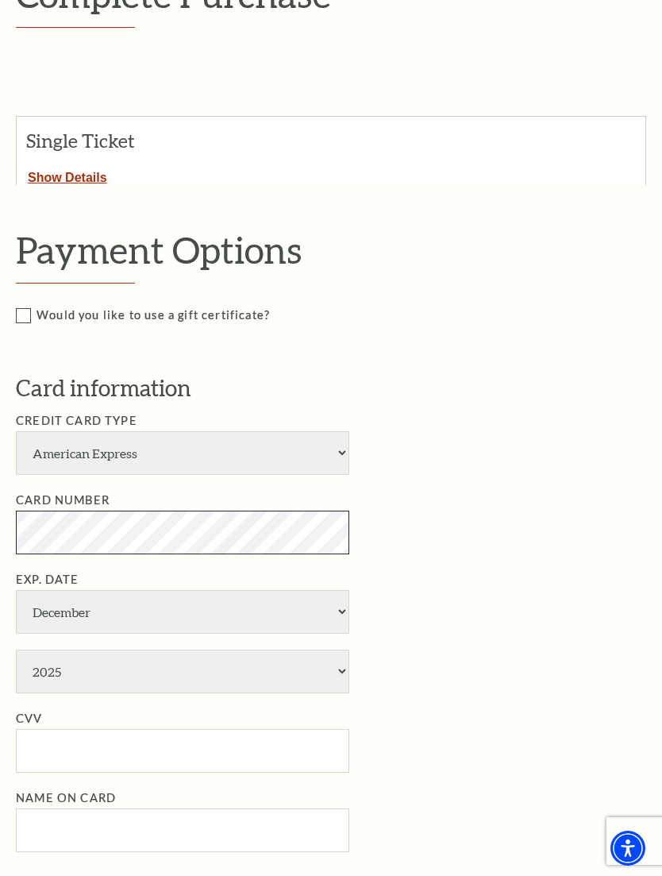
scroll to position [288, 0]
click at [357, 620] on li "Exp. Date January February March April May June July August September October N…" at bounding box center [343, 632] width 654 height 123
click at [400, 571] on li "Exp. Date January February March April May June July August September October N…" at bounding box center [343, 632] width 654 height 123
click at [356, 608] on li "Exp. Date January February March April May June July August September October N…" at bounding box center [343, 632] width 654 height 123
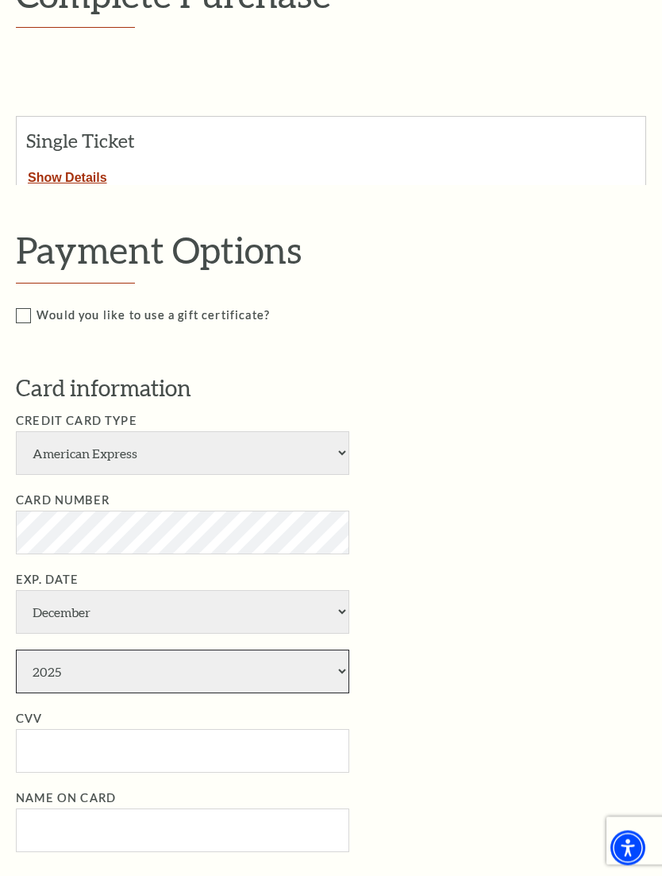
click at [346, 651] on select "2025 2026 2027 2028 2029 2030 2031 2032 2033 2034" at bounding box center [183, 673] width 334 height 44
select select "2027"
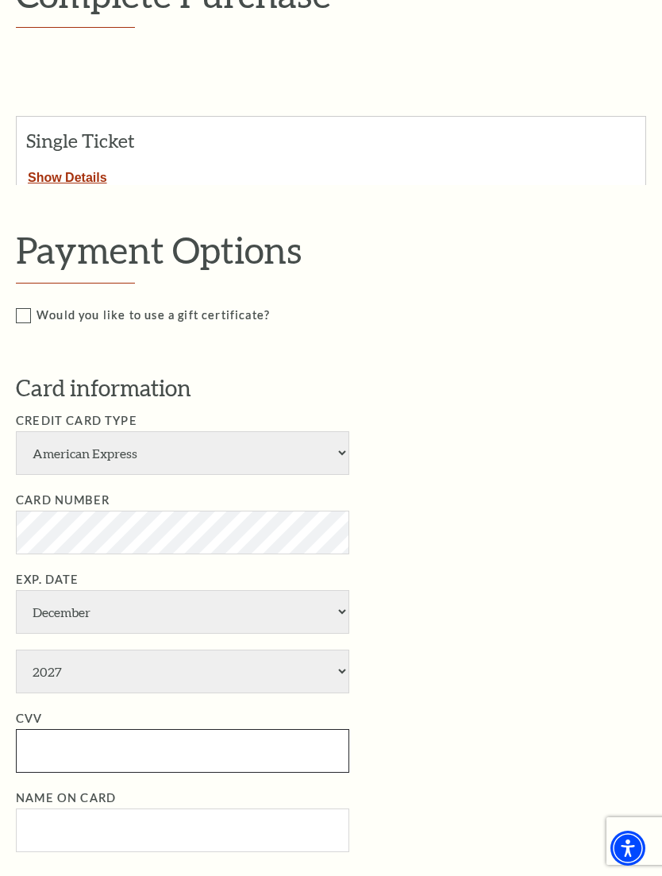
click at [43, 729] on input "CVV" at bounding box center [183, 751] width 334 height 44
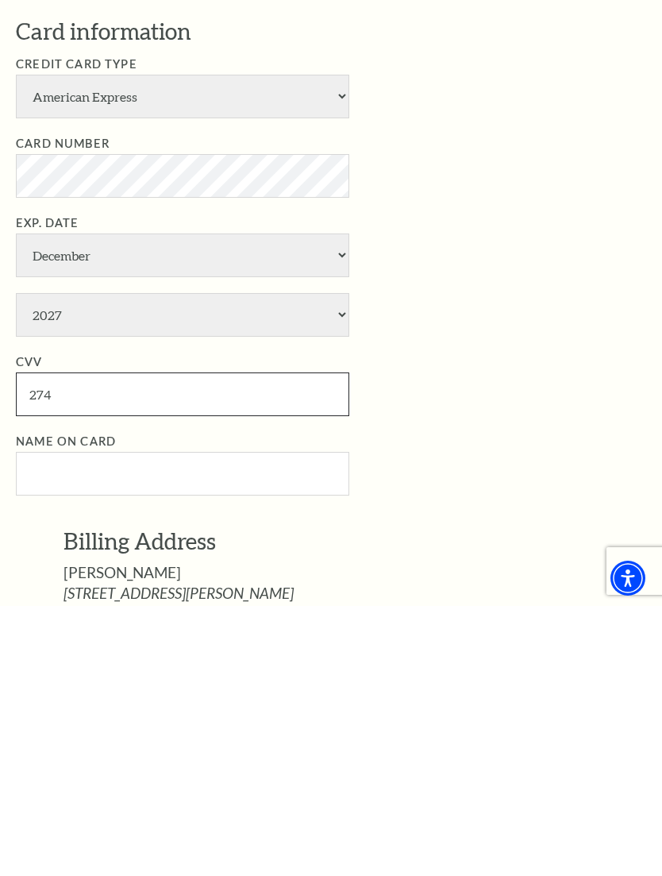
type input "274"
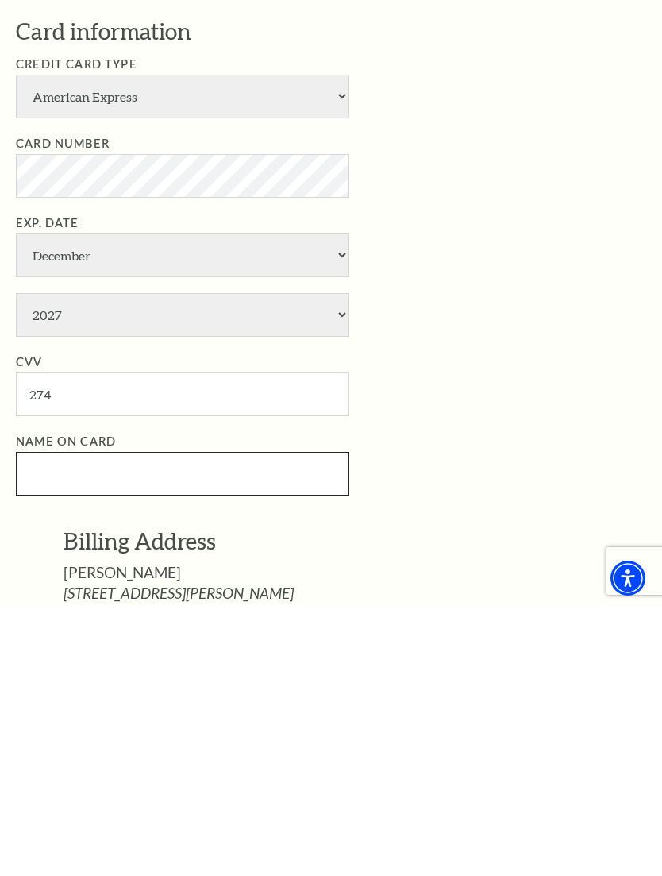
click at [53, 722] on input "Name on Card" at bounding box center [183, 744] width 334 height 44
type input "L"
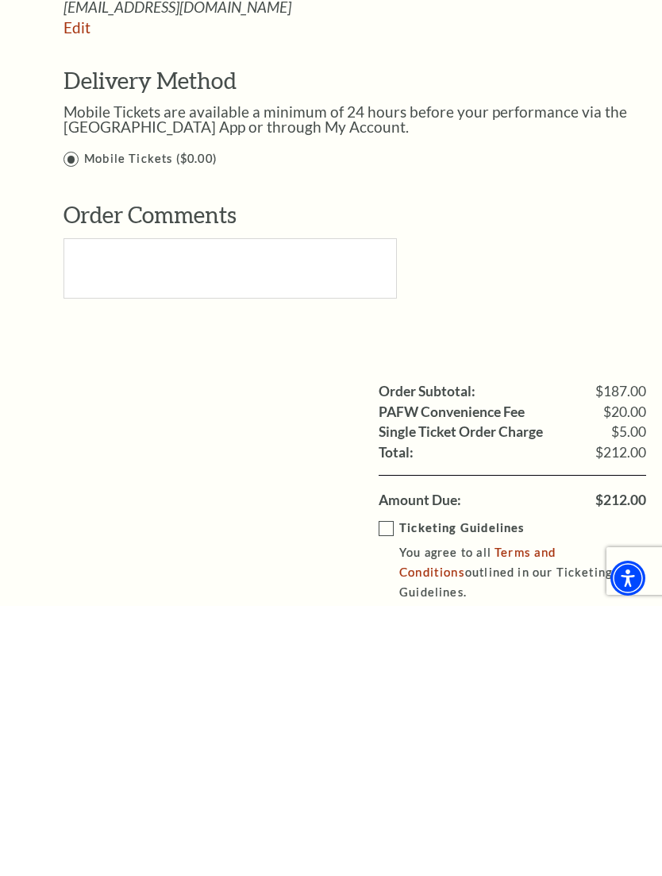
scroll to position [1035, 0]
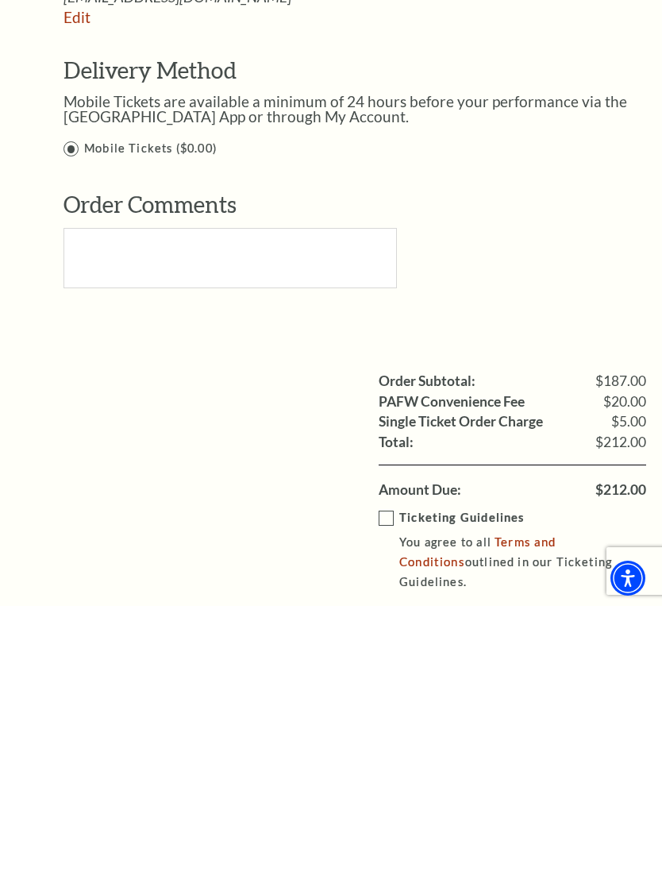
type input "Kenneth Meaders"
click at [388, 778] on label "Ticketing Guidelines You agree to all Terms and Conditions outlined in our Tick…" at bounding box center [524, 820] width 291 height 84
click at [0, 0] on input "Ticketing Guidelines You agree to all Terms and Conditions outlined in our Tick…" at bounding box center [0, 0] width 0 height 0
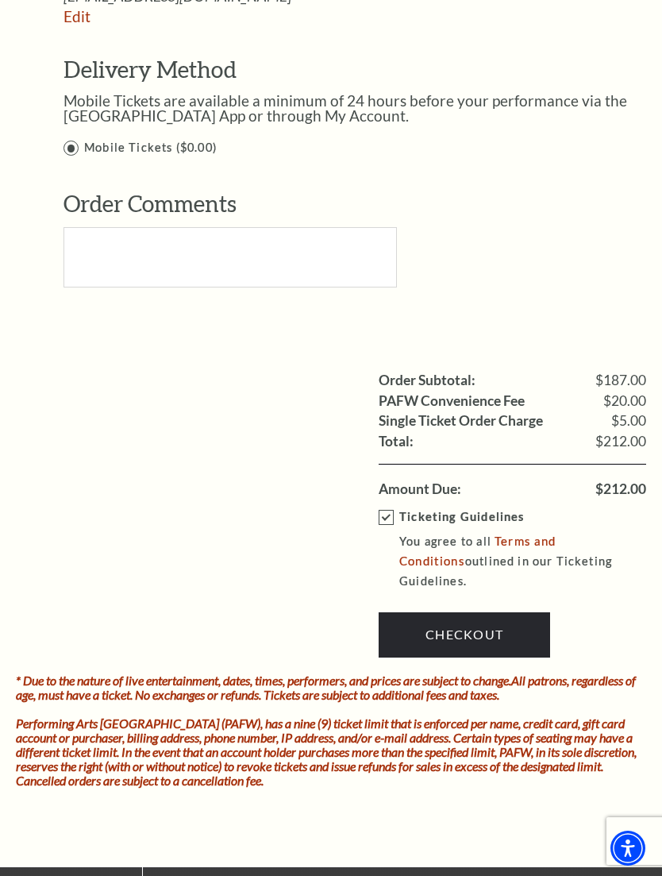
click at [468, 612] on link "Checkout" at bounding box center [465, 634] width 172 height 44
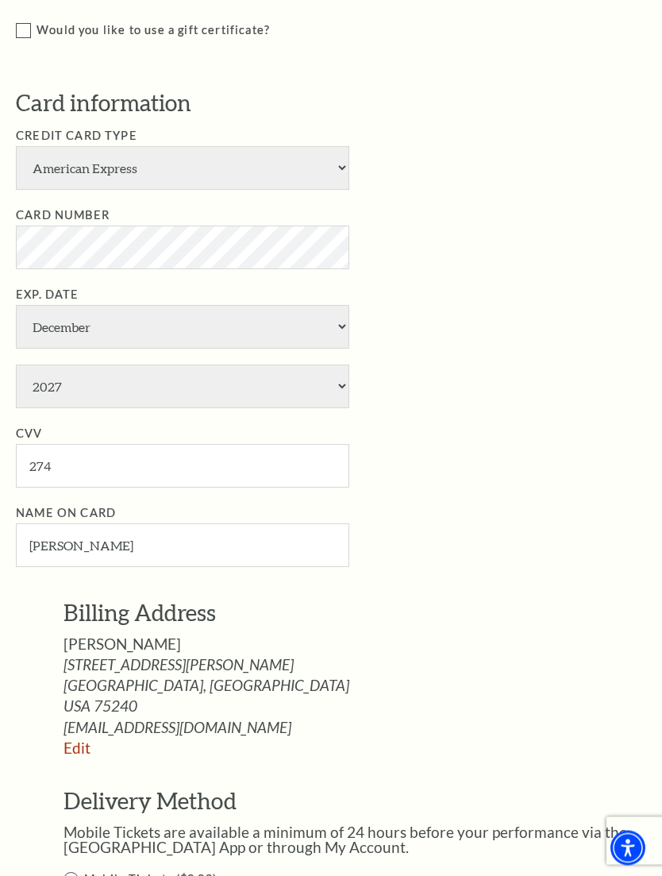
scroll to position [554, 0]
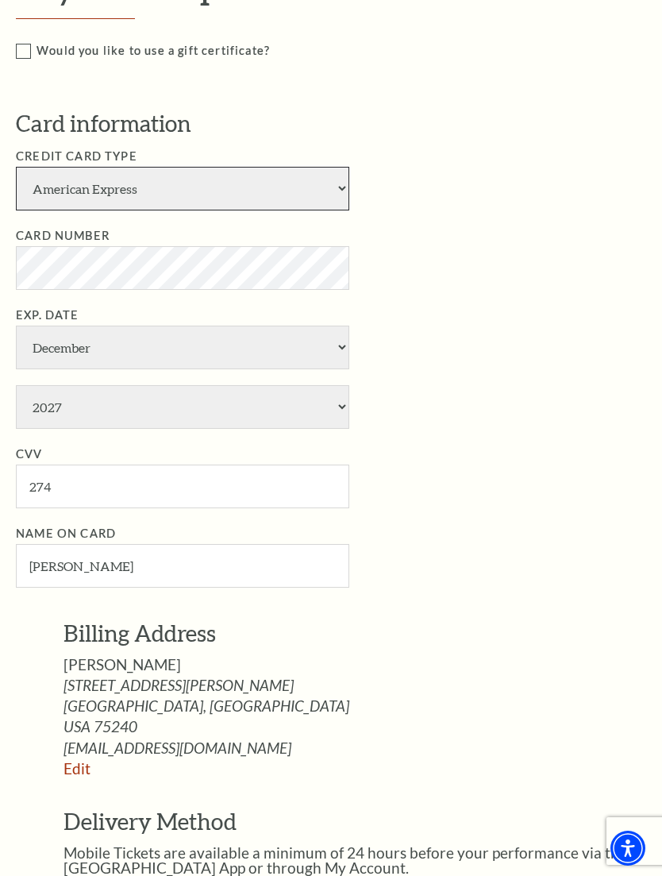
click at [340, 178] on select "American Express Visa Master Card Discover" at bounding box center [183, 189] width 334 height 44
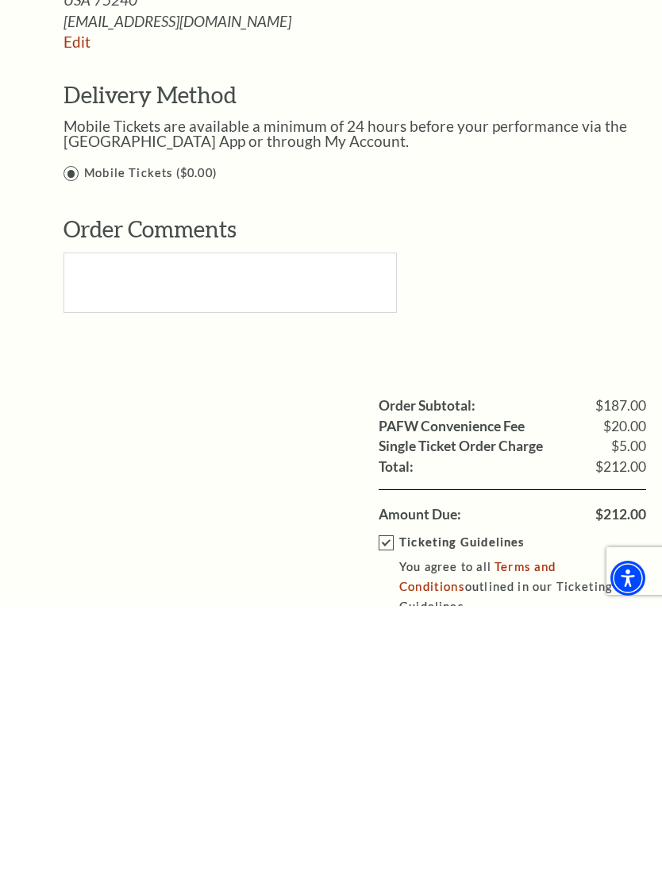
scroll to position [1011, 0]
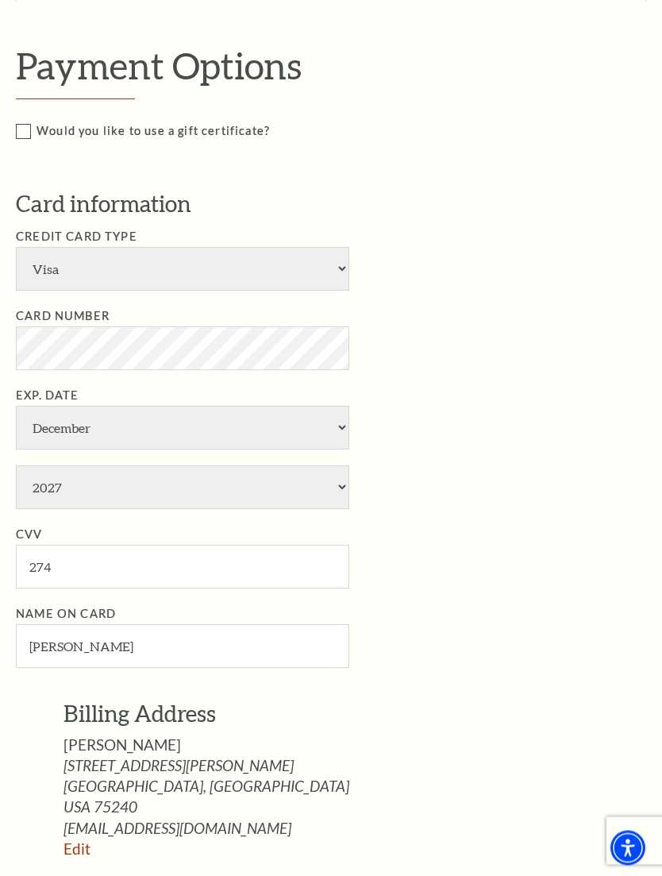
scroll to position [473, 0]
click at [164, 307] on li "Card Number" at bounding box center [343, 339] width 654 height 64
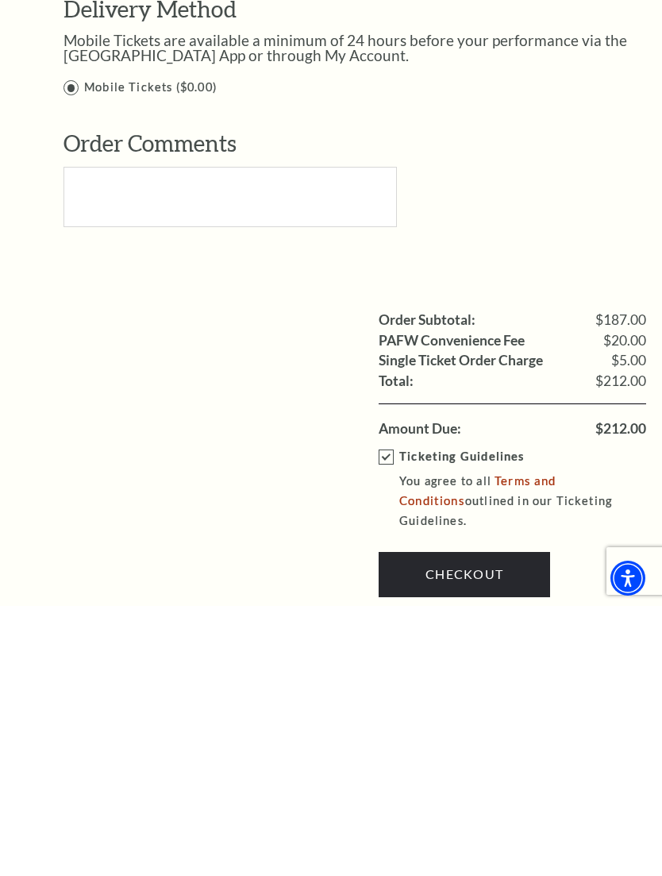
scroll to position [1097, 0]
click at [470, 821] on link "Checkout" at bounding box center [465, 843] width 172 height 44
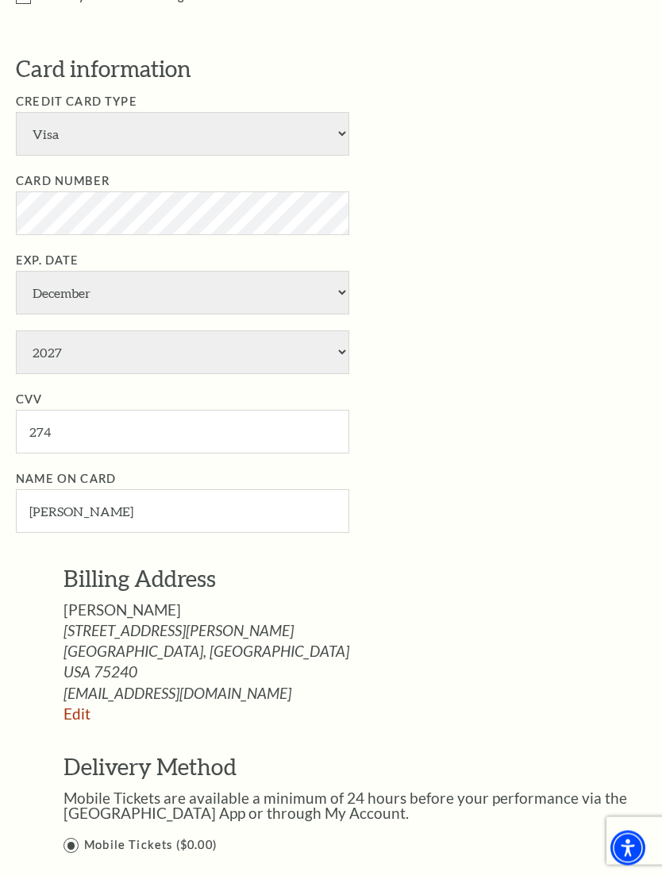
scroll to position [592, 0]
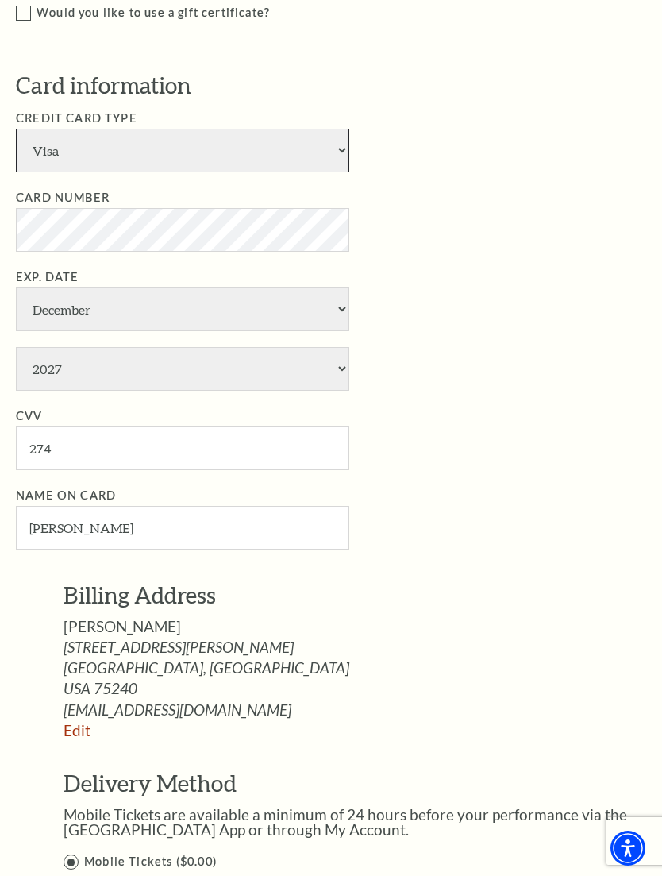
click at [329, 147] on select "American Express Visa Master Card Discover" at bounding box center [183, 151] width 334 height 44
select select "23"
click at [357, 327] on ul "Credit Card Type American Express Visa Master Card Discover Card Number Exp. Da…" at bounding box center [343, 329] width 654 height 440
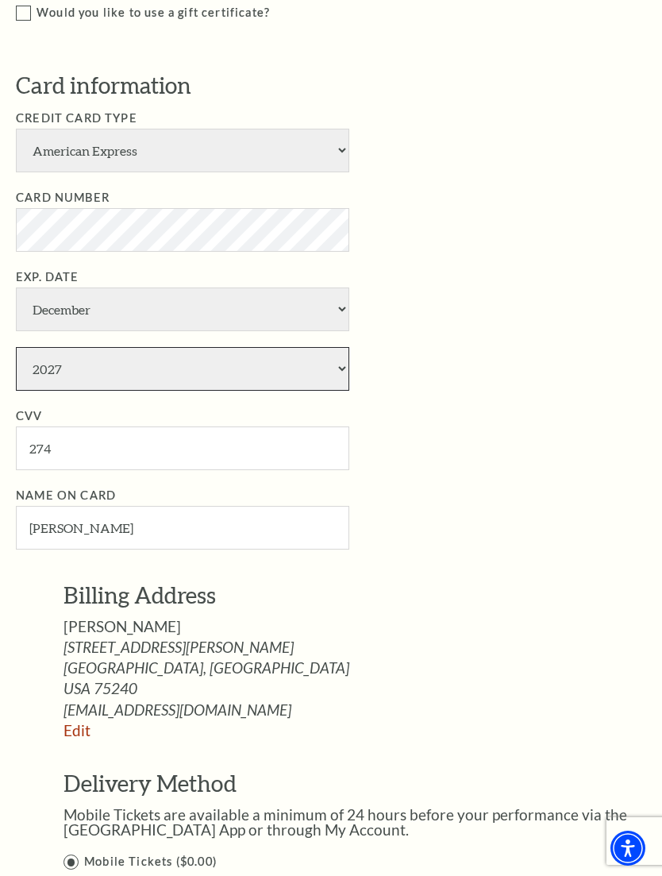
click at [346, 347] on select "2025 2026 2027 2028 2029 2030 2031 2032 2033 2034" at bounding box center [183, 369] width 334 height 44
select select "2028"
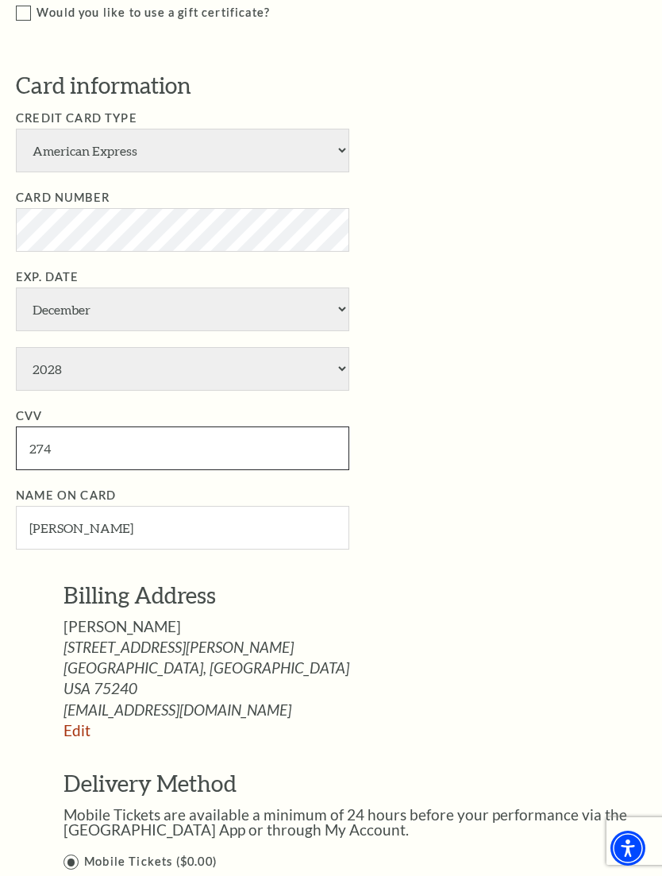
click at [61, 427] on input "274" at bounding box center [183, 449] width 334 height 44
type input "2"
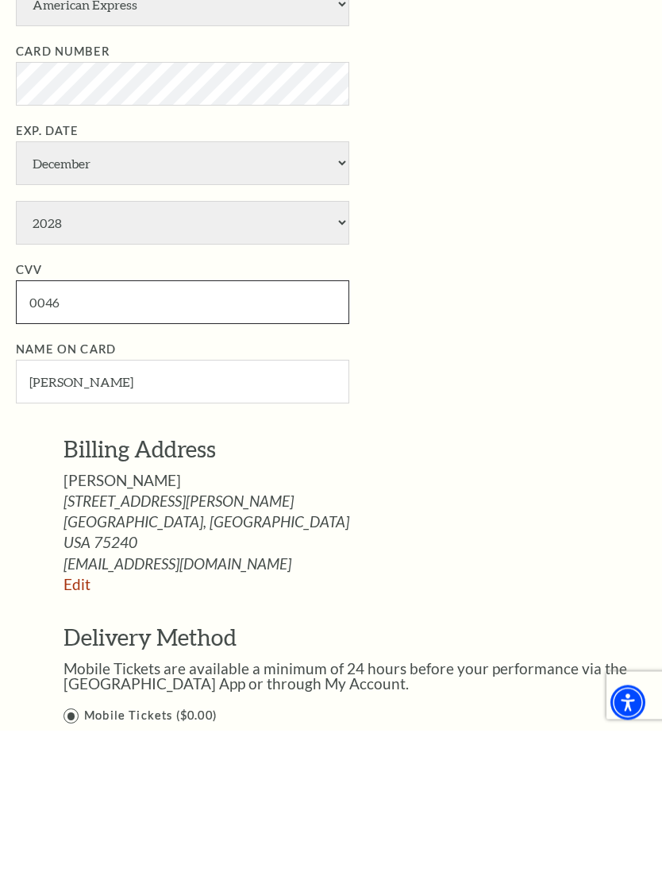
type input "0046"
click at [72, 721] on link "Edit" at bounding box center [77, 730] width 27 height 18
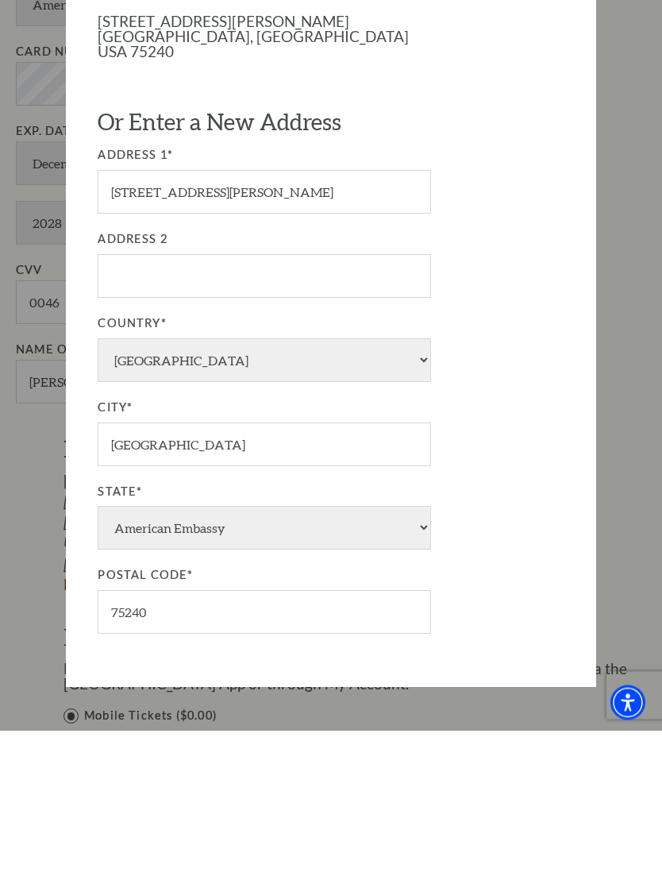
scroll to position [738, 0]
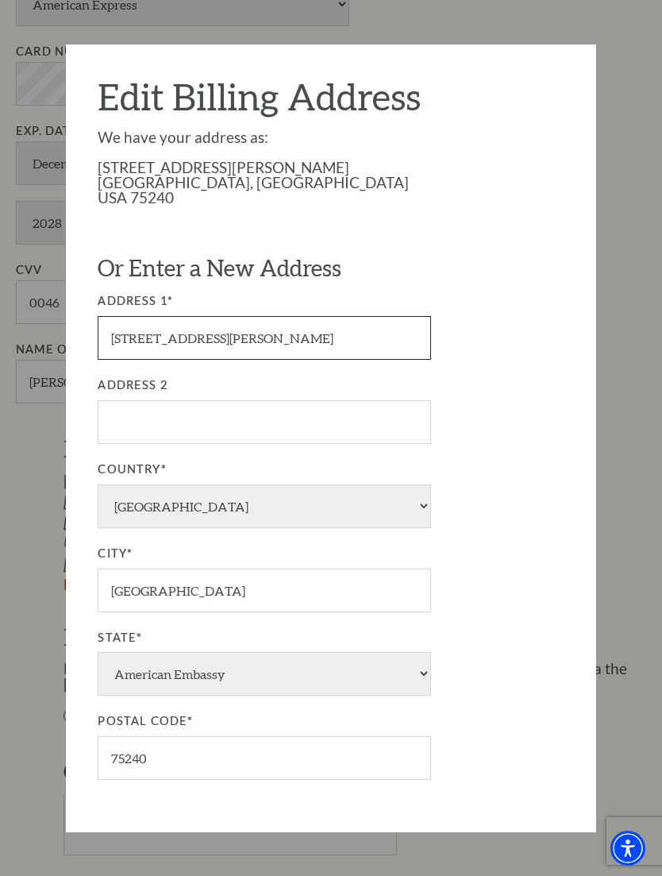
click at [380, 333] on input "13601 PRESTON RD STE 318W" at bounding box center [265, 337] width 334 height 44
type input "1360"
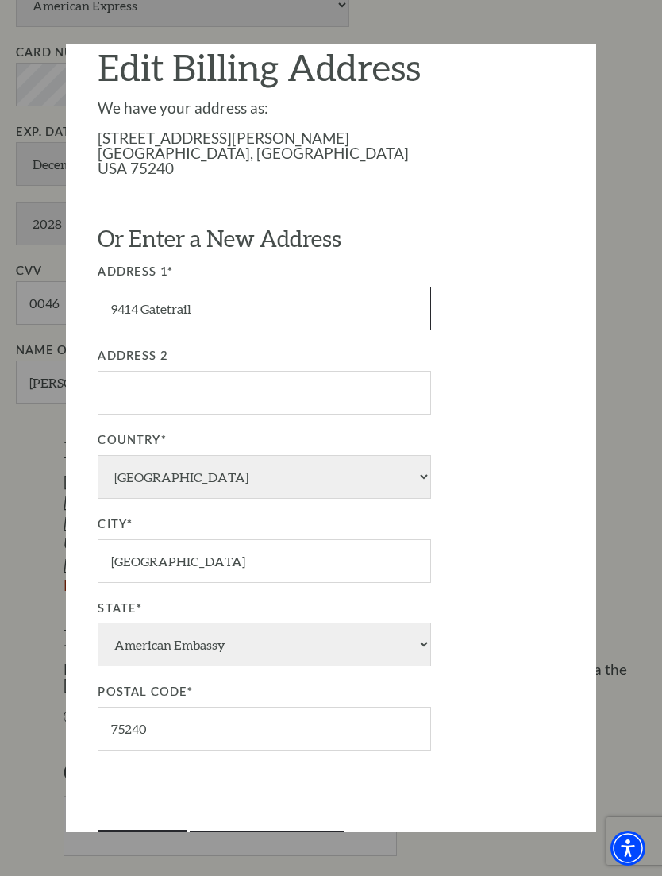
scroll to position [29, 0]
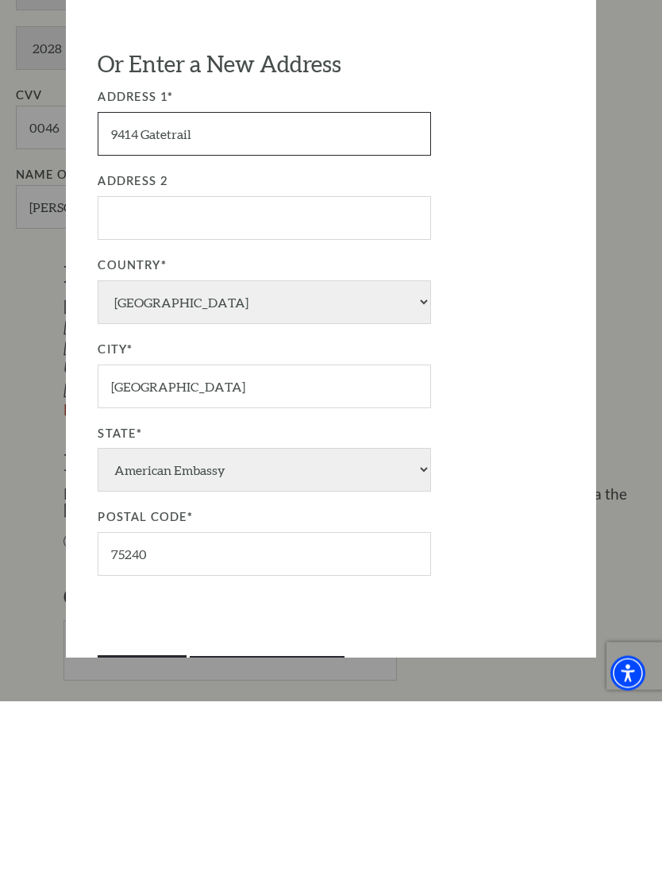
type input "9414 Gatetrail"
click at [551, 515] on div "City* Dallas" at bounding box center [331, 549] width 466 height 68
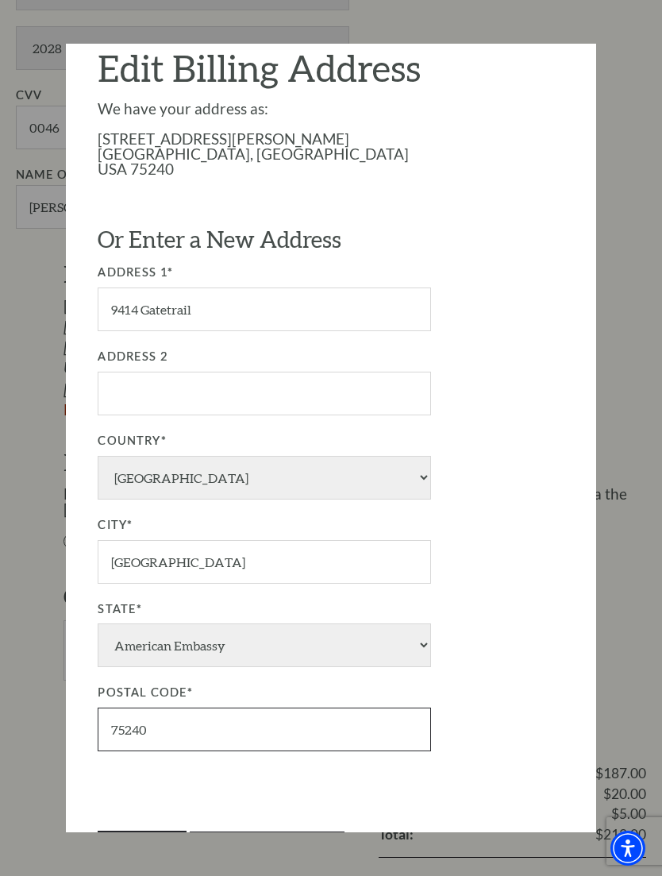
click at [122, 708] on input "75240" at bounding box center [265, 730] width 334 height 44
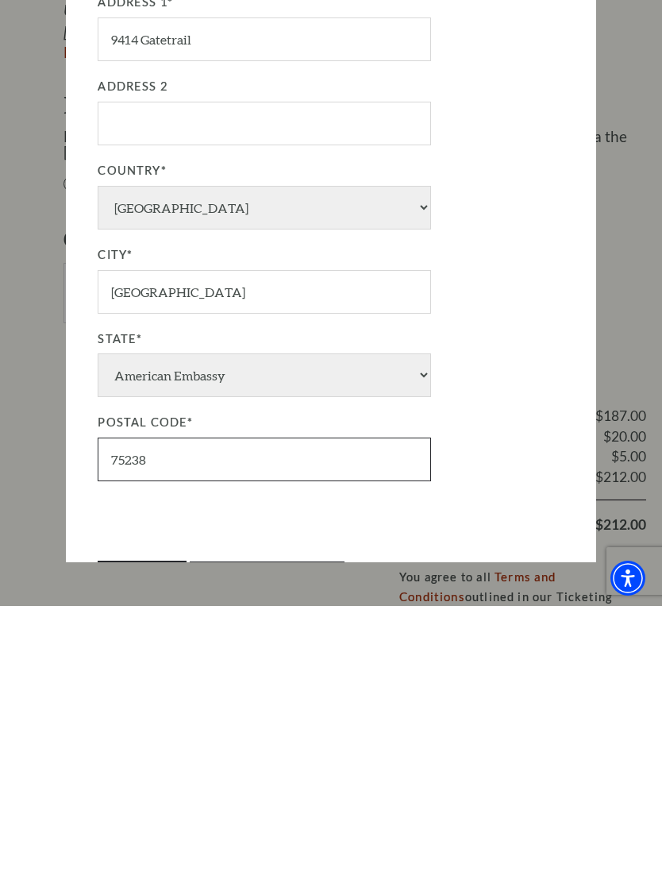
type input "75238"
click at [292, 832] on input "Update Address" at bounding box center [267, 854] width 155 height 44
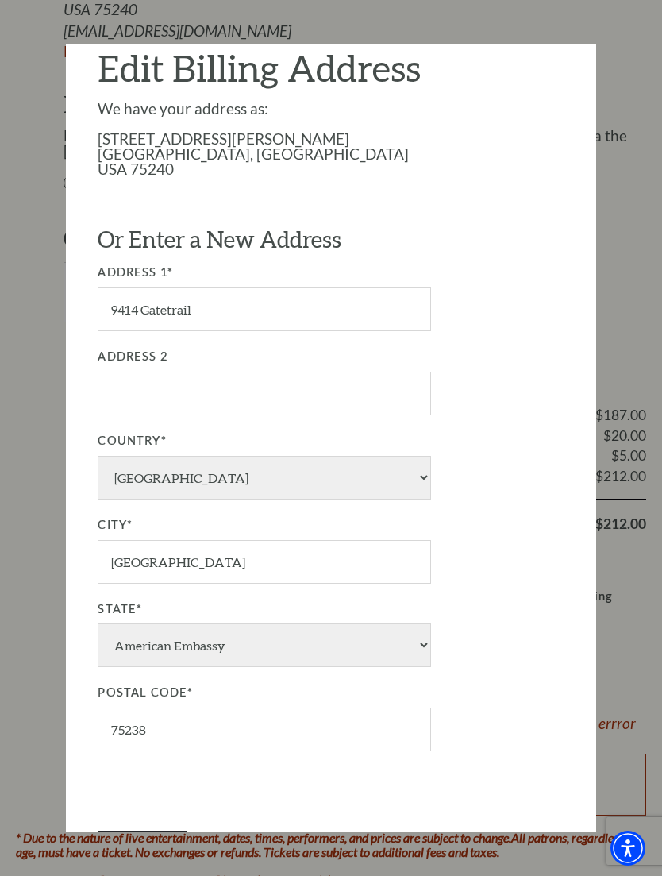
type input "Update Address"
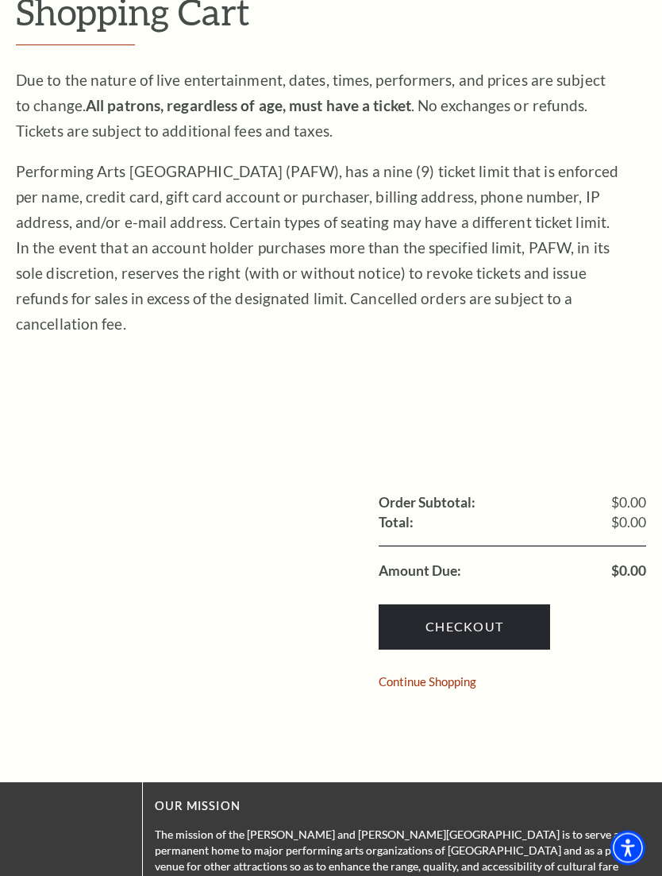
scroll to position [201, 0]
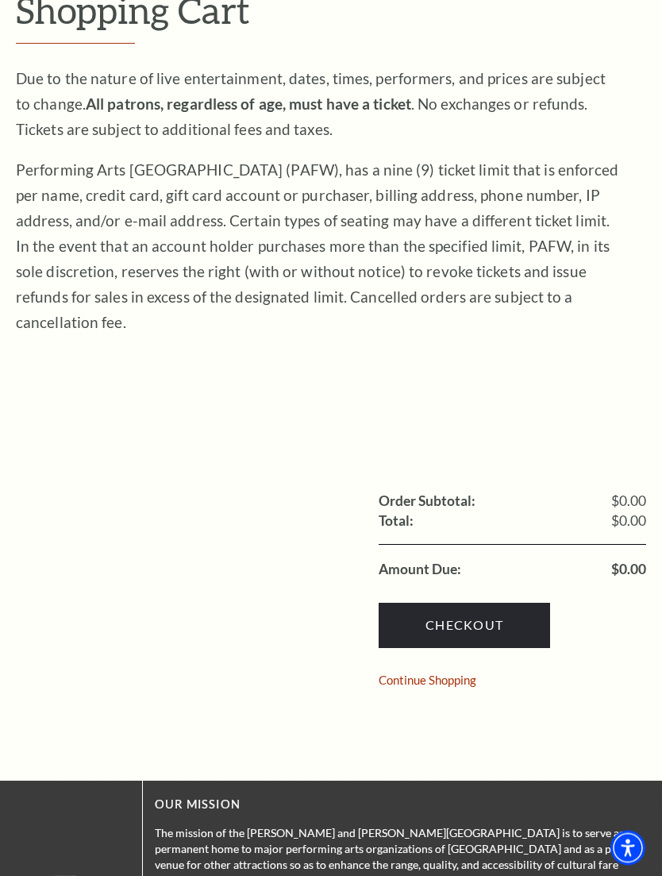
click at [436, 675] on link "Continue Shopping" at bounding box center [428, 681] width 98 height 12
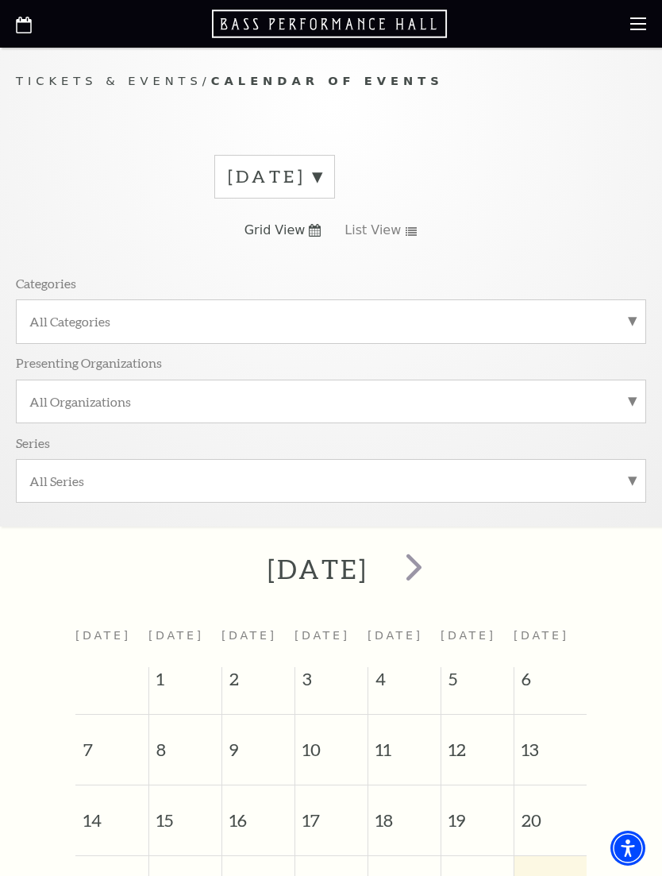
click at [640, 28] on icon at bounding box center [639, 24] width 16 height 16
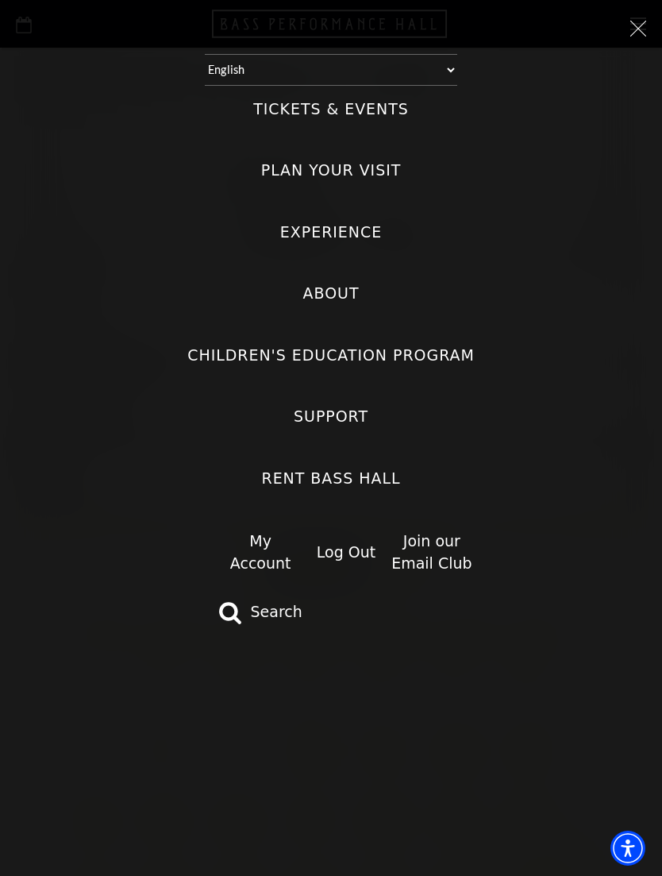
click at [361, 102] on label "Tickets & Events" at bounding box center [331, 108] width 156 height 21
click at [0, 0] on Events "Tickets & Events" at bounding box center [0, 0] width 0 height 0
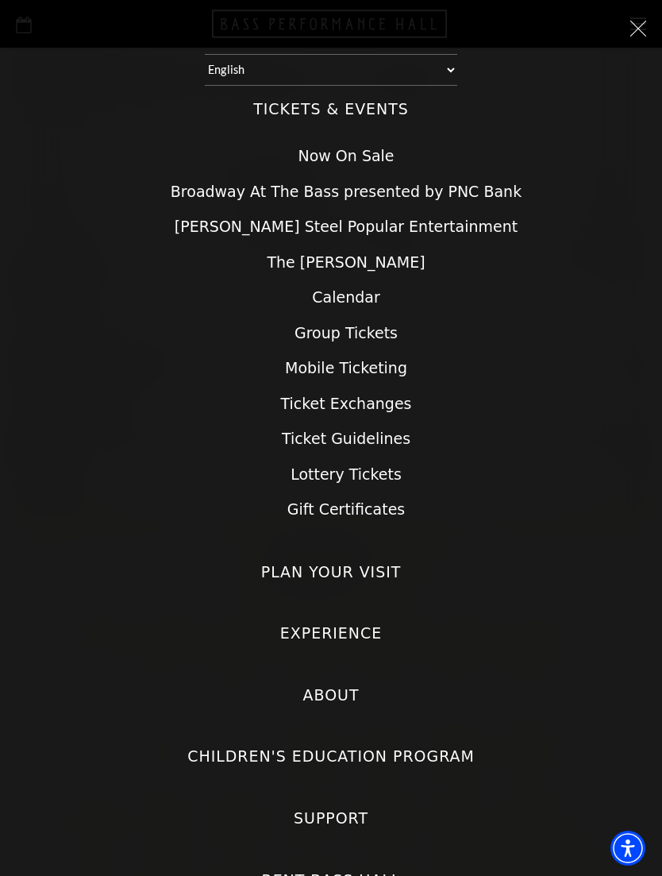
click at [381, 102] on label "Tickets & Events" at bounding box center [331, 108] width 156 height 21
click at [0, 0] on Events "Tickets & Events" at bounding box center [0, 0] width 0 height 0
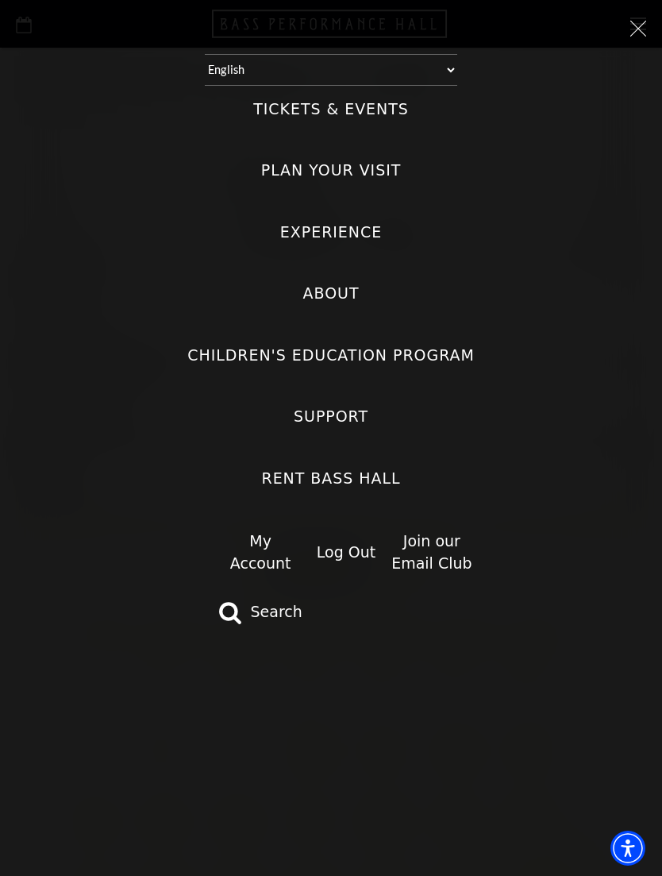
click at [252, 545] on link "My Account" at bounding box center [260, 552] width 61 height 41
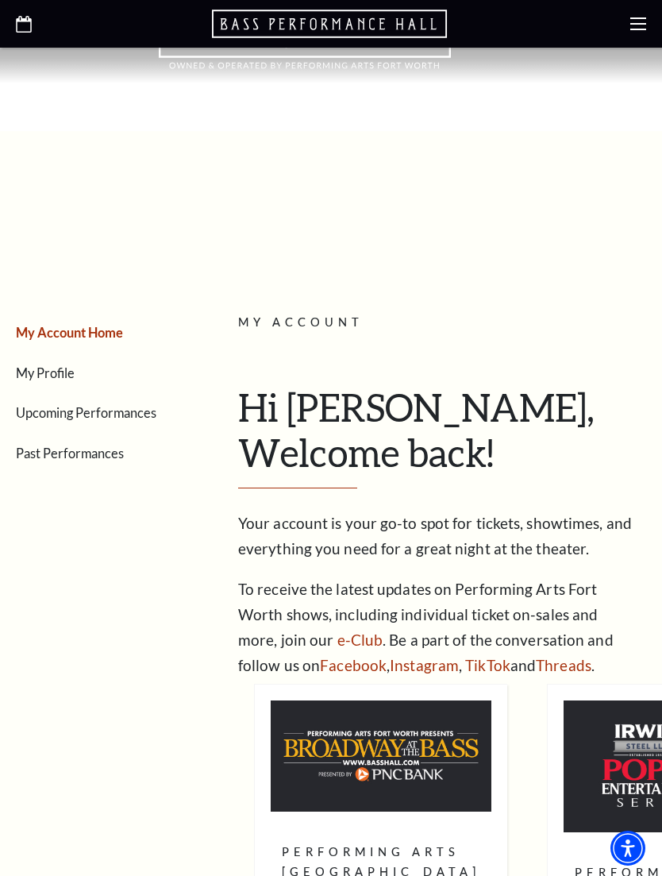
click at [49, 419] on link "Upcoming Performances" at bounding box center [86, 412] width 141 height 15
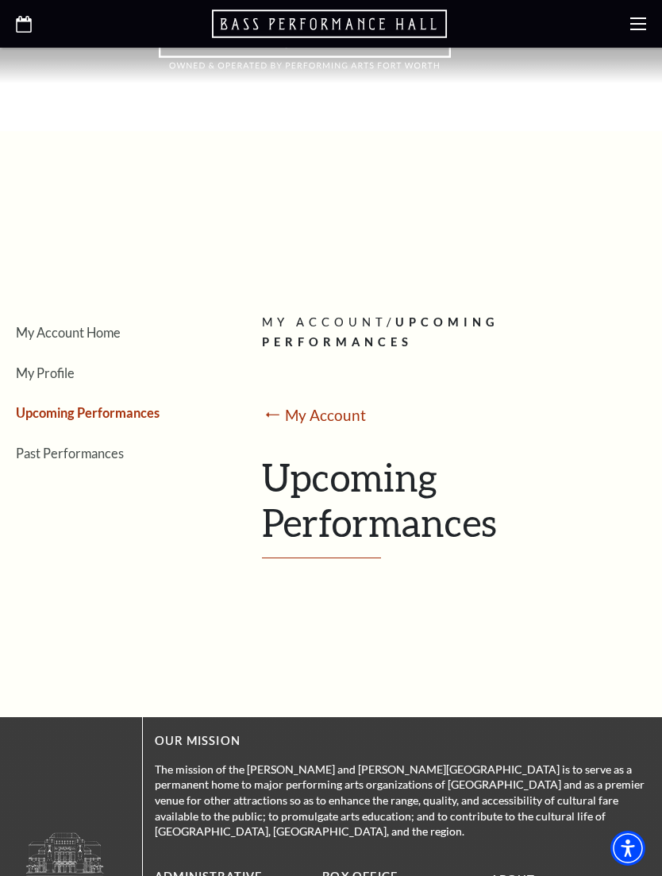
click at [637, 25] on icon at bounding box center [639, 24] width 16 height 16
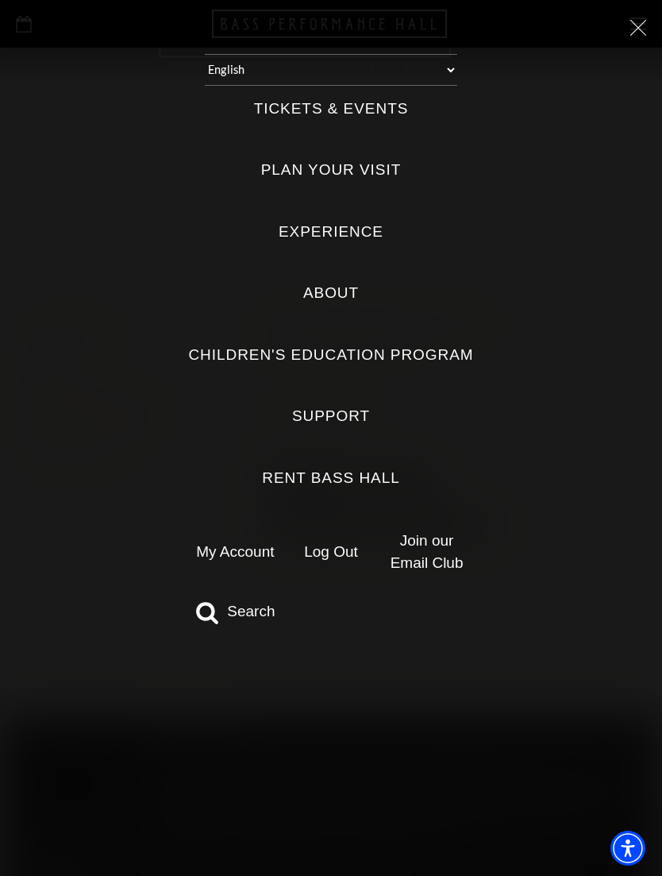
click at [380, 105] on label "Tickets & Events" at bounding box center [331, 108] width 155 height 21
click at [0, 0] on Events "Tickets & Events" at bounding box center [0, 0] width 0 height 0
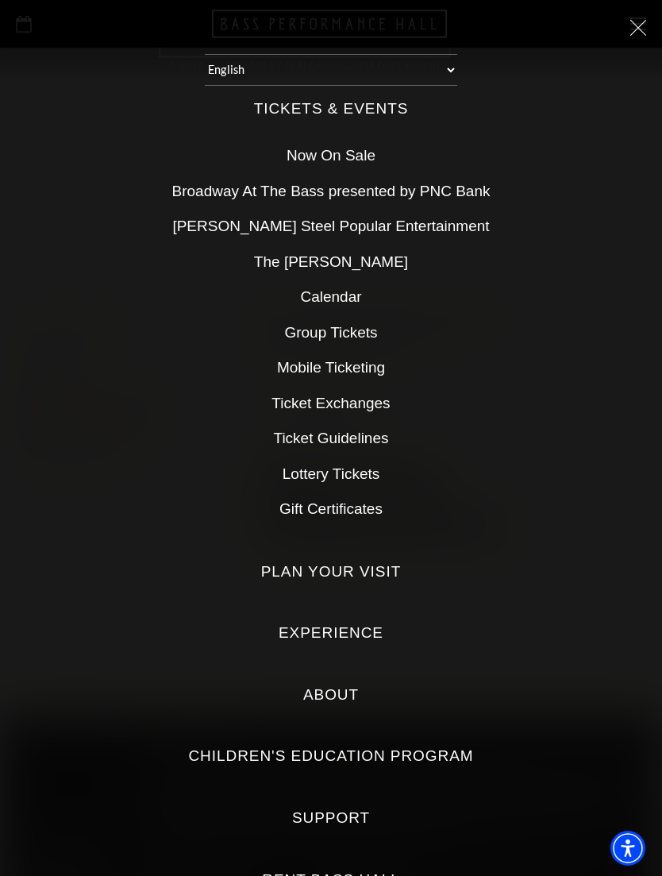
click at [353, 152] on link "Now On Sale" at bounding box center [331, 155] width 89 height 17
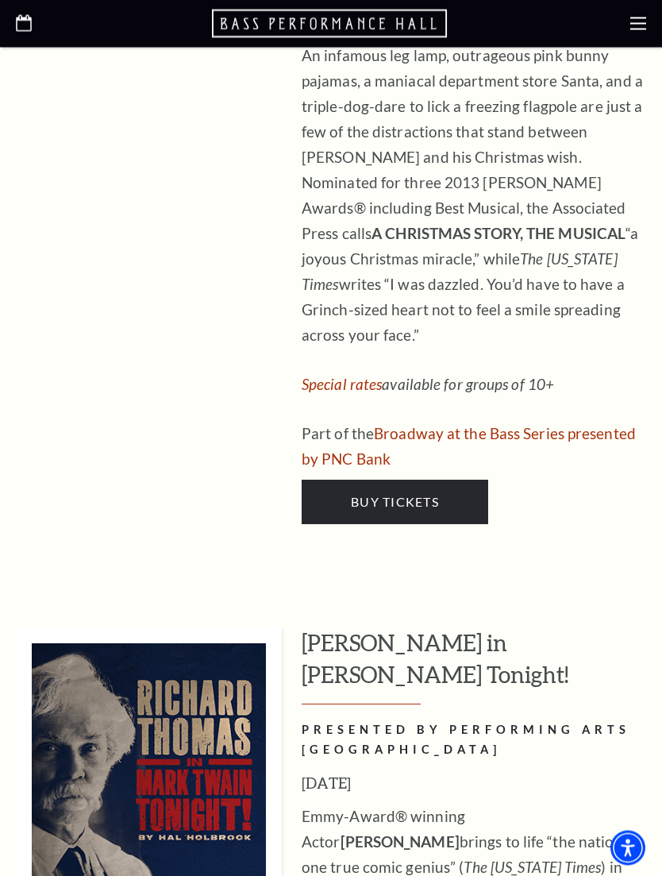
scroll to position [8285, 0]
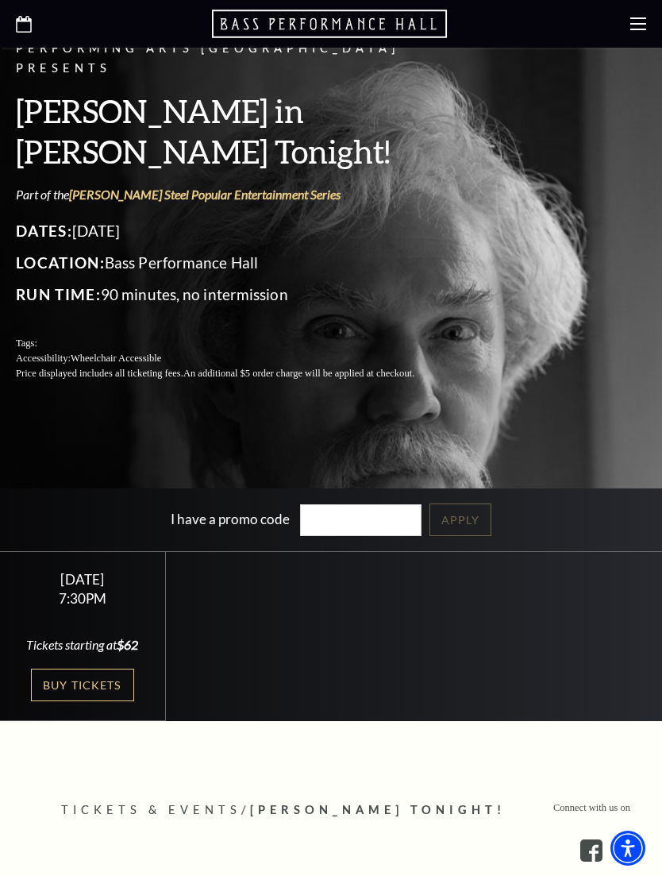
scroll to position [282, 0]
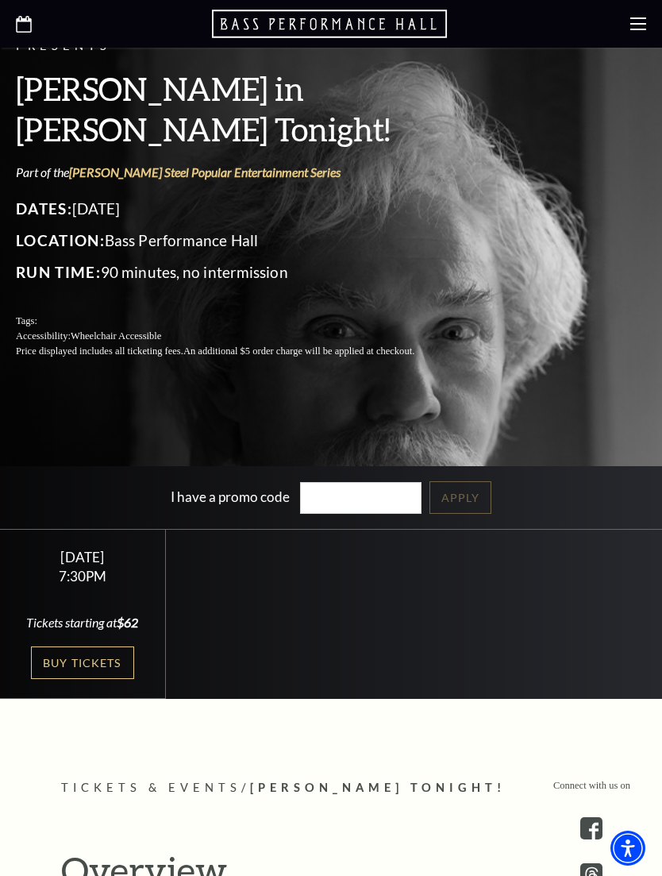
click at [77, 679] on link "Buy Tickets" at bounding box center [82, 663] width 103 height 33
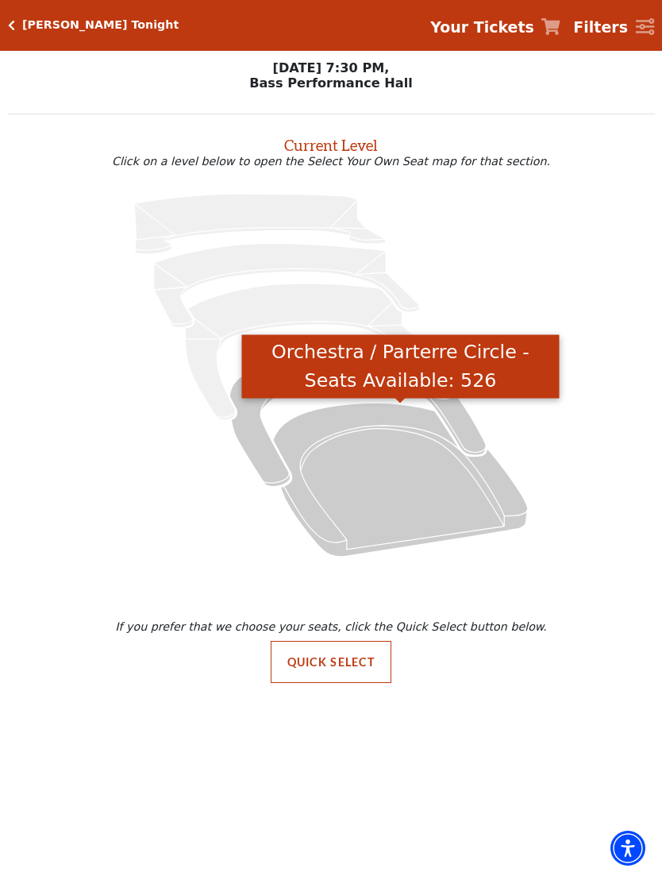
click at [391, 460] on icon "Orchestra / Parterre Circle - Seats Available: 526" at bounding box center [400, 479] width 255 height 153
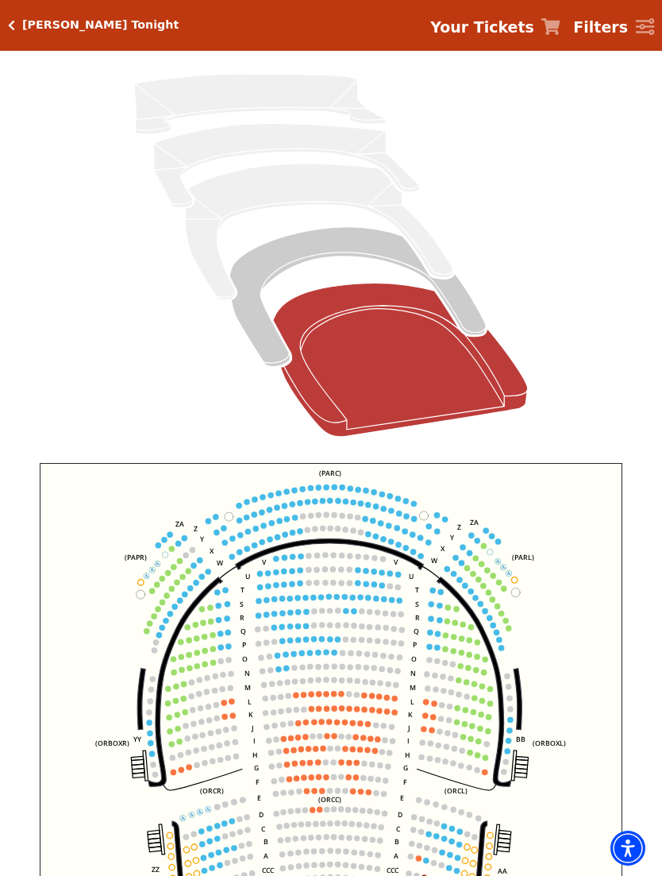
scroll to position [163, 0]
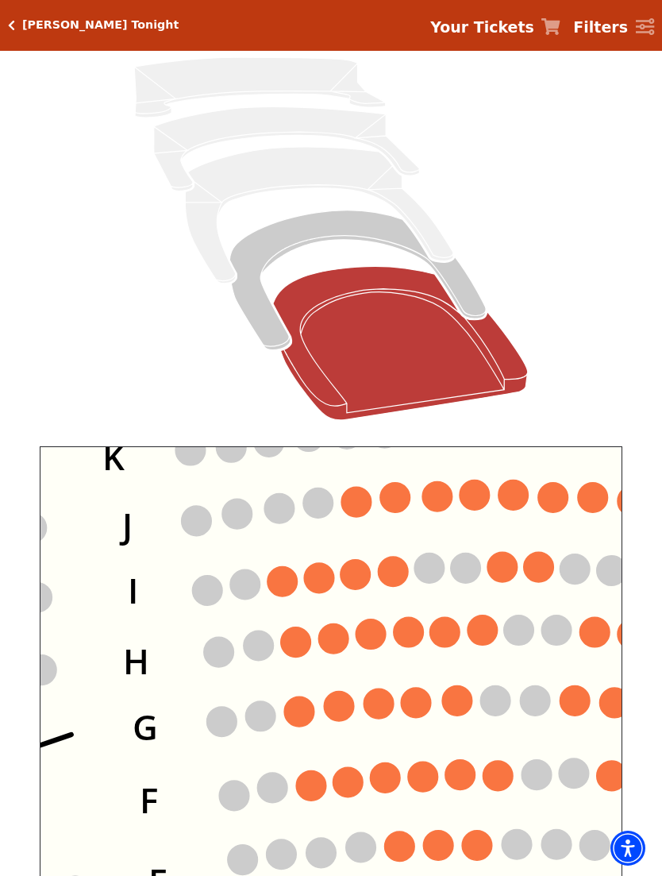
click at [470, 700] on circle at bounding box center [457, 701] width 30 height 30
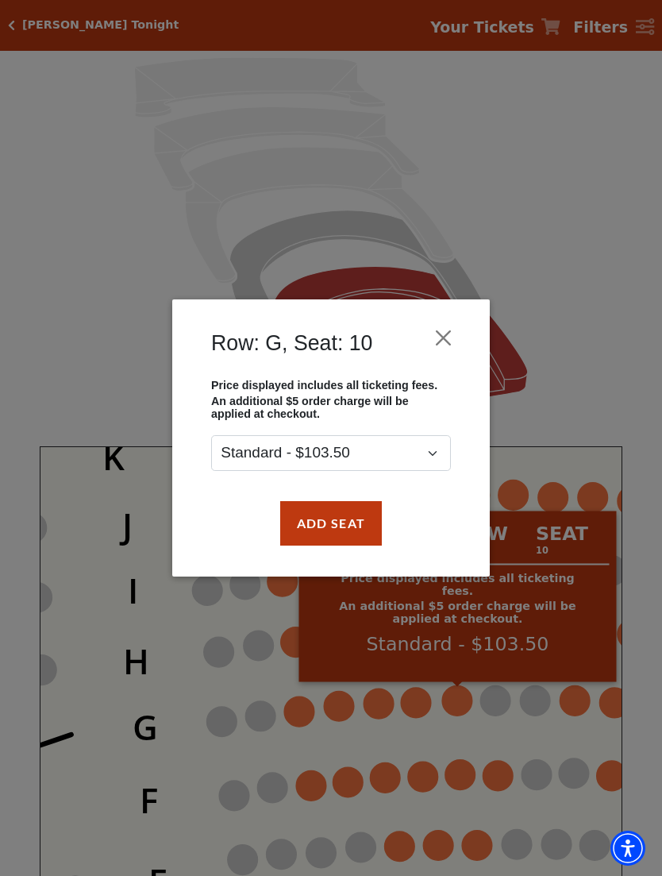
click at [356, 523] on button "Add Seat" at bounding box center [331, 523] width 102 height 44
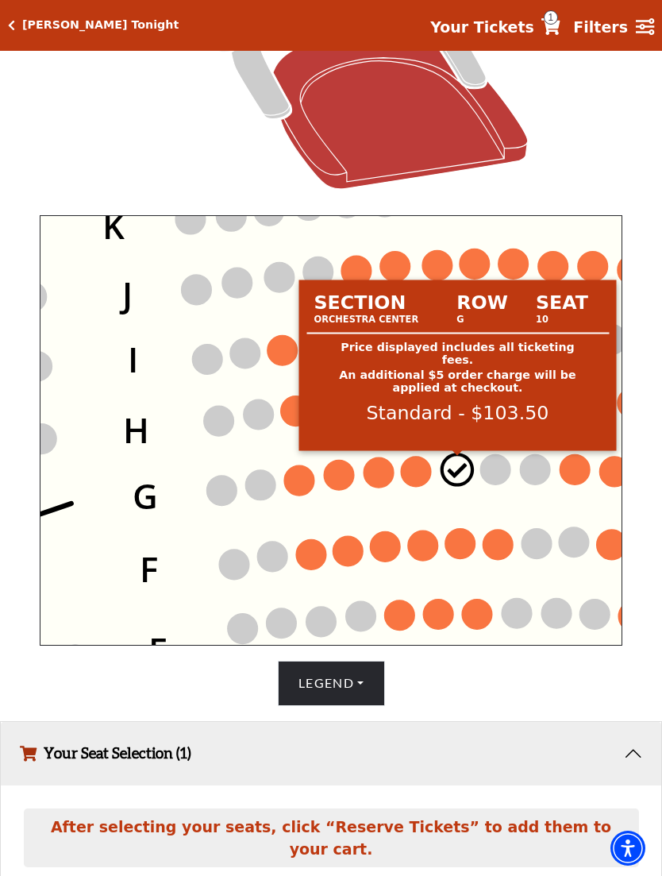
scroll to position [485, 0]
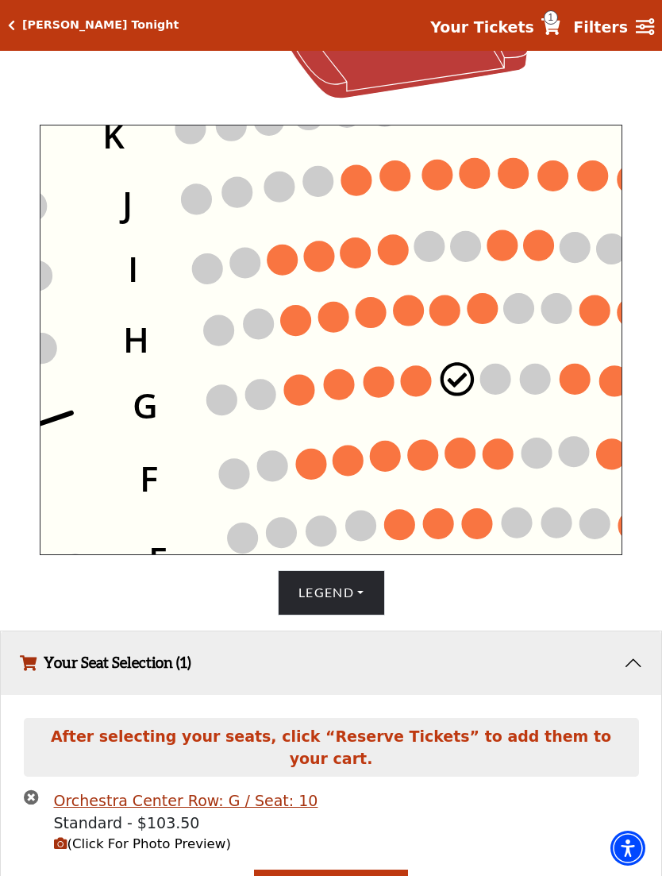
click at [419, 383] on circle at bounding box center [417, 381] width 30 height 30
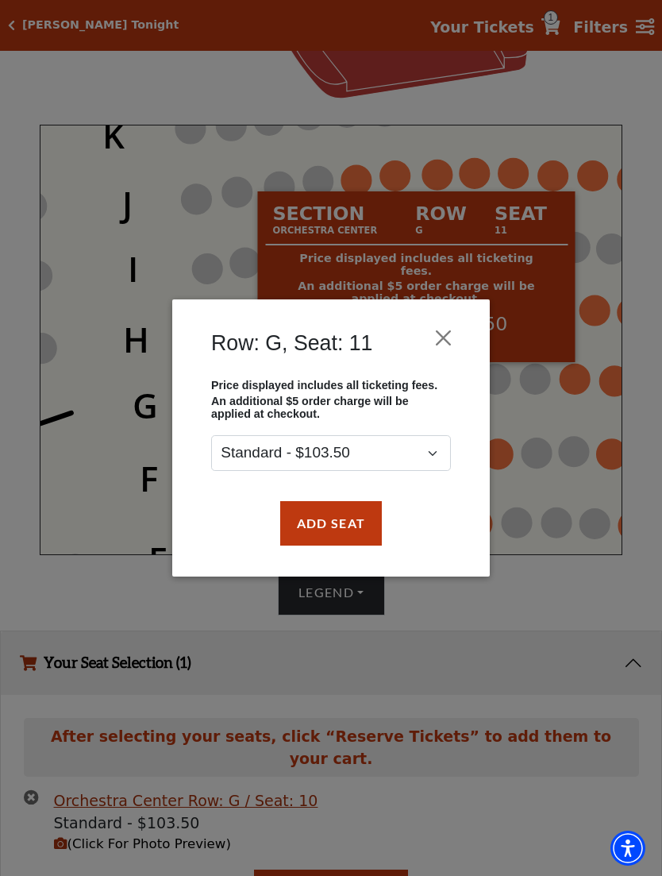
click at [352, 529] on button "Add Seat" at bounding box center [331, 523] width 102 height 44
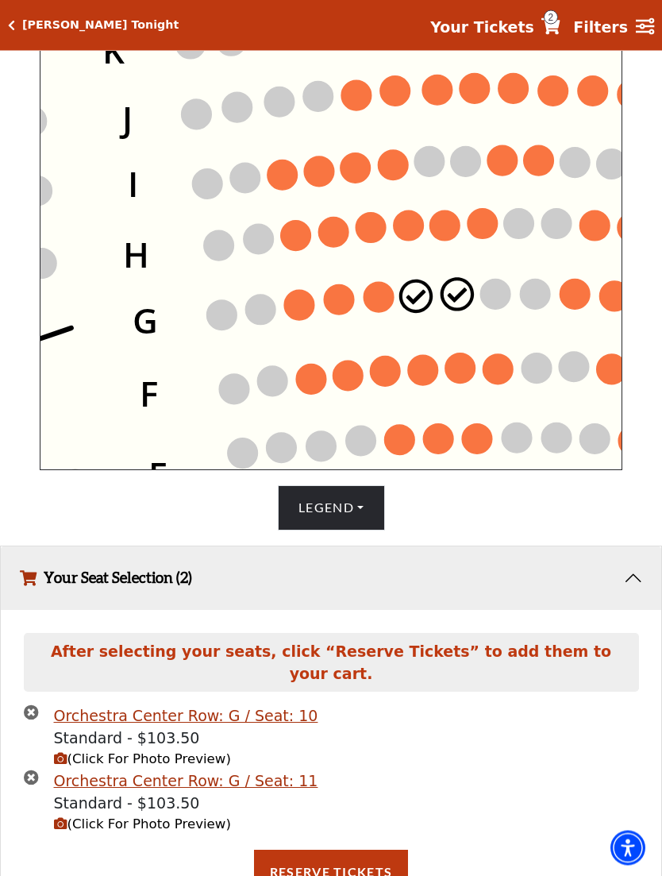
scroll to position [586, 0]
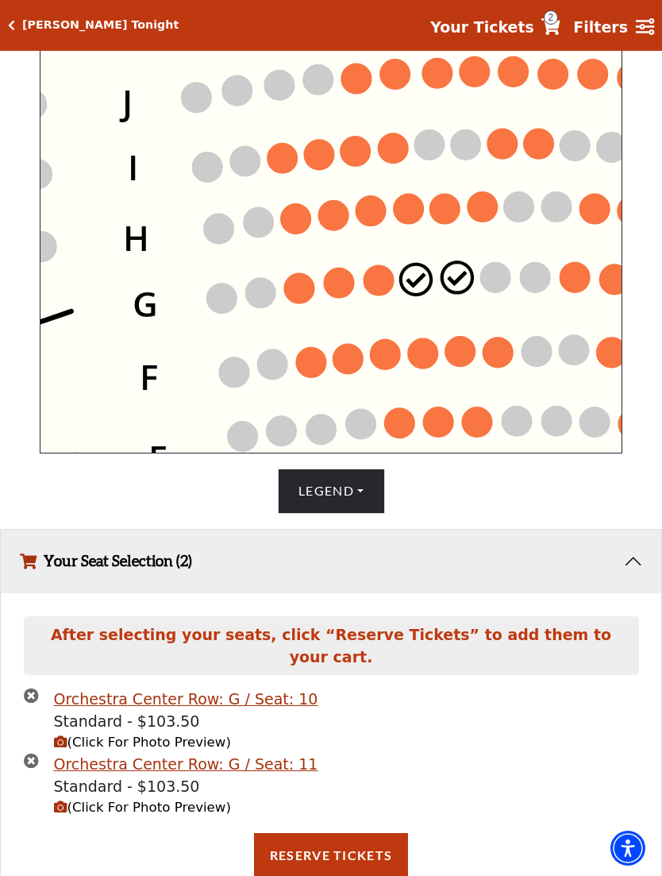
click at [349, 860] on button "Reserve Tickets" at bounding box center [331, 855] width 154 height 44
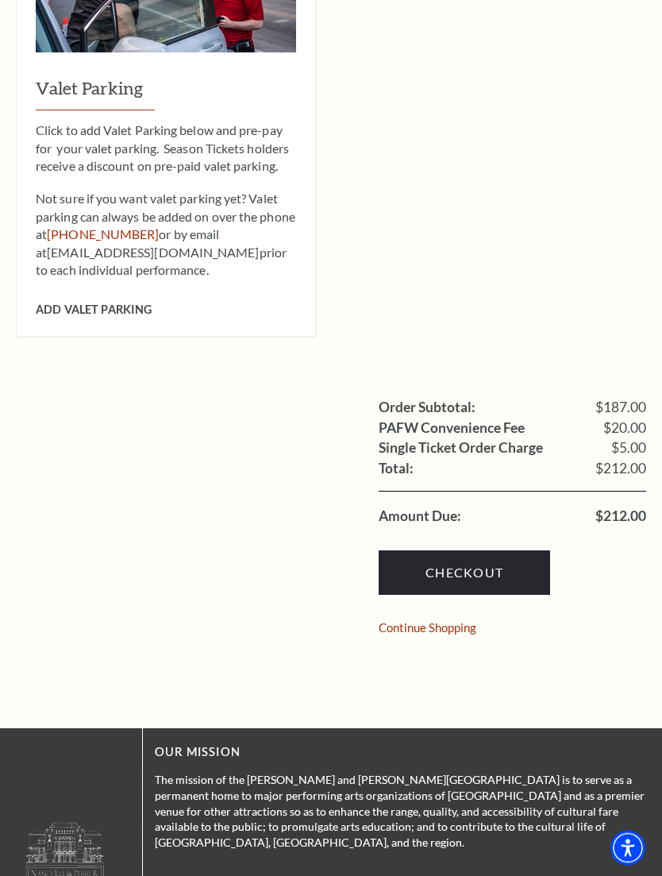
scroll to position [1010, 0]
click at [477, 550] on link "Checkout" at bounding box center [465, 572] width 172 height 44
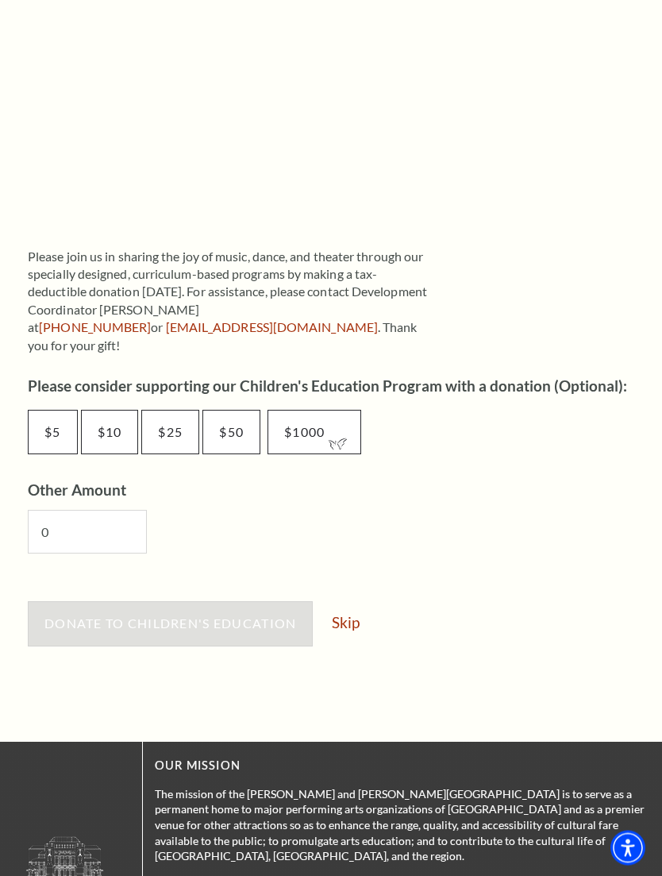
scroll to position [642, 0]
click at [350, 615] on link "Skip" at bounding box center [346, 622] width 28 height 15
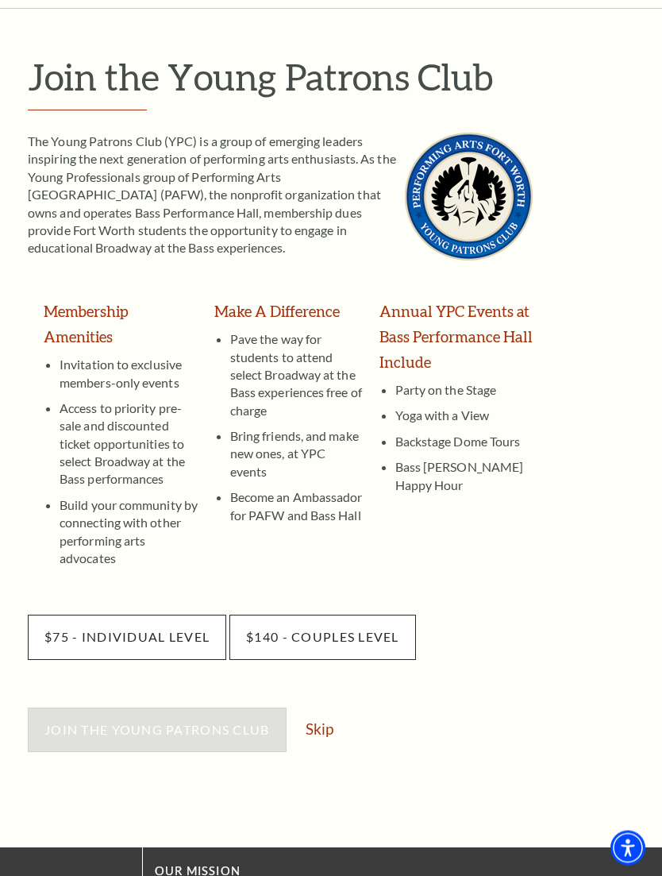
scroll to position [111, 0]
click at [324, 721] on link "Skip" at bounding box center [320, 728] width 28 height 15
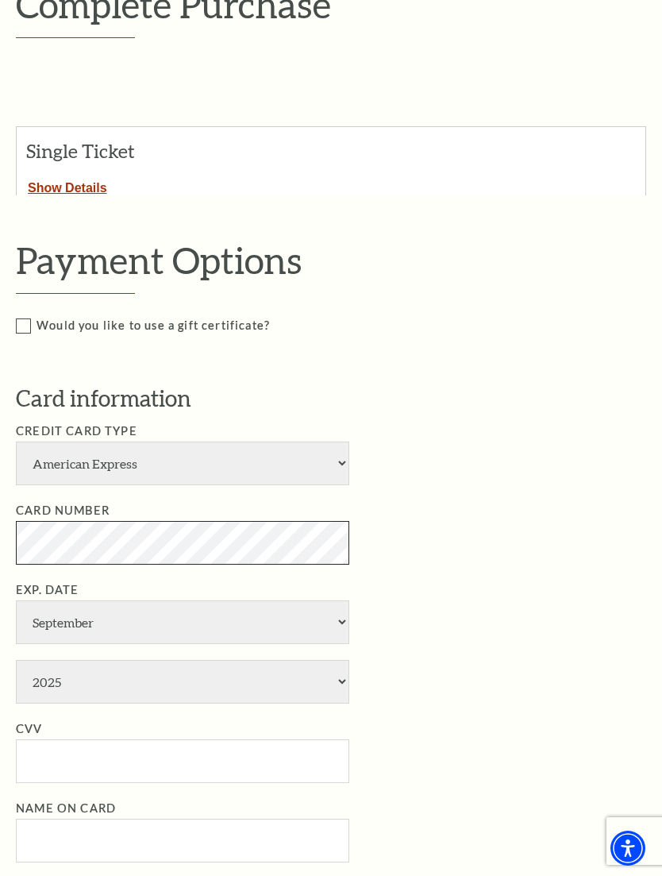
scroll to position [278, 0]
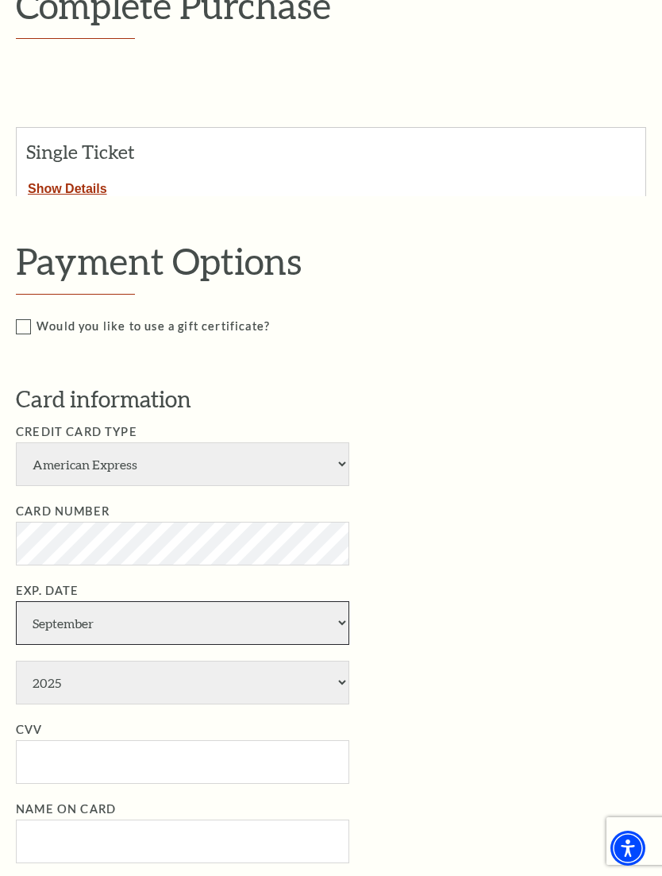
click at [338, 601] on select "January February March April May June July August September October November De…" at bounding box center [183, 623] width 334 height 44
select select "12"
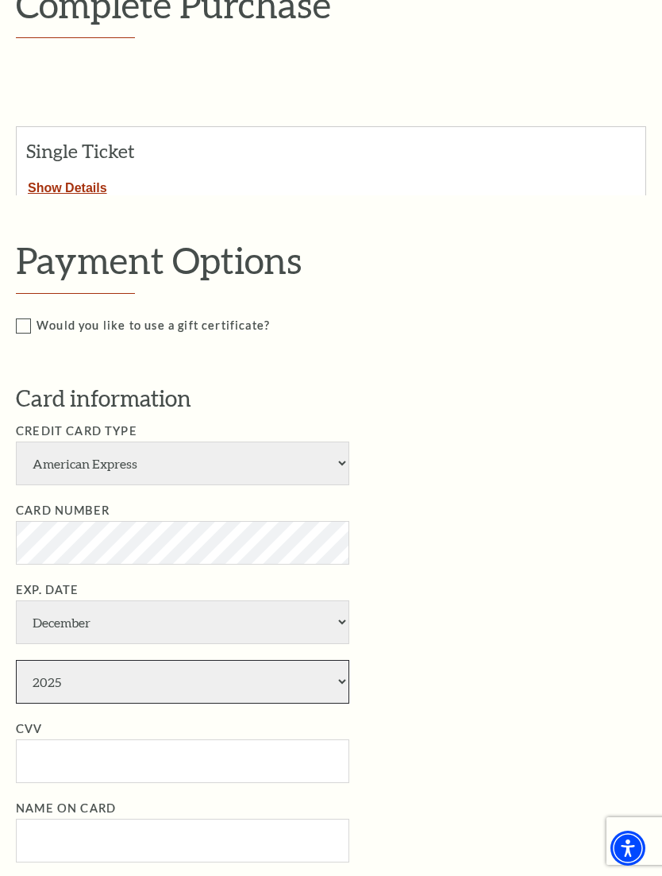
click at [346, 660] on select "2025 2026 2027 2028 2029 2030 2031 2032 2033 2034" at bounding box center [183, 682] width 334 height 44
select select "2028"
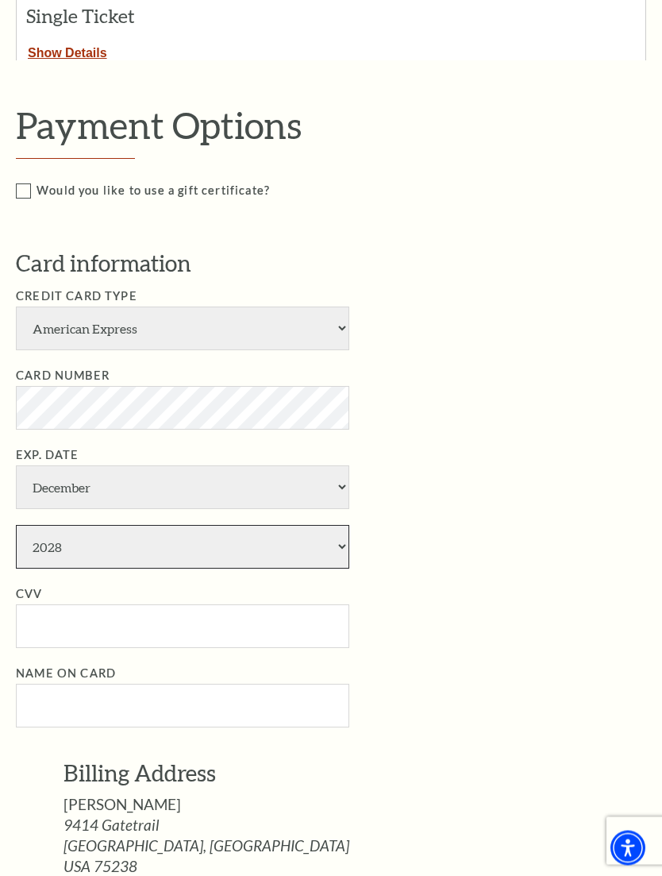
scroll to position [414, 0]
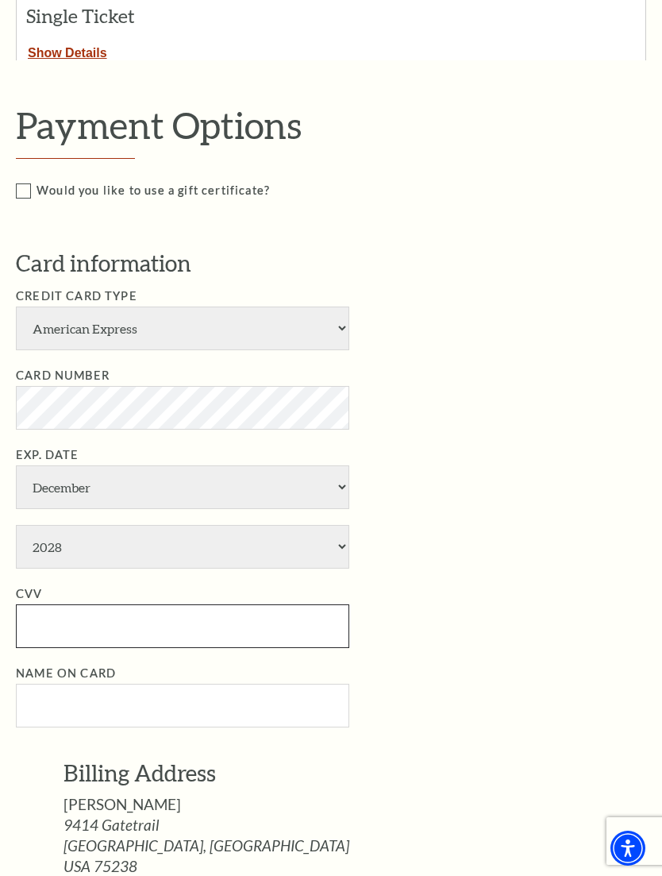
click at [33, 604] on input "CVV" at bounding box center [183, 626] width 334 height 44
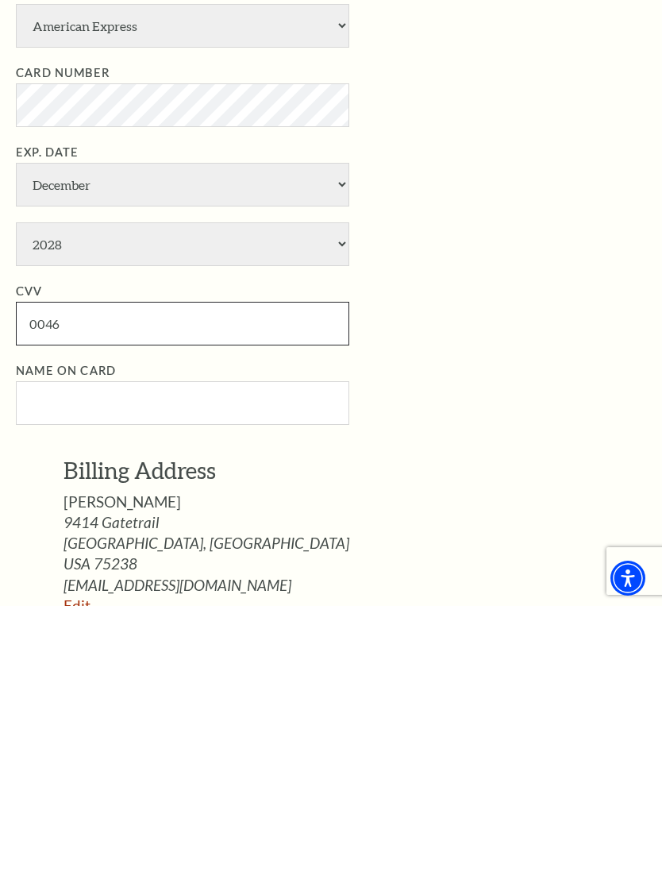
scroll to position [447, 0]
type input "0046"
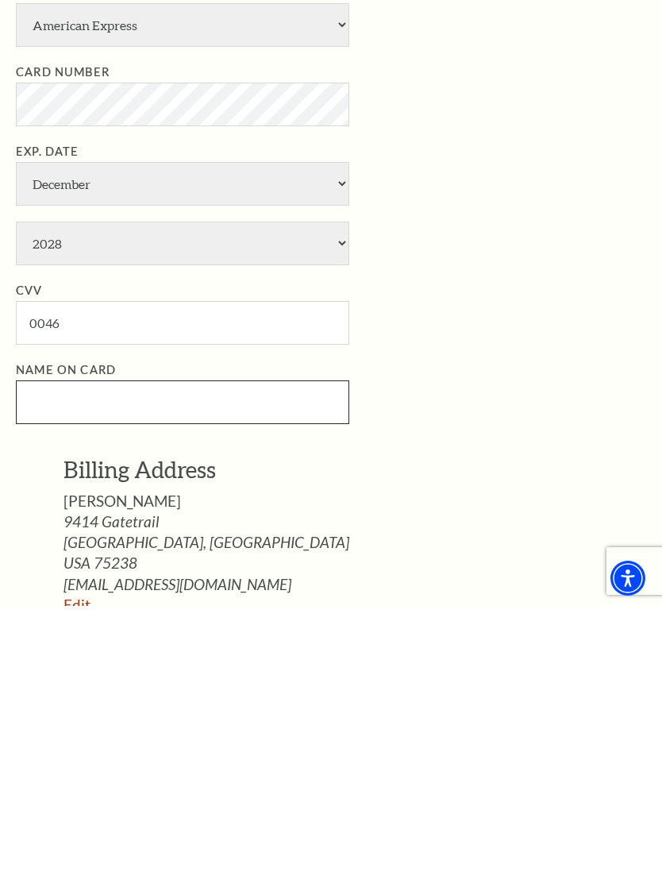
click at [43, 651] on input "Name on Card" at bounding box center [183, 673] width 334 height 44
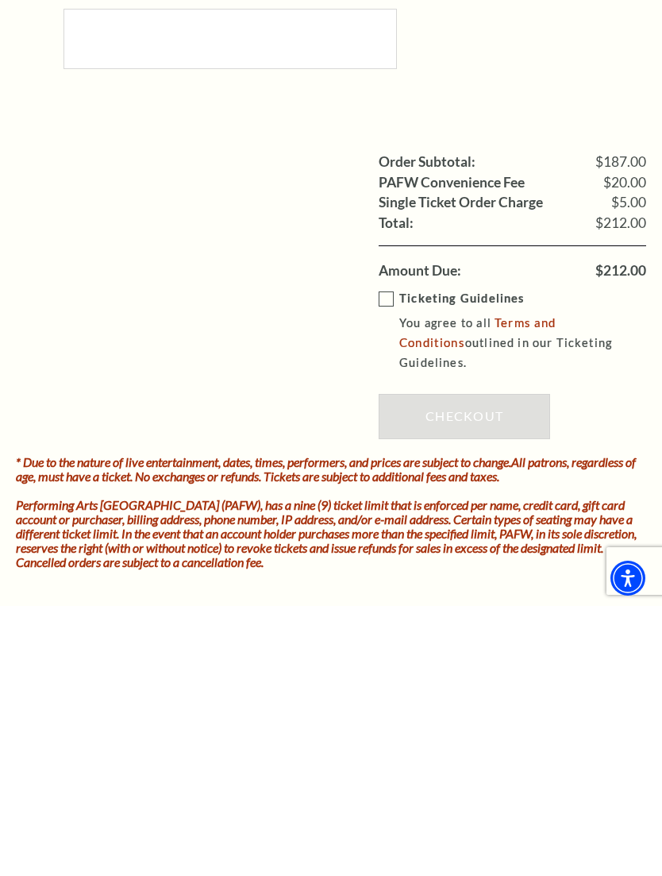
scroll to position [1256, 0]
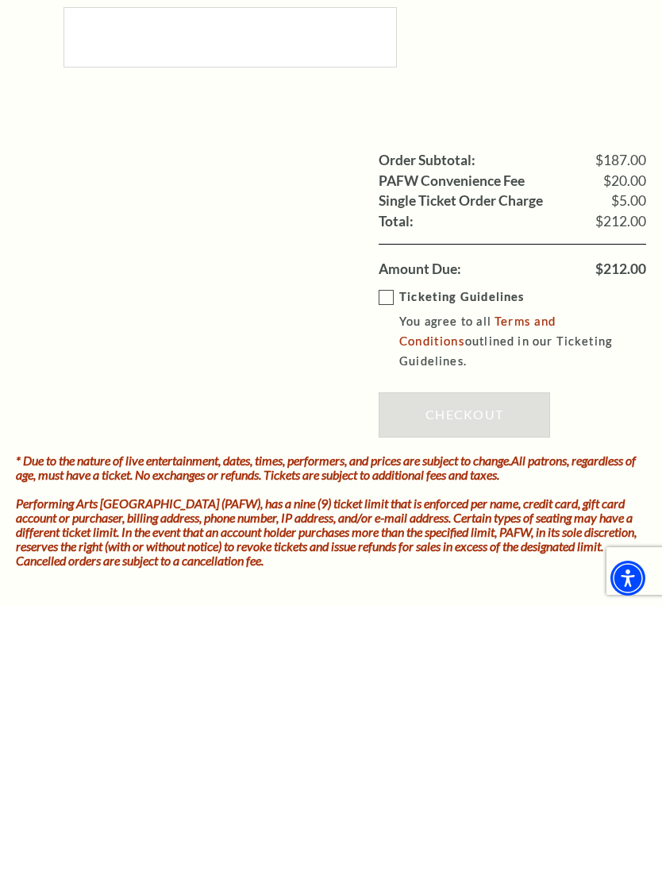
type input "Kenneth Meaders"
click at [401, 560] on strong "Ticketing Guidelines" at bounding box center [462, 567] width 125 height 14
click at [0, 0] on input "Ticketing Guidelines You agree to all Terms and Conditions outlined in our Tick…" at bounding box center [0, 0] width 0 height 0
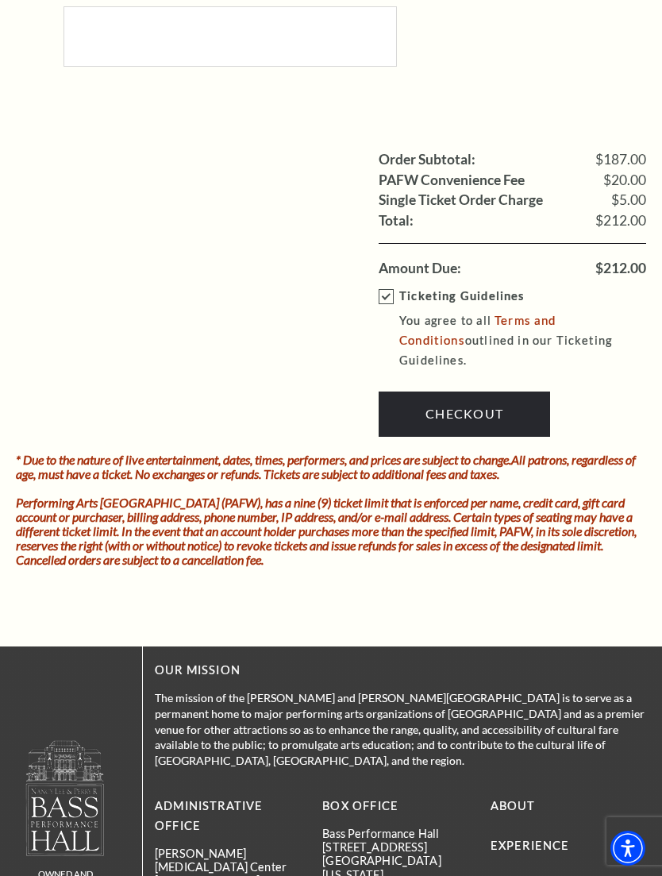
click at [480, 392] on link "Checkout" at bounding box center [465, 414] width 172 height 44
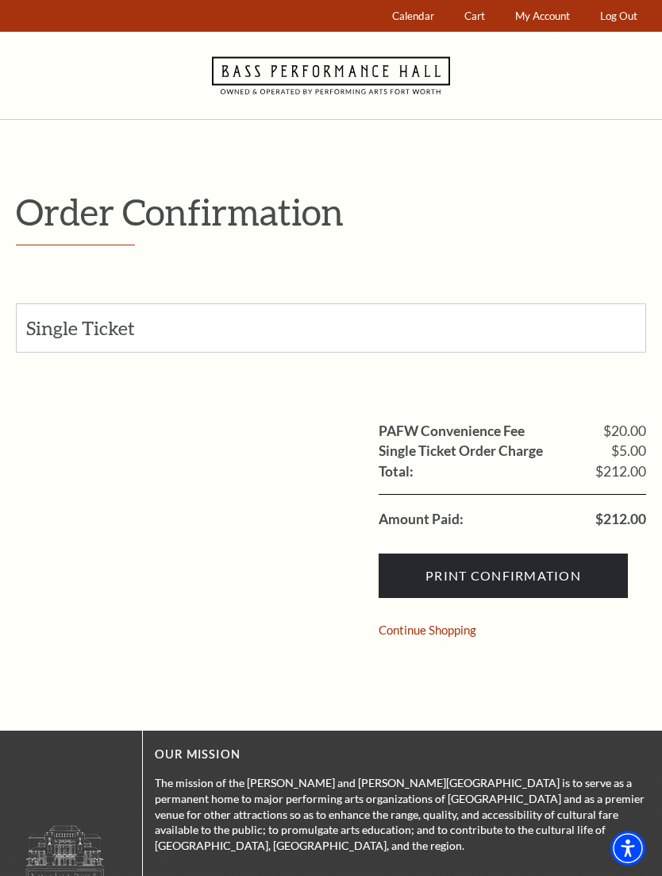
click at [515, 577] on input "Print Confirmation" at bounding box center [503, 576] width 249 height 44
click at [512, 573] on input "Print Confirmation" at bounding box center [503, 576] width 249 height 44
click at [544, 17] on span "My Account" at bounding box center [543, 16] width 55 height 13
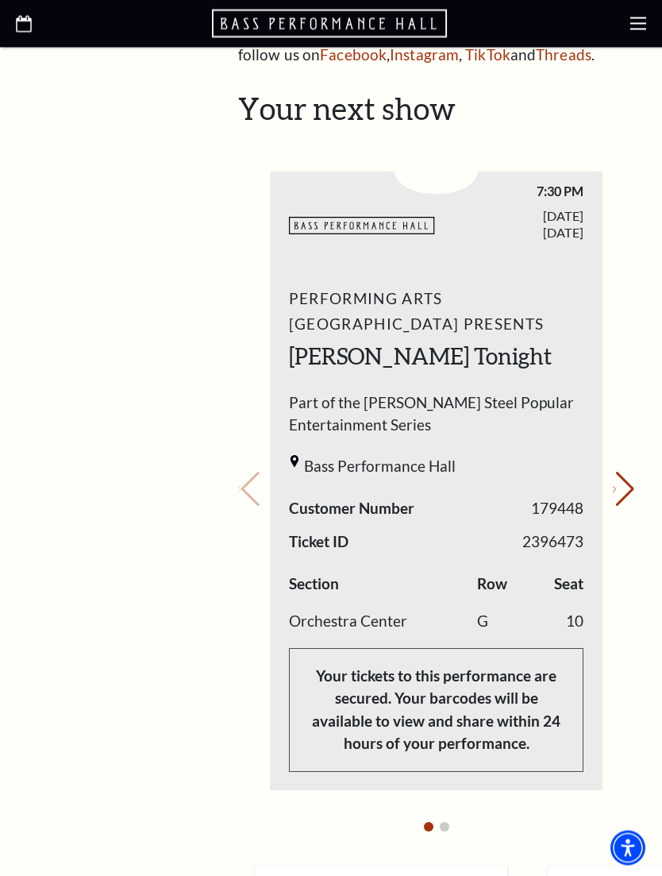
scroll to position [611, 0]
click at [626, 31] on div at bounding box center [331, 24] width 662 height 48
click at [631, 33] on div at bounding box center [331, 24] width 662 height 48
click at [616, 486] on icon "Next slide" at bounding box center [614, 489] width 3 height 6
click at [640, 26] on icon at bounding box center [639, 24] width 16 height 16
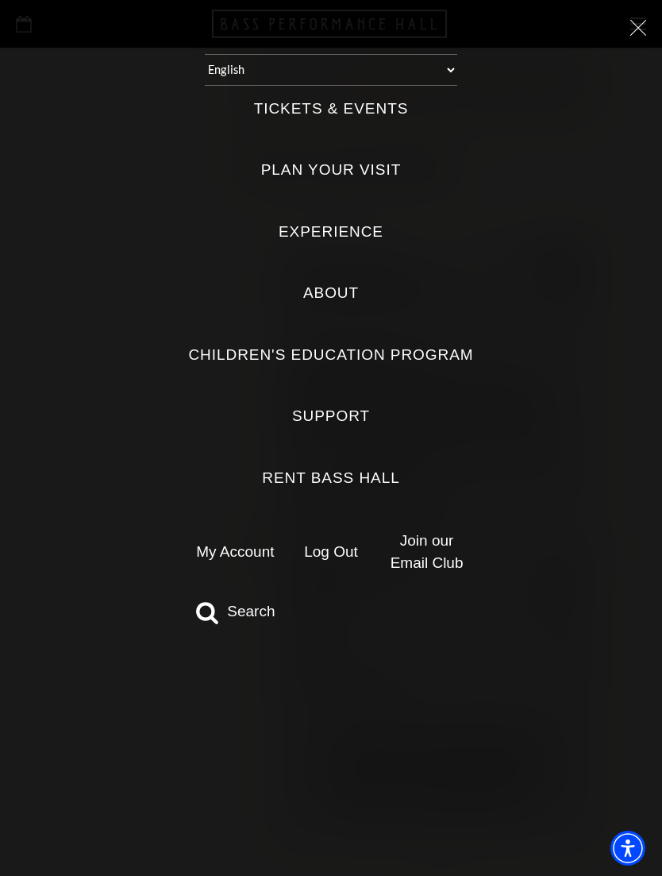
scroll to position [558, 0]
click at [340, 544] on link "Log Out" at bounding box center [331, 551] width 54 height 17
